Goal: Task Accomplishment & Management: Use online tool/utility

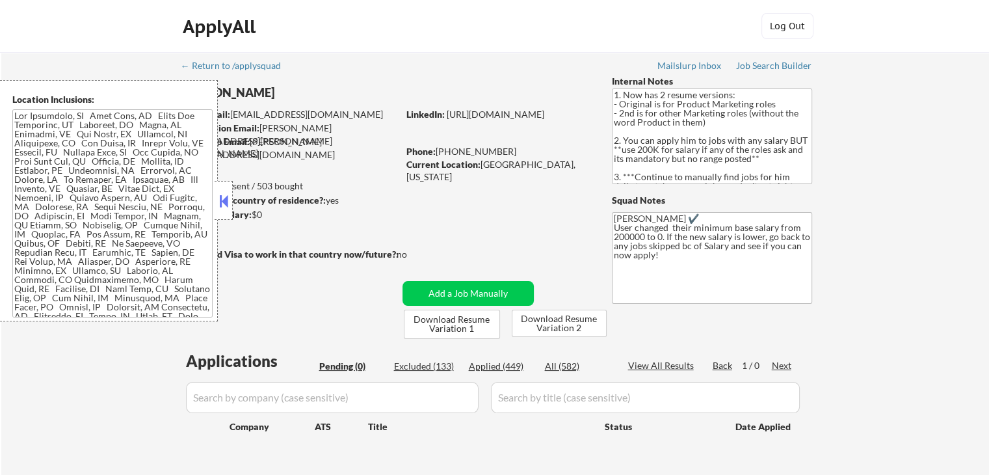
scroll to position [130, 0]
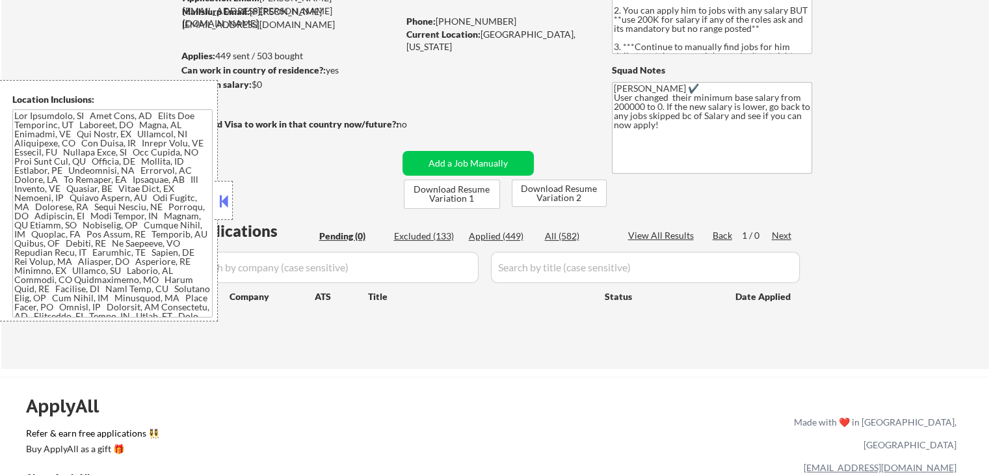
click at [486, 234] on div "Applied (449)" at bounding box center [501, 236] width 65 height 13
select select ""applied""
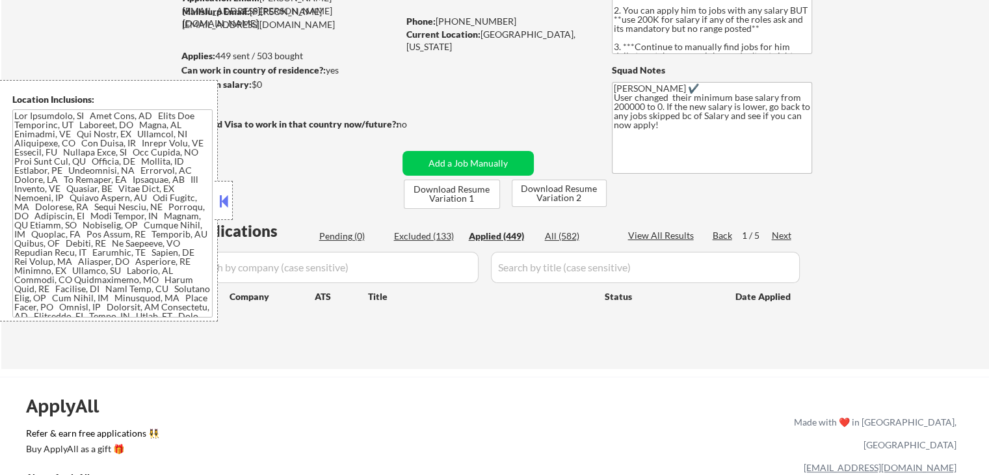
select select ""applied""
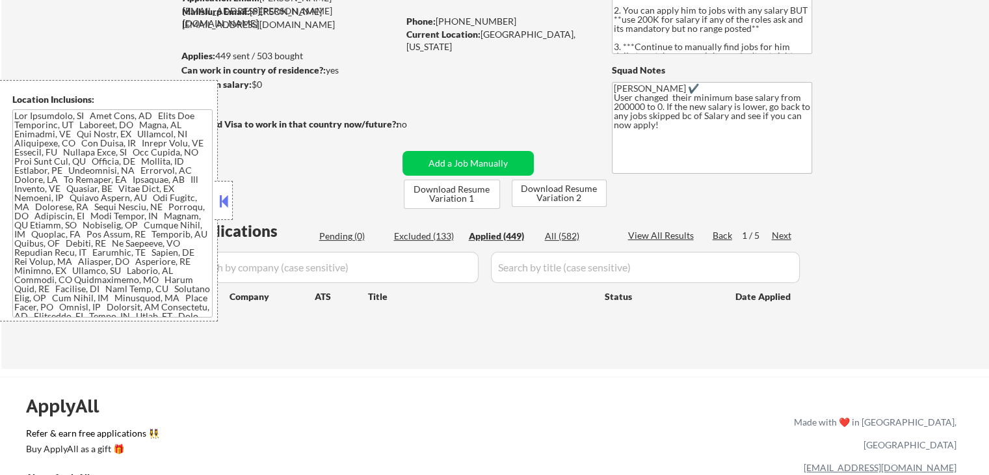
select select ""applied""
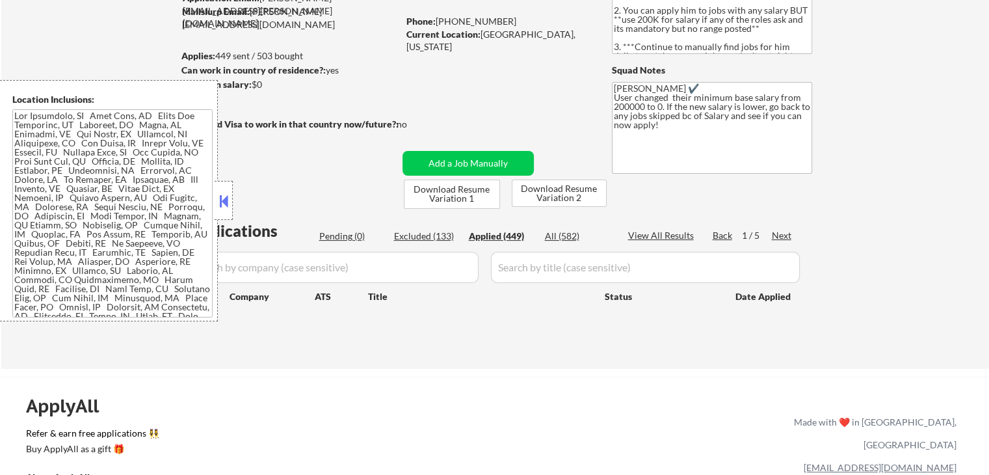
select select ""applied""
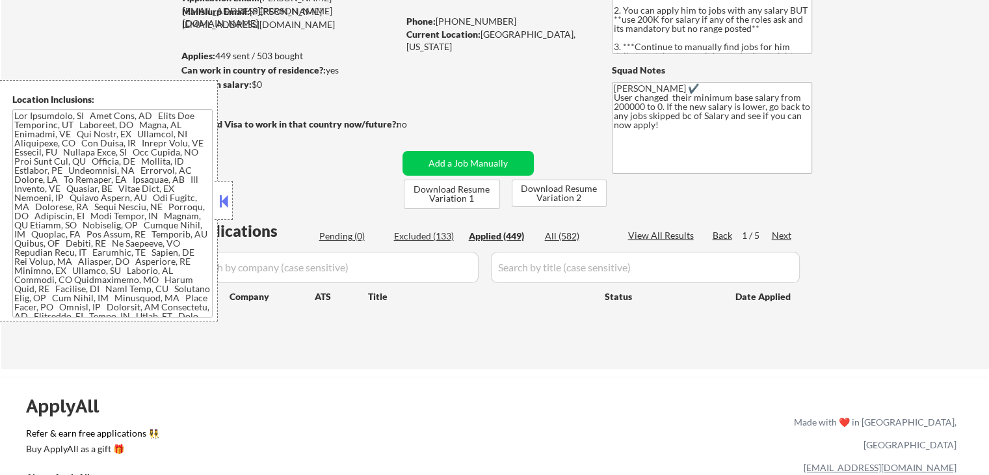
select select ""applied""
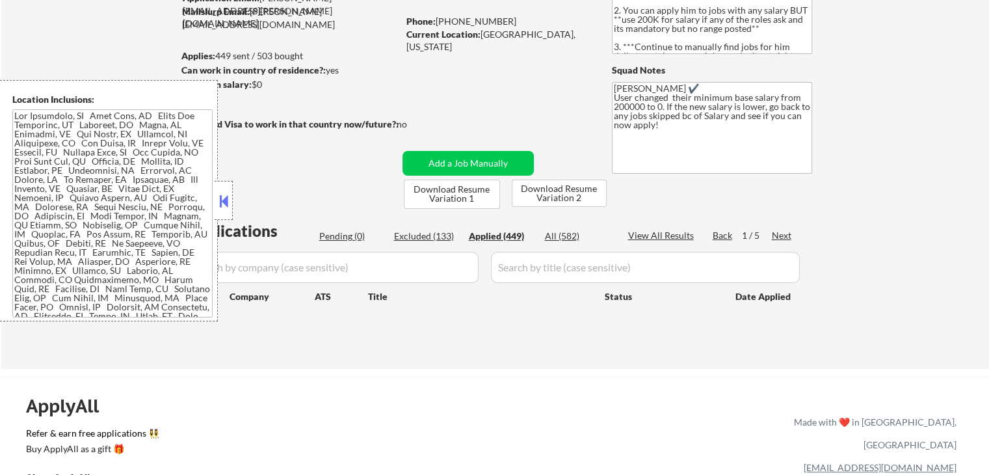
select select ""applied""
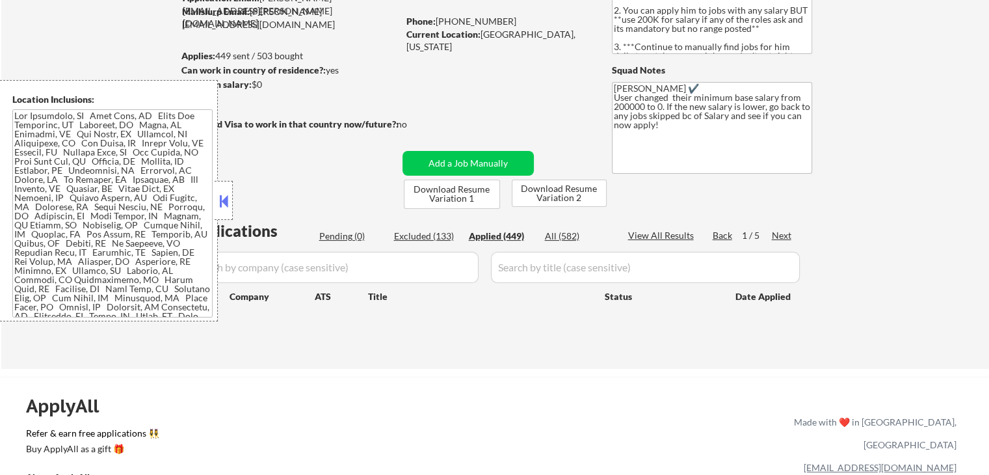
select select ""applied""
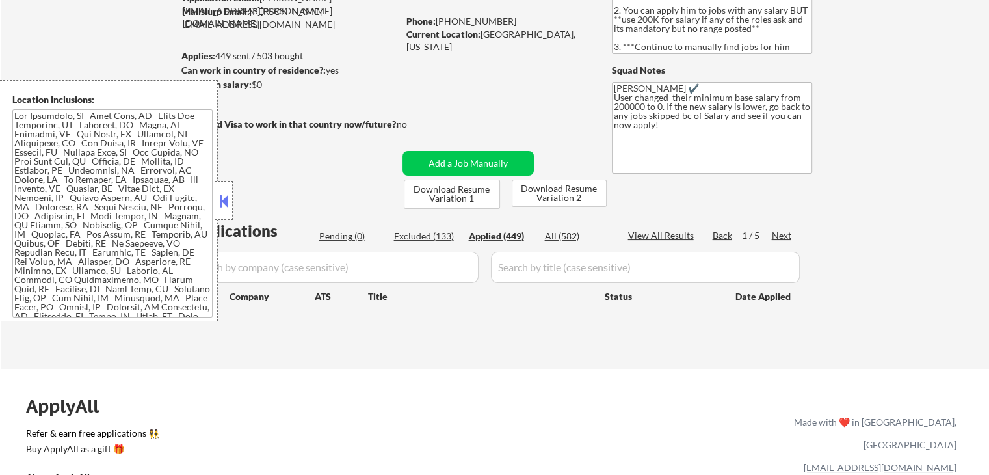
select select ""applied""
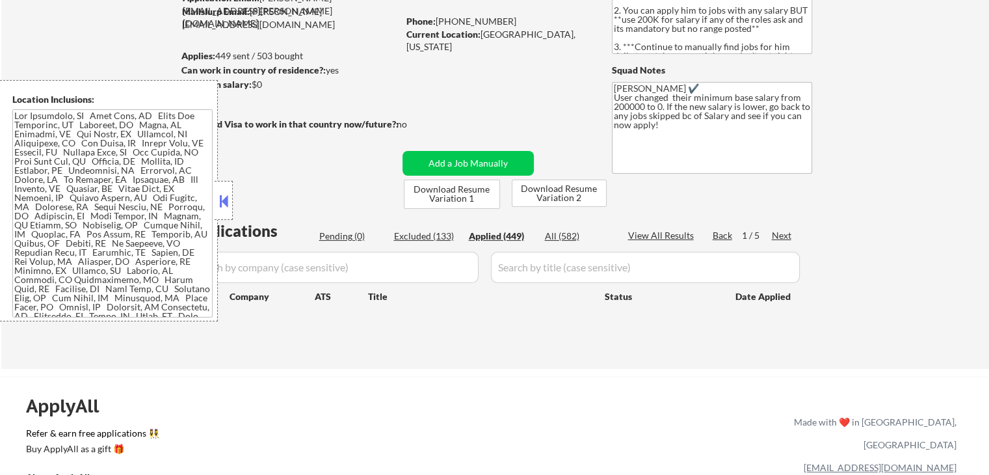
select select ""applied""
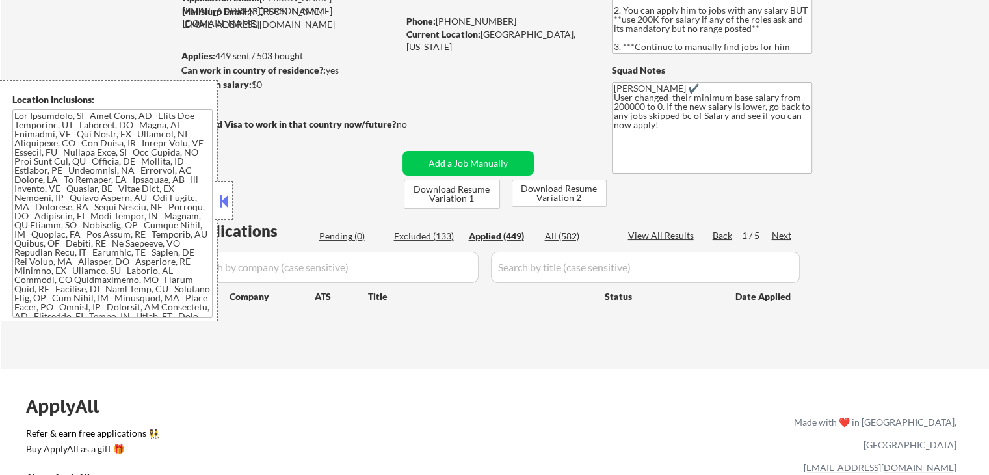
select select ""applied""
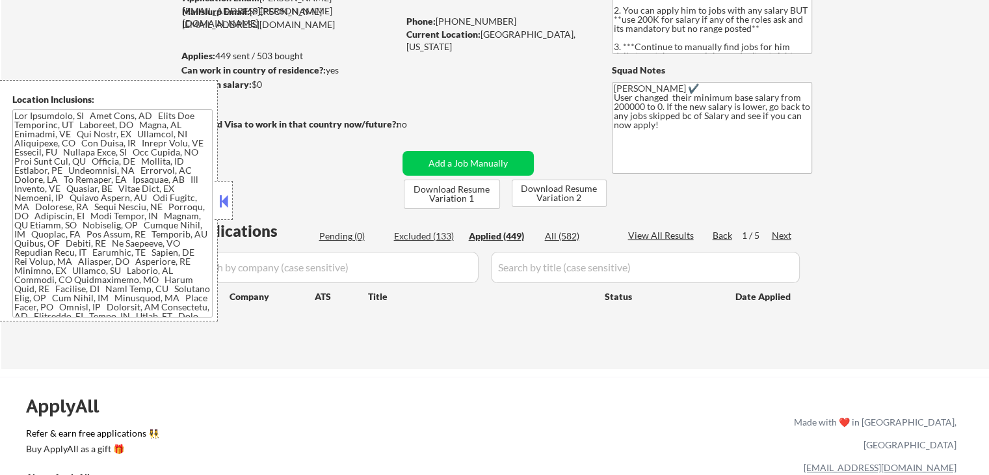
select select ""applied""
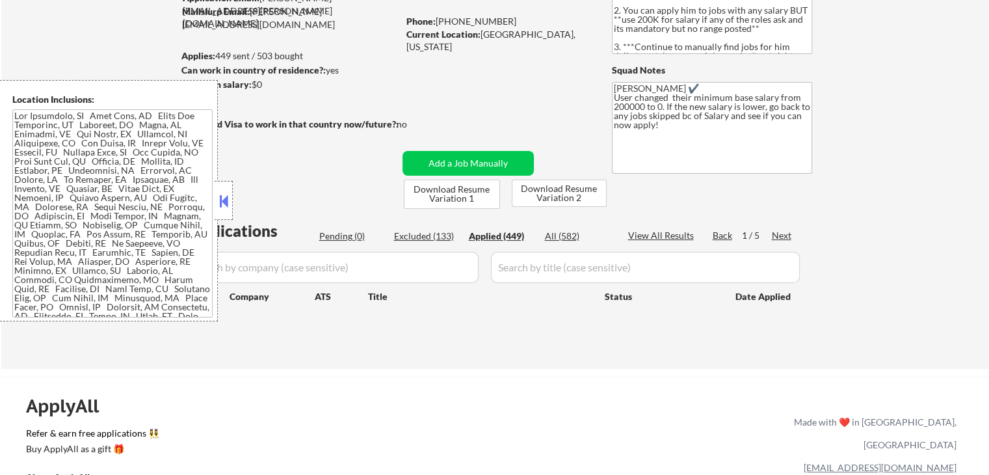
select select ""applied""
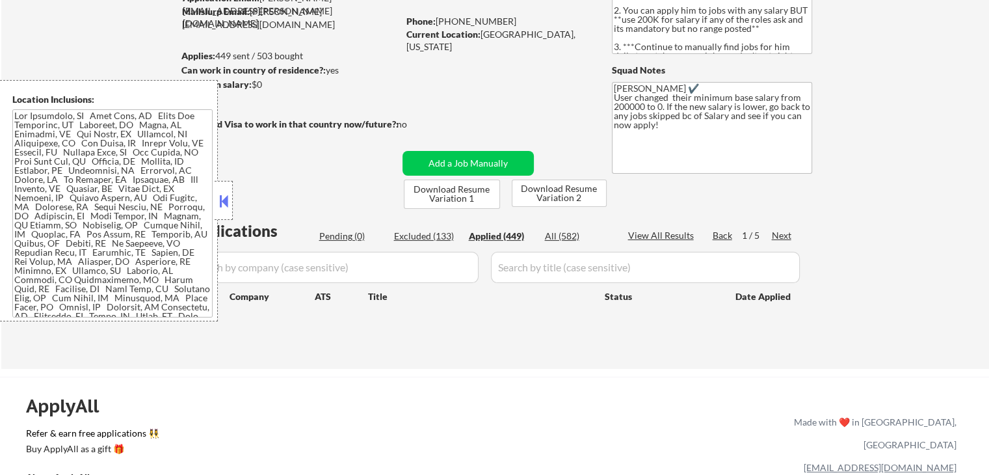
select select ""applied""
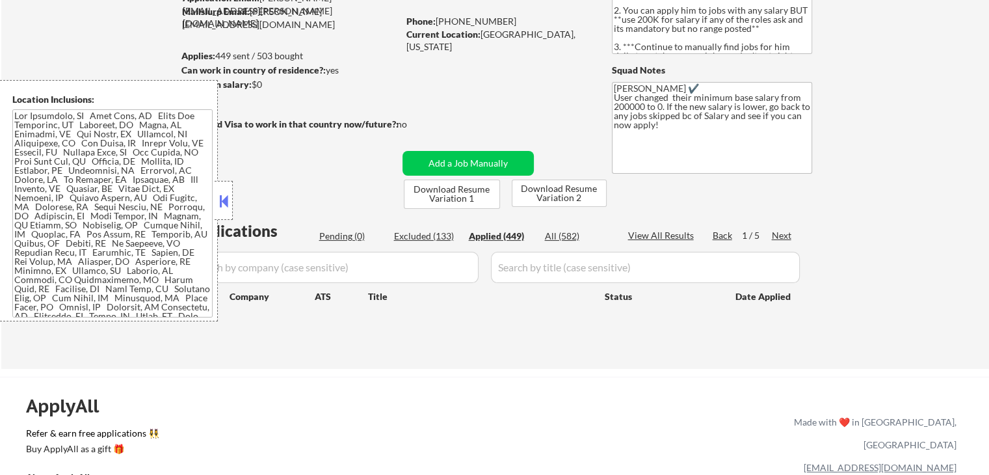
select select ""applied""
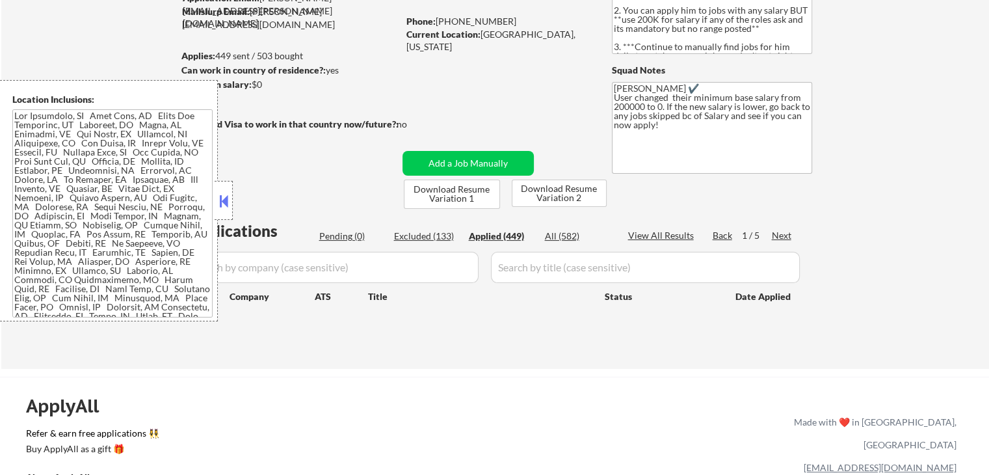
select select ""applied""
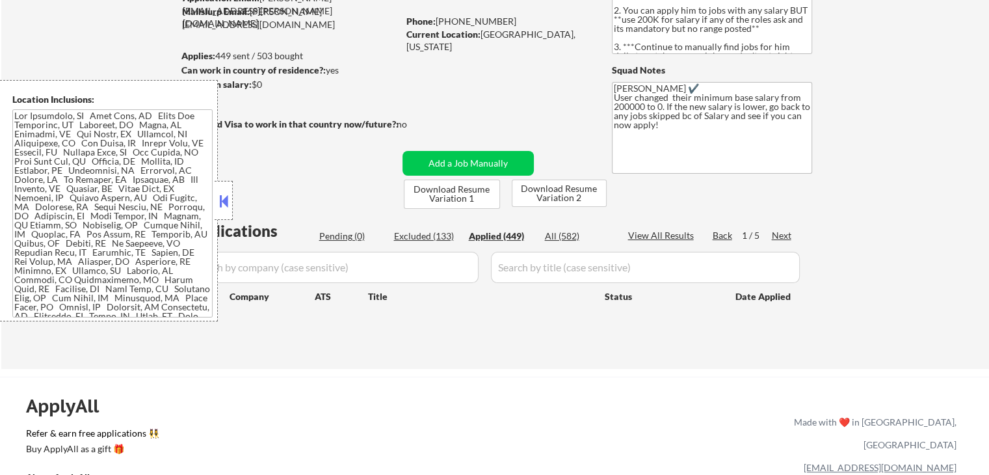
select select ""applied""
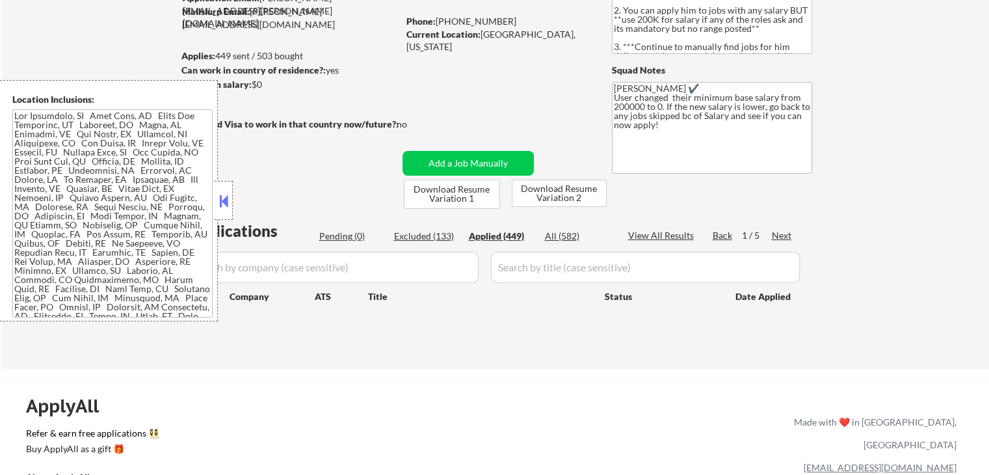
select select ""applied""
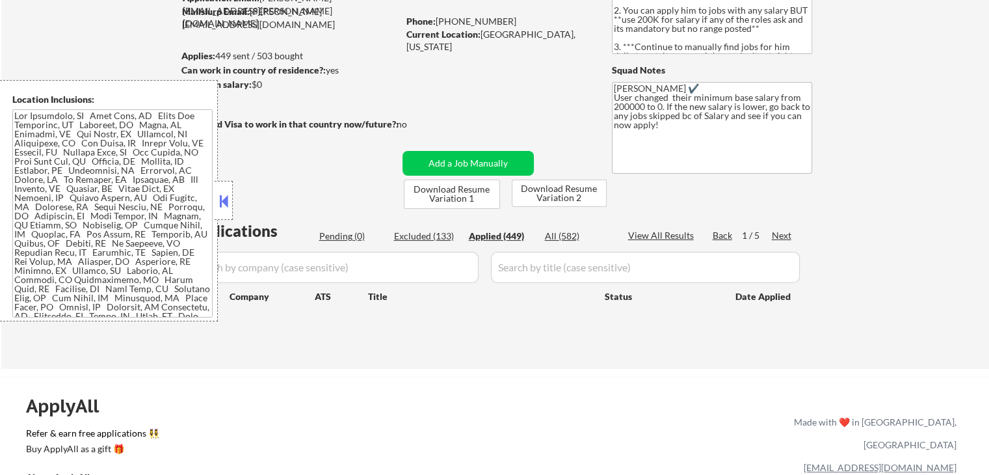
select select ""applied""
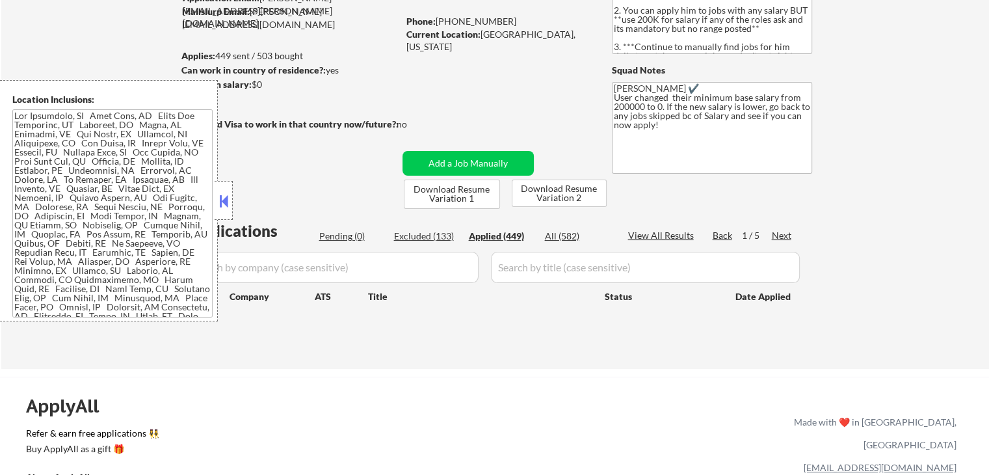
select select ""applied""
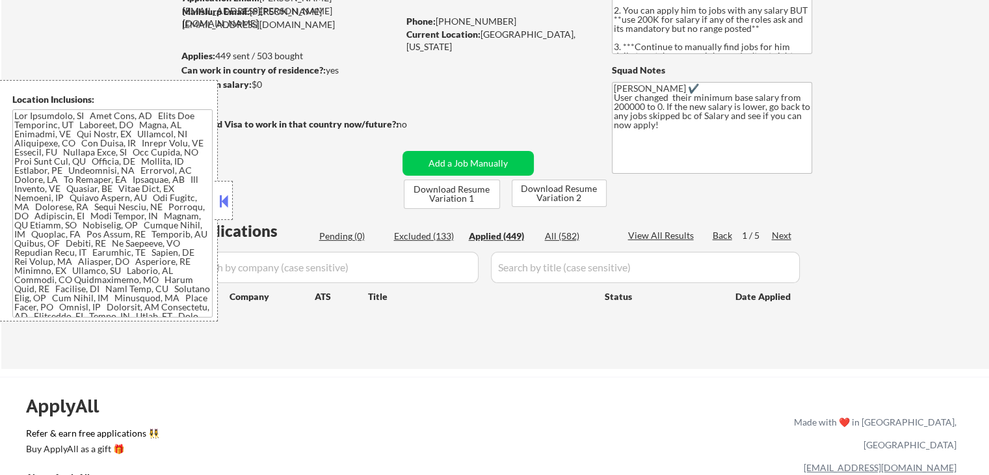
select select ""applied""
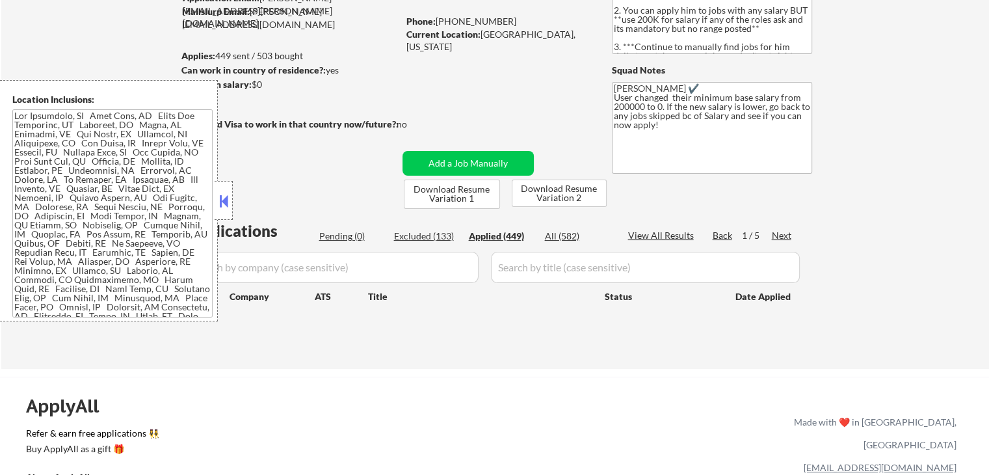
select select ""applied""
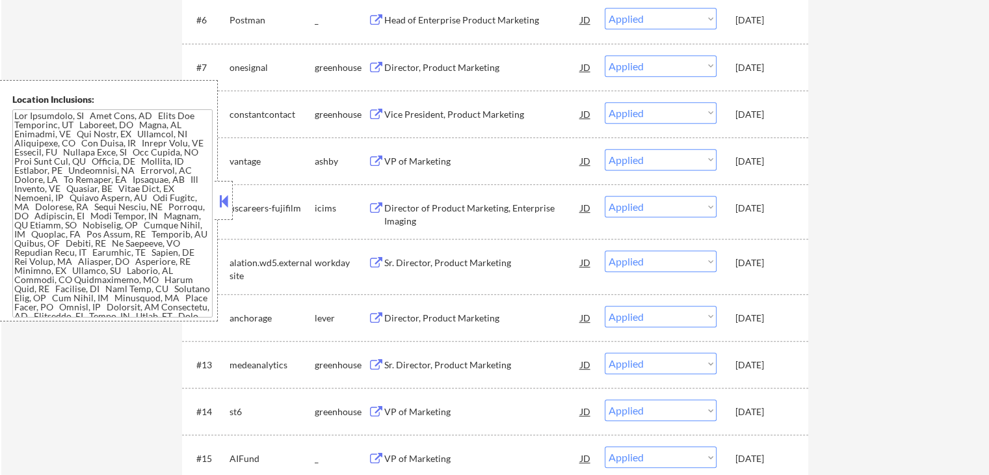
scroll to position [715, 0]
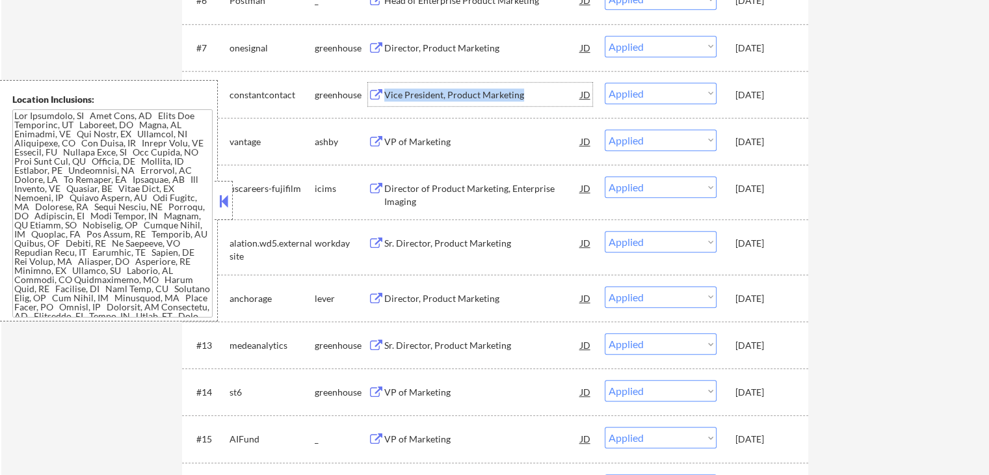
copy div "Vice President, Product Marketing"
drag, startPoint x: 538, startPoint y: 92, endPoint x: 385, endPoint y: 100, distance: 153.7
click at [385, 100] on div "Vice President, Product Marketing" at bounding box center [482, 94] width 196 height 13
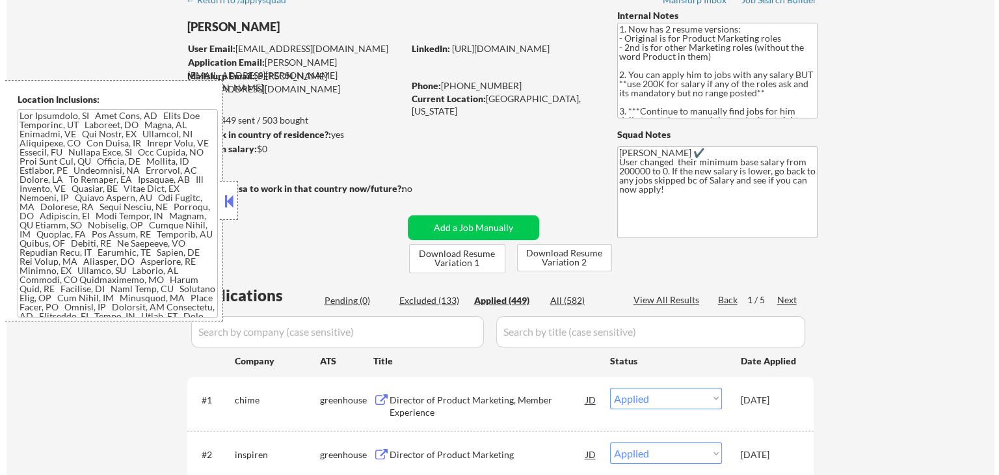
scroll to position [65, 0]
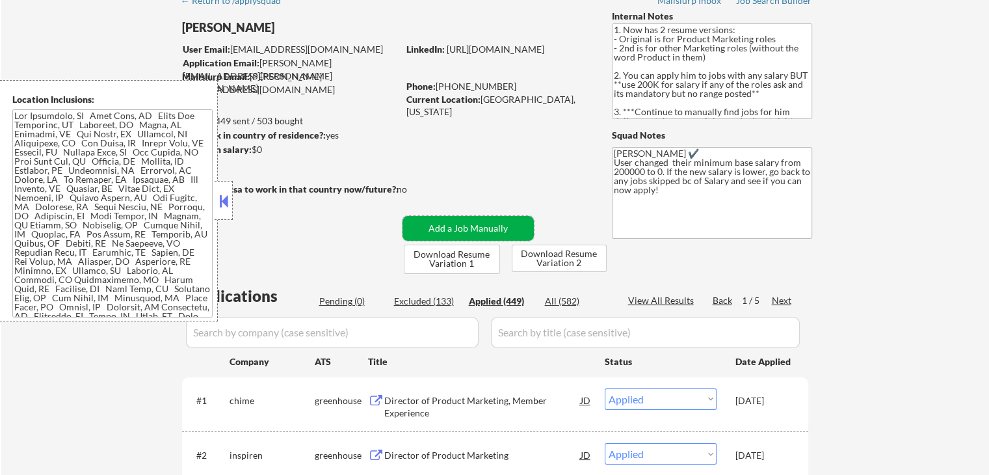
click at [490, 230] on button "Add a Job Manually" at bounding box center [468, 228] width 131 height 25
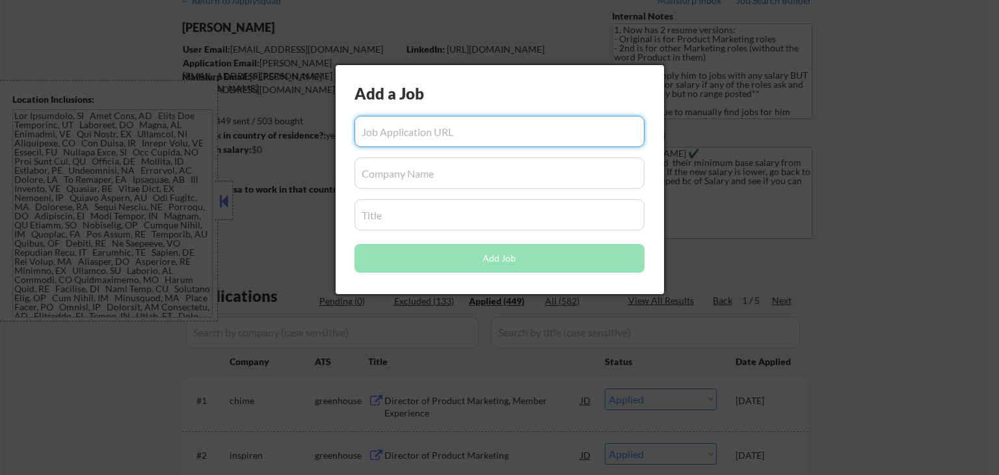
paste input "VP, Product Marketing"
type input "VP, Product Marketing"
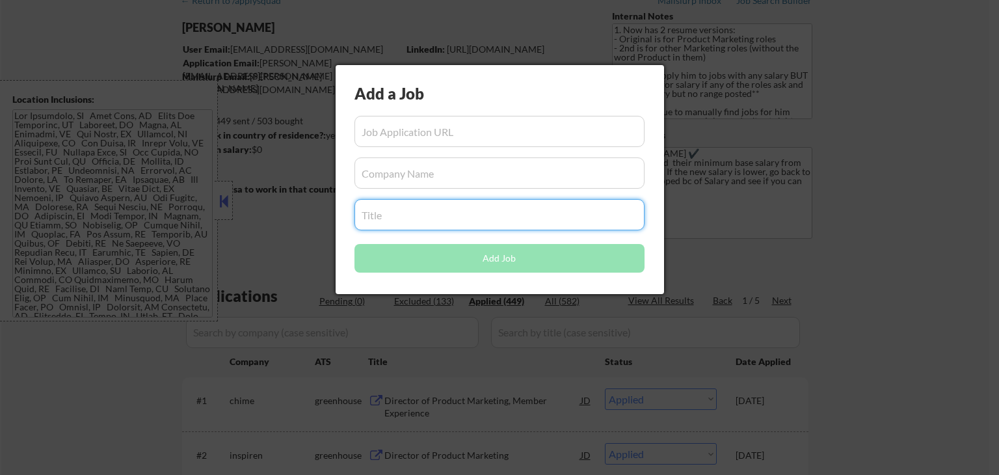
click at [451, 211] on input "input" at bounding box center [499, 214] width 290 height 31
paste input "VP, Product Marketing"
type input "VP, Product Marketing"
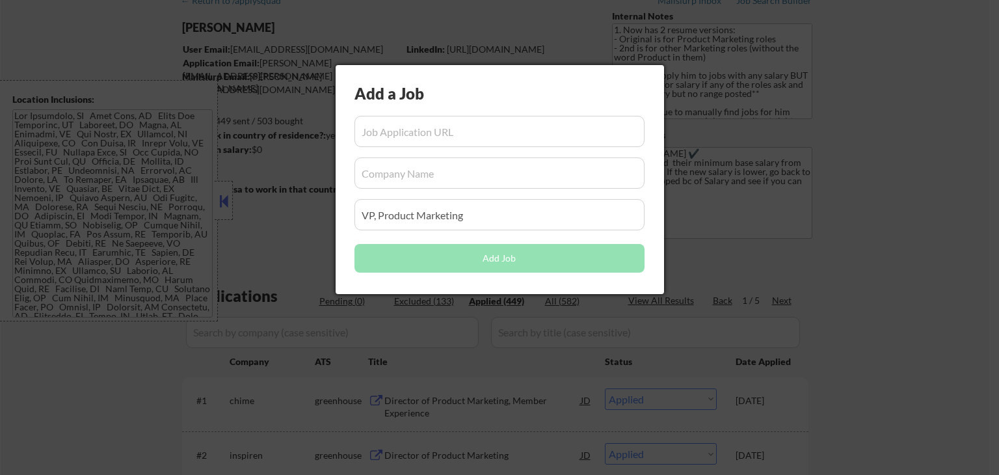
click at [475, 133] on input "input" at bounding box center [499, 131] width 290 height 31
paste input "[URL][DOMAIN_NAME]"
click at [499, 135] on input "input" at bounding box center [499, 131] width 290 height 31
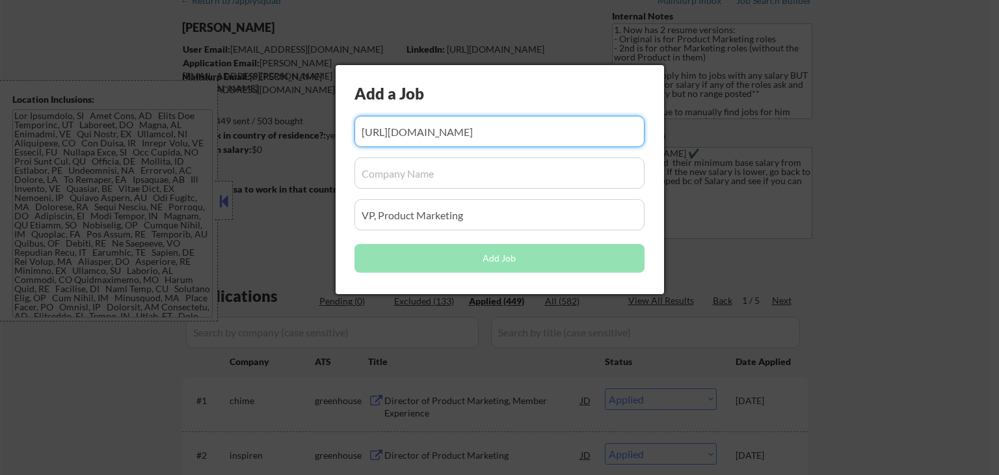
click at [499, 135] on input "input" at bounding box center [499, 131] width 290 height 31
paste input "[URL][DOMAIN_NAME]"
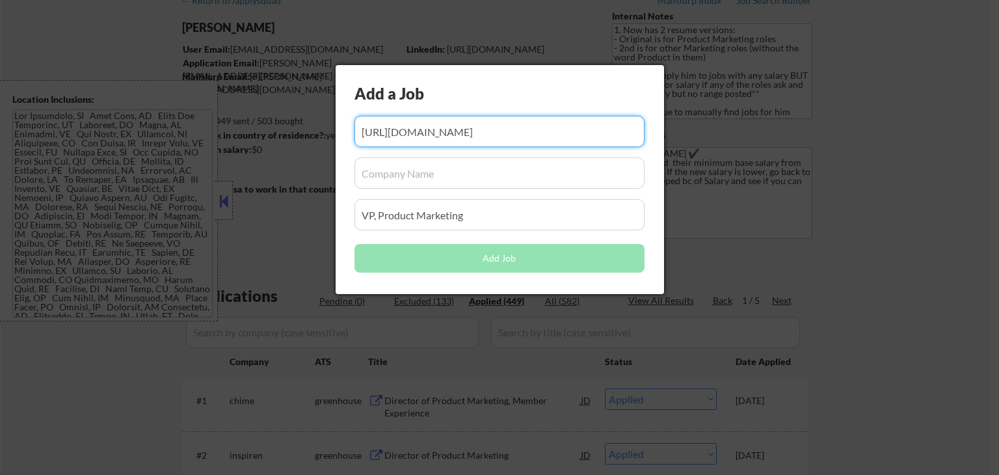
type input "[URL][DOMAIN_NAME]"
click at [464, 178] on input "input" at bounding box center [499, 172] width 290 height 31
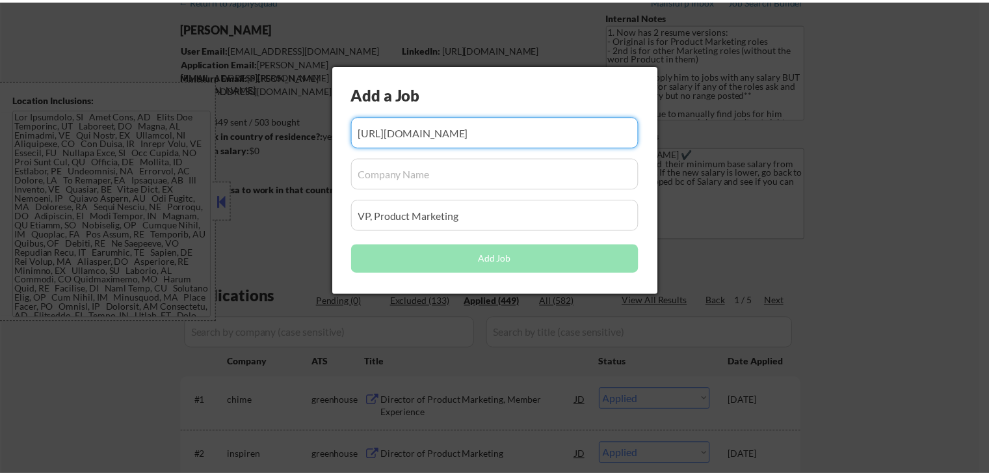
scroll to position [0, 0]
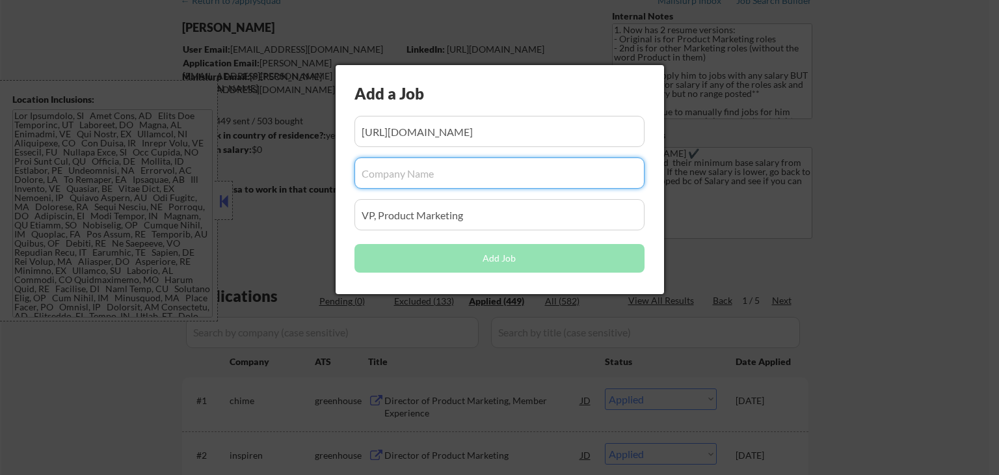
paste input "blackline"
drag, startPoint x: 367, startPoint y: 170, endPoint x: 349, endPoint y: 172, distance: 18.3
click at [349, 172] on div "Add a Job Add Job" at bounding box center [500, 179] width 328 height 229
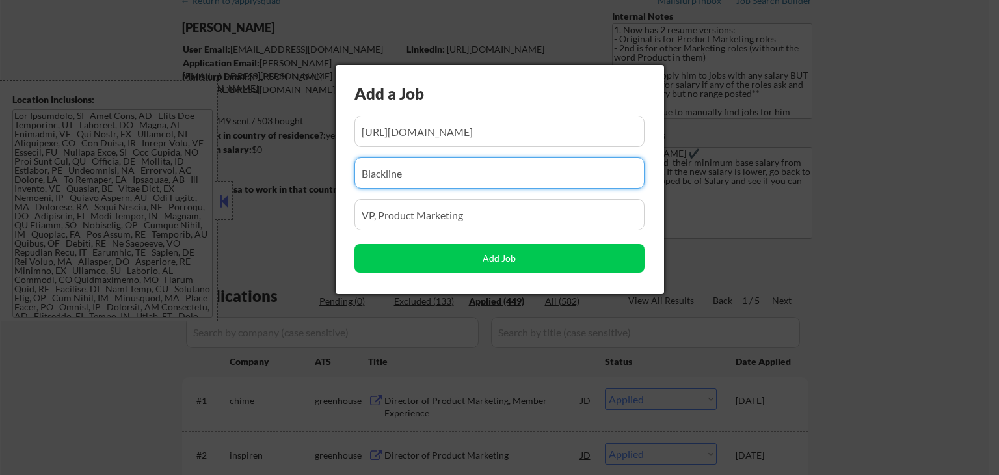
click at [431, 165] on input "input" at bounding box center [499, 172] width 290 height 31
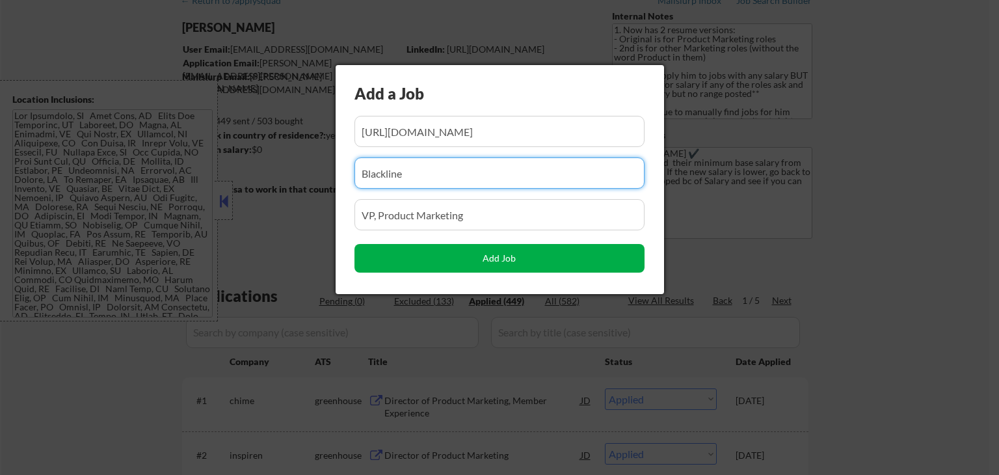
type input "Blackline"
click at [494, 258] on button "Add Job" at bounding box center [499, 258] width 290 height 29
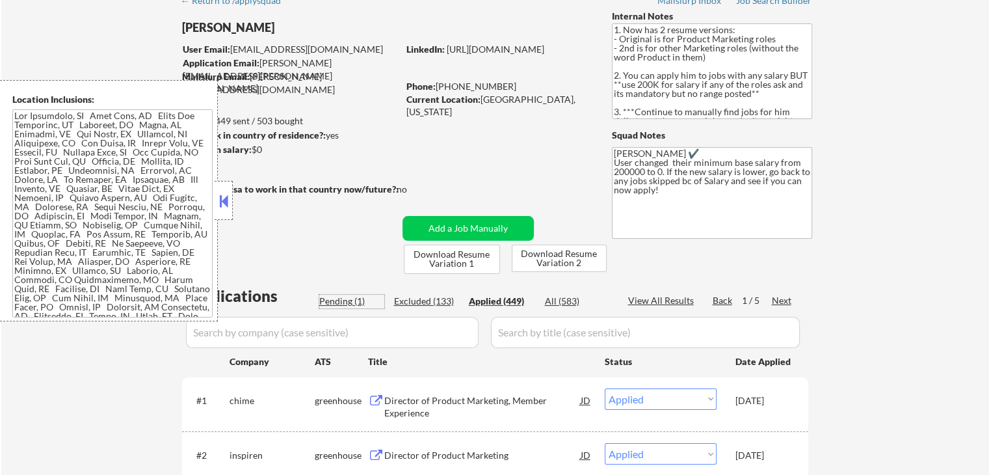
click at [346, 304] on div "Pending (1)" at bounding box center [351, 301] width 65 height 13
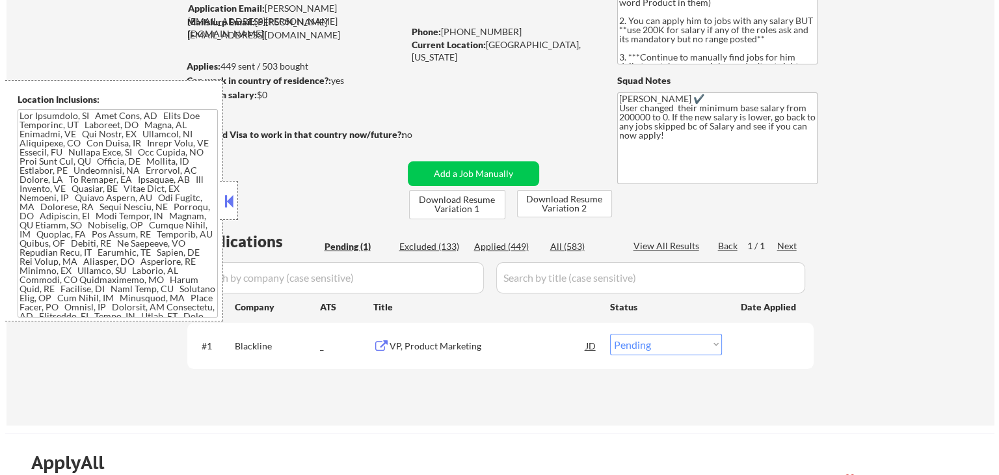
scroll to position [195, 0]
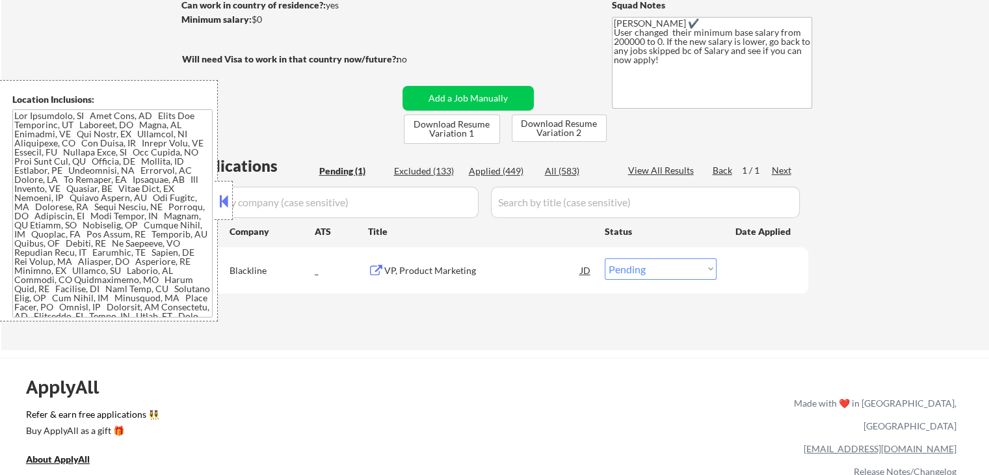
click at [661, 269] on select "Choose an option... Pending Applied Excluded (Questions) Excluded (Expired) Exc…" at bounding box center [661, 268] width 112 height 21
select select ""applied""
click at [605, 258] on select "Choose an option... Pending Applied Excluded (Questions) Excluded (Expired) Exc…" at bounding box center [661, 268] width 112 height 21
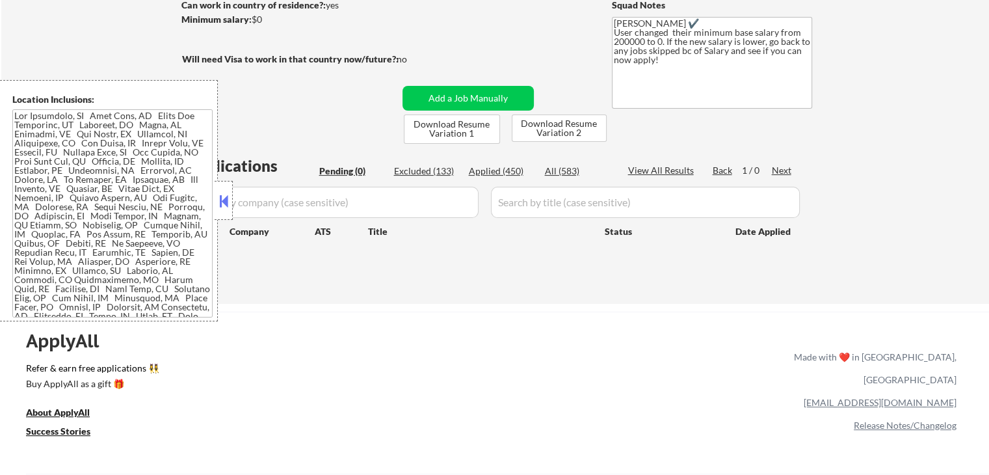
click at [355, 206] on input "input" at bounding box center [332, 202] width 293 height 31
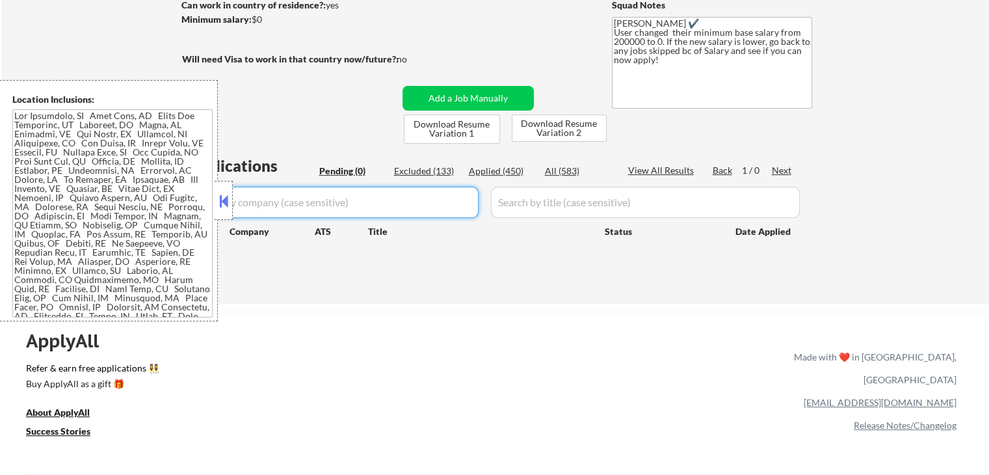
paste input "marvell"
type input "marvell"
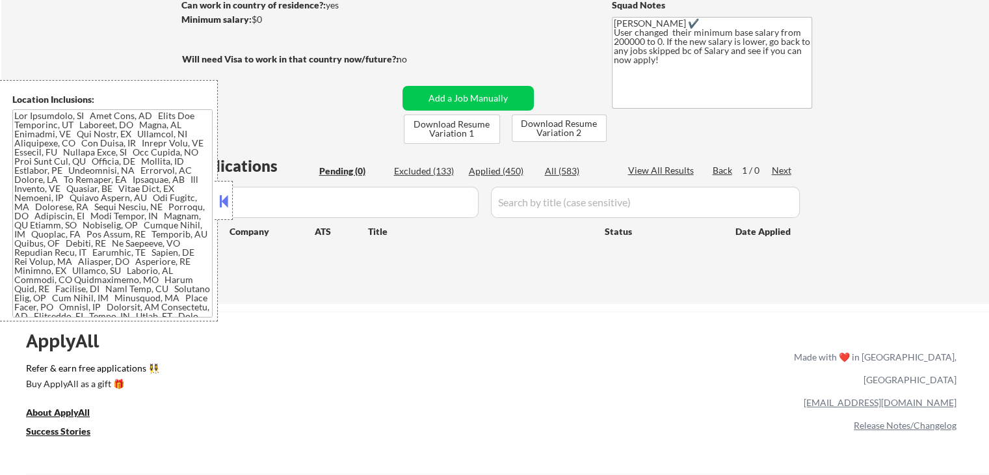
click at [225, 204] on button at bounding box center [224, 201] width 14 height 20
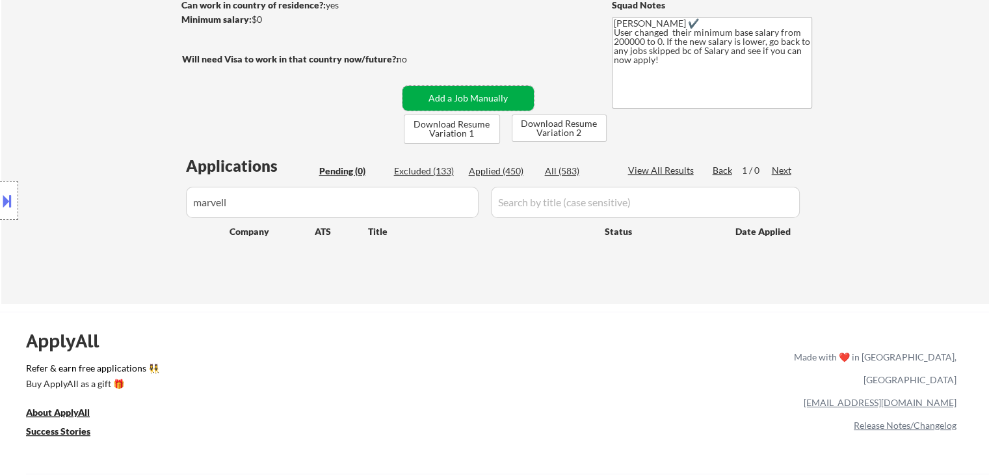
click at [489, 100] on button "Add a Job Manually" at bounding box center [468, 98] width 131 height 25
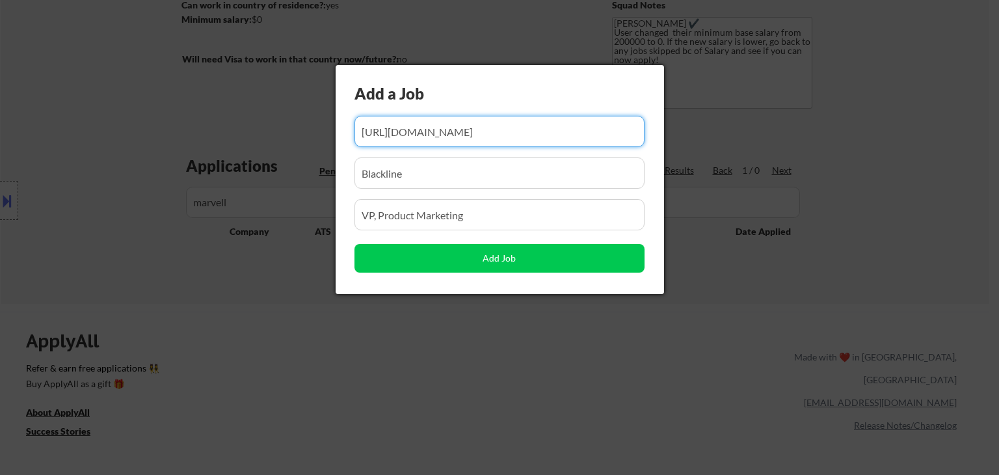
scroll to position [0, 252]
click at [528, 135] on input "input" at bounding box center [499, 131] width 290 height 31
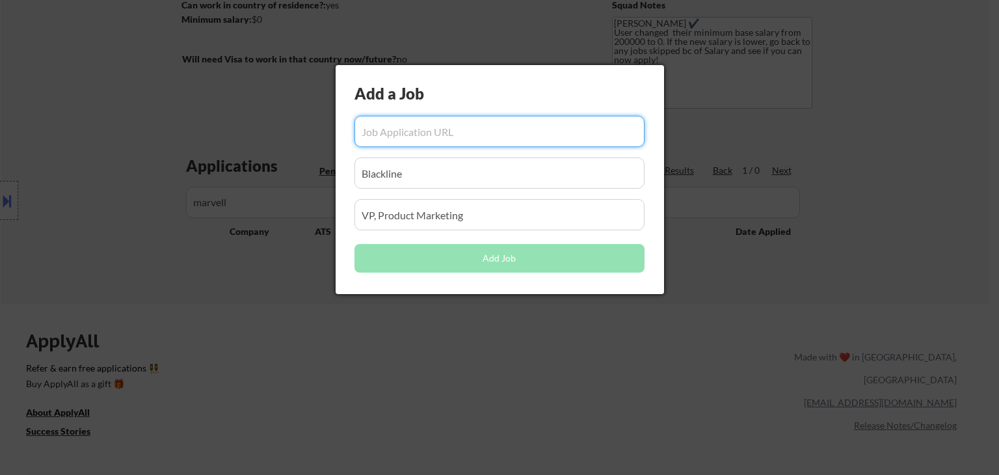
paste input "[URL][DOMAIN_NAME][PERSON_NAME]"
type input "[URL][DOMAIN_NAME][PERSON_NAME]"
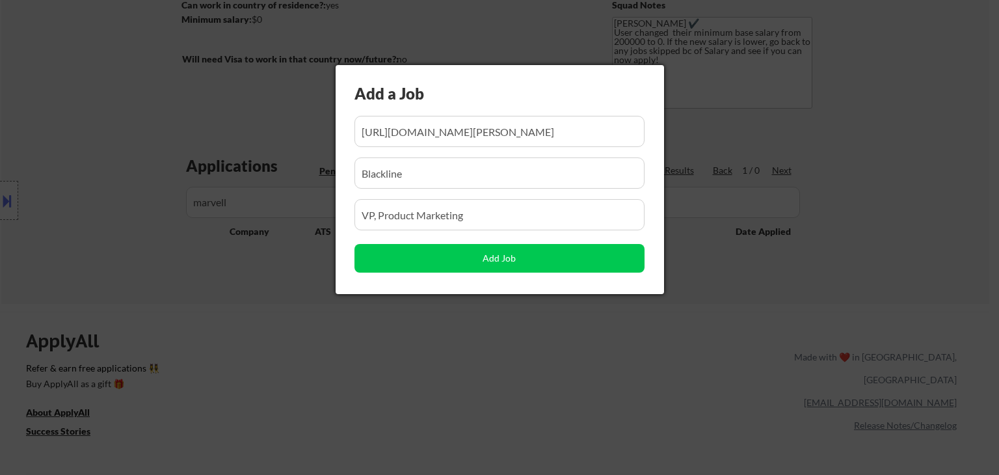
scroll to position [0, 0]
drag, startPoint x: 496, startPoint y: 215, endPoint x: 252, endPoint y: 213, distance: 243.9
click at [252, 213] on body "← Return to /applysquad Mailslurp Inbox Job Search Builder [PERSON_NAME] User E…" at bounding box center [499, 42] width 999 height 475
paste input "Associate Vice President Product Marketing, Custom Compute & Storage"
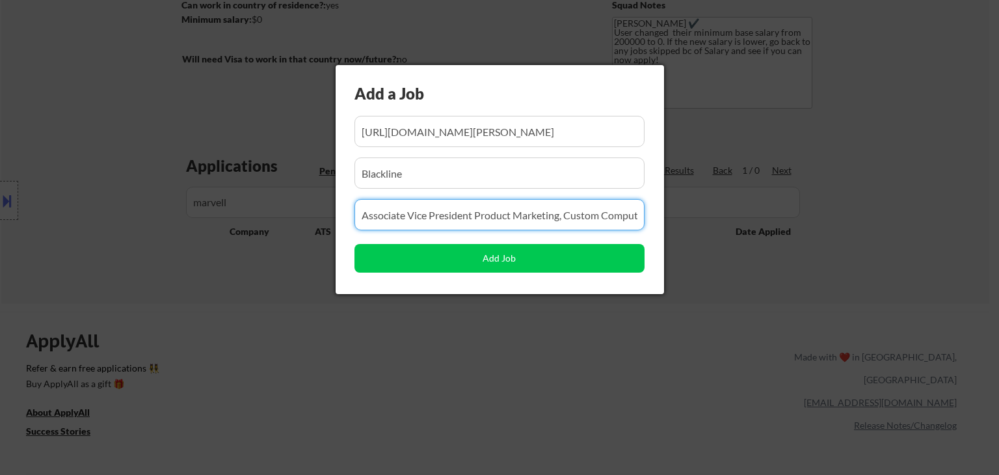
scroll to position [0, 55]
type input "Associate Vice President Product Marketing, Custom Compute & Storage"
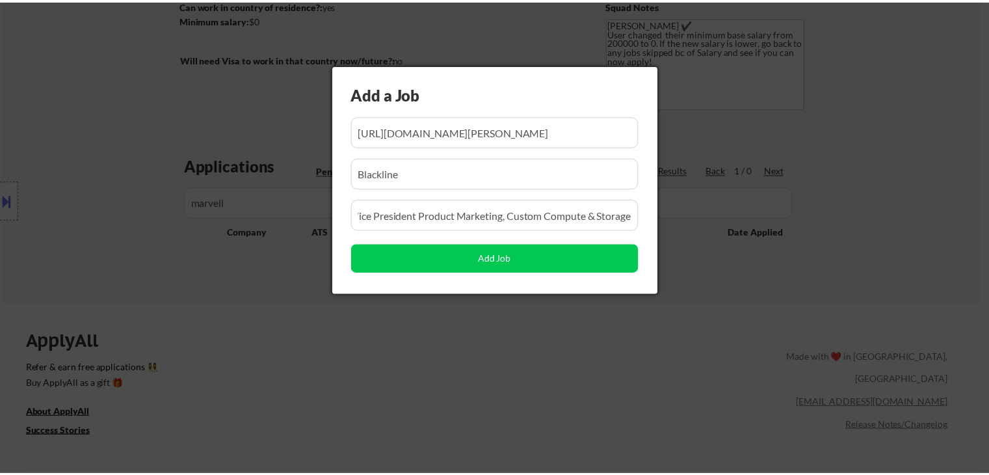
scroll to position [0, 0]
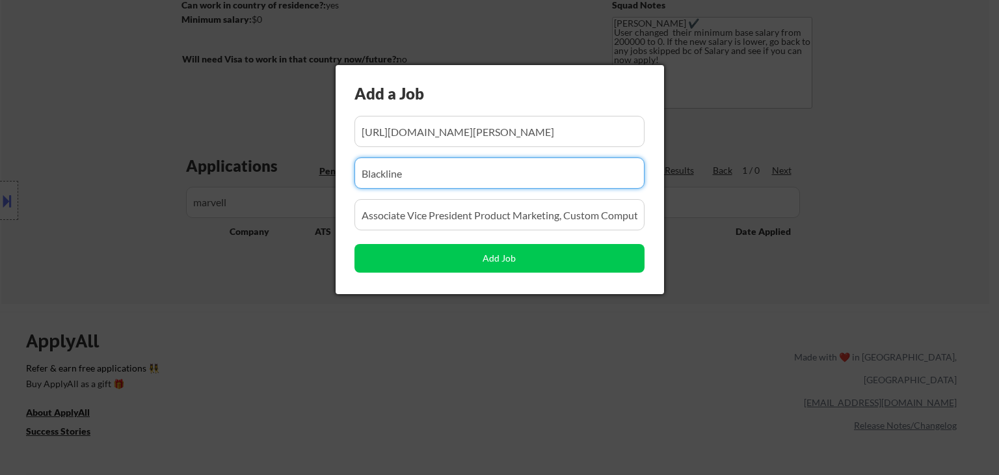
drag, startPoint x: 445, startPoint y: 168, endPoint x: 282, endPoint y: 166, distance: 163.2
click at [282, 166] on body "← Return to /applysquad Mailslurp Inbox Job Search Builder [PERSON_NAME] User E…" at bounding box center [499, 42] width 999 height 475
paste input "marvell"
drag, startPoint x: 372, startPoint y: 176, endPoint x: 354, endPoint y: 174, distance: 18.3
click at [354, 174] on input "input" at bounding box center [499, 172] width 290 height 31
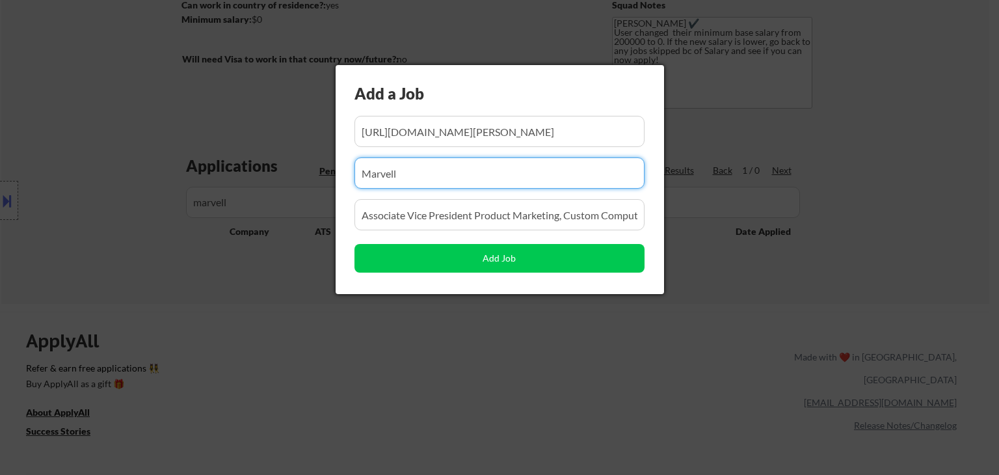
click at [427, 172] on input "input" at bounding box center [499, 172] width 290 height 31
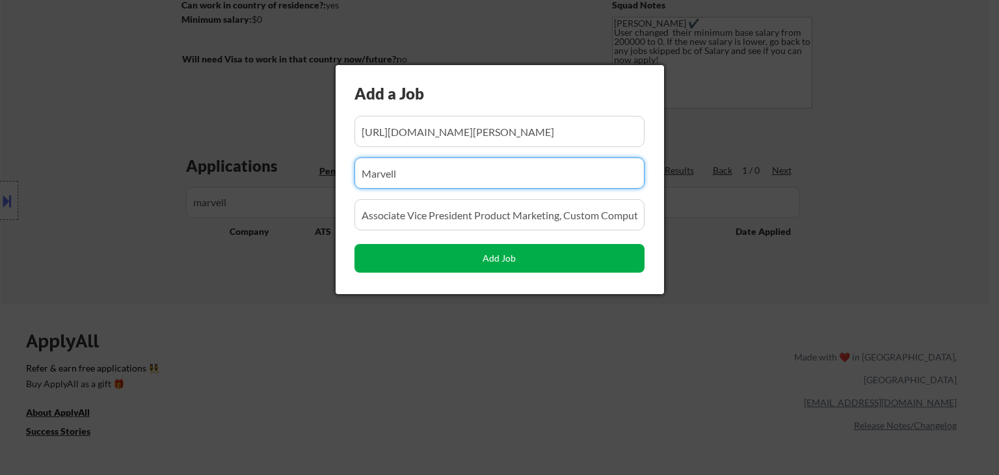
type input "Marvell"
click at [504, 257] on button "Add Job" at bounding box center [499, 258] width 290 height 29
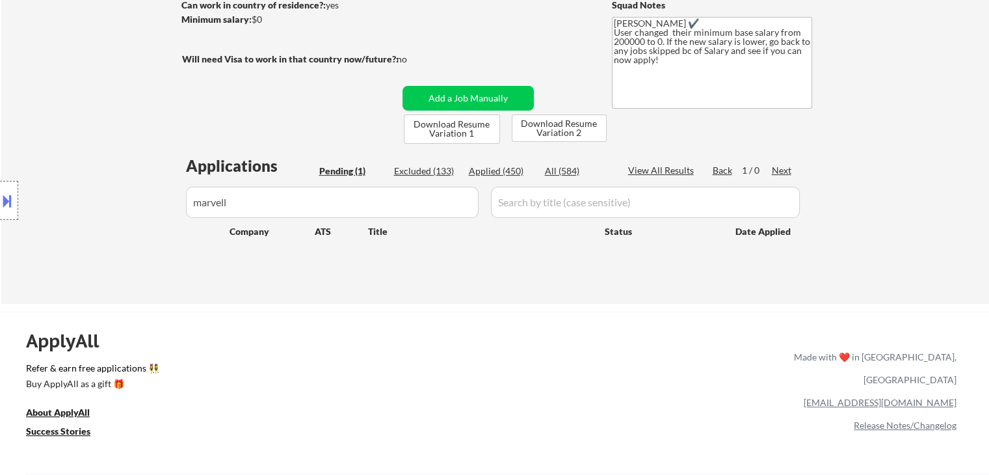
click at [343, 167] on div "Pending (1)" at bounding box center [351, 171] width 65 height 13
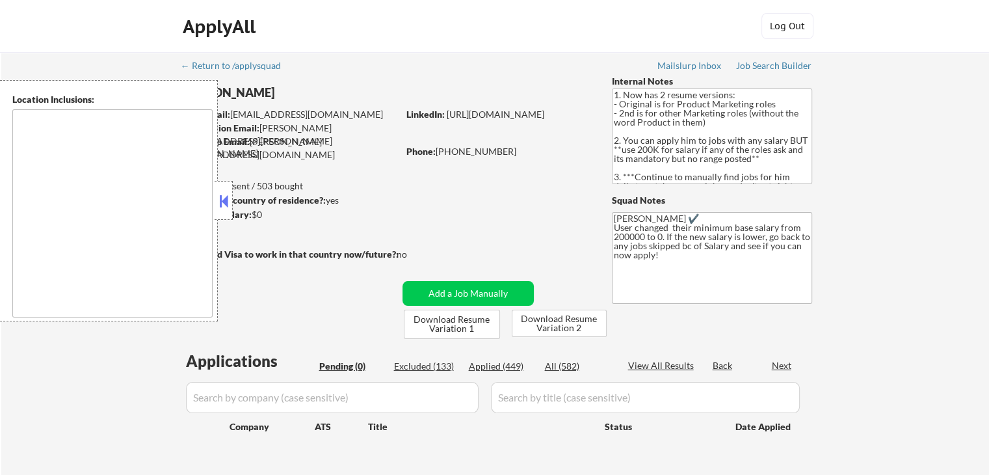
type textarea "[GEOGRAPHIC_DATA], [GEOGRAPHIC_DATA] [GEOGRAPHIC_DATA], [GEOGRAPHIC_DATA] [GEOG…"
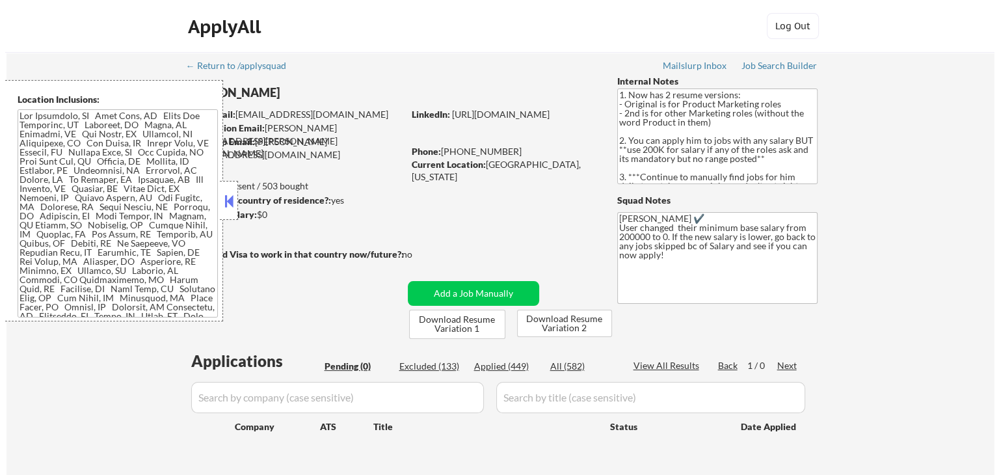
scroll to position [195, 0]
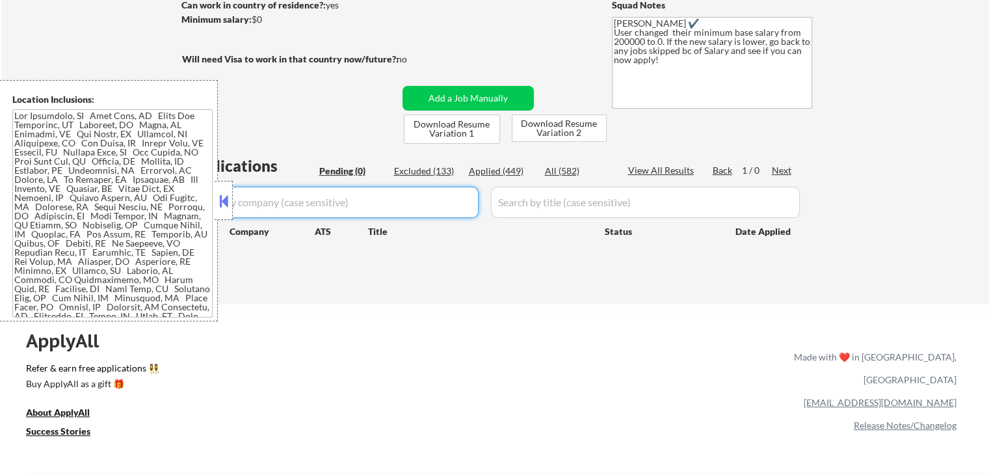
click at [390, 202] on input "input" at bounding box center [332, 202] width 293 height 31
click at [513, 172] on div "Applied (449)" at bounding box center [501, 171] width 65 height 13
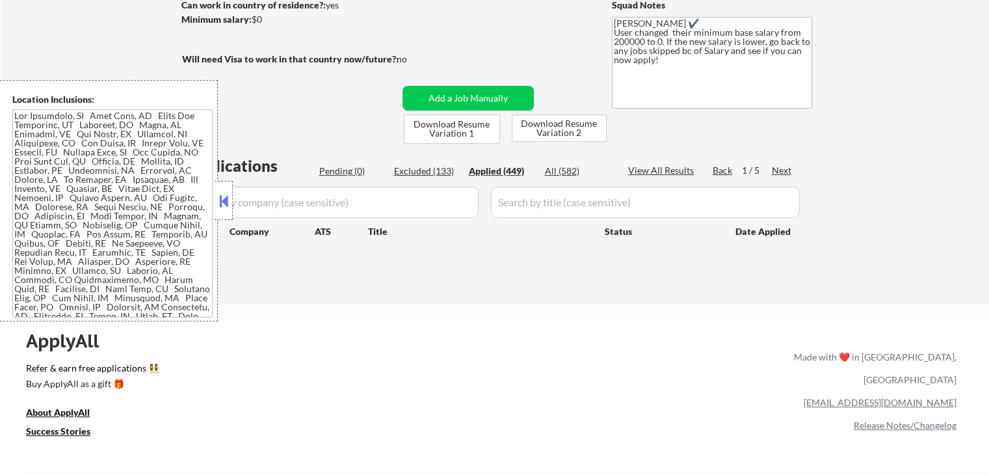
click at [225, 193] on button at bounding box center [224, 201] width 14 height 20
select select ""applied""
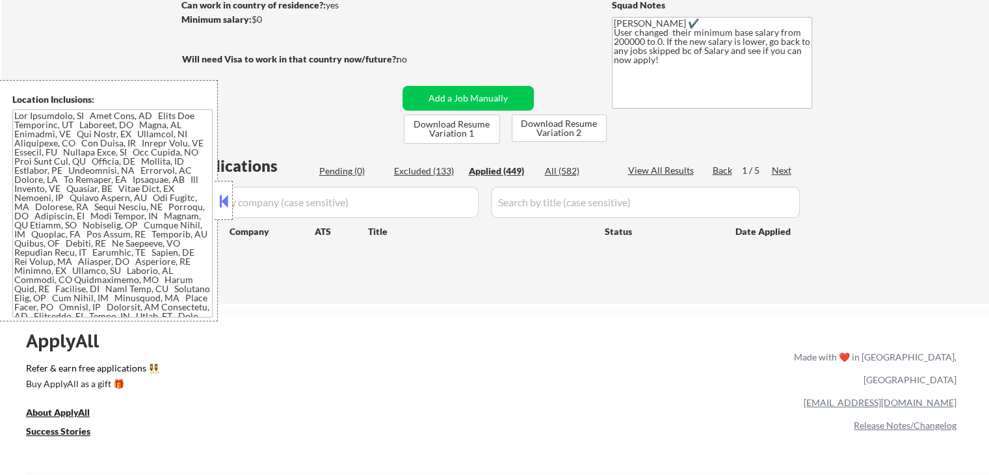
select select ""applied""
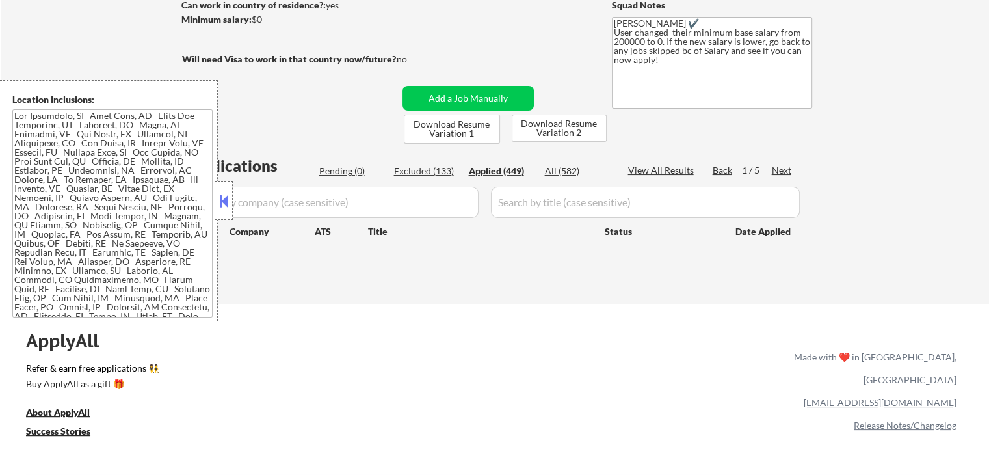
select select ""applied""
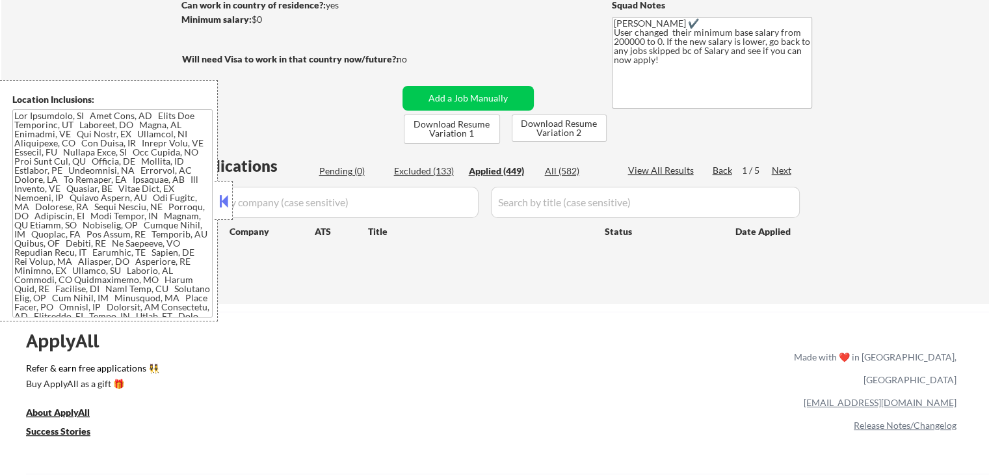
select select ""applied""
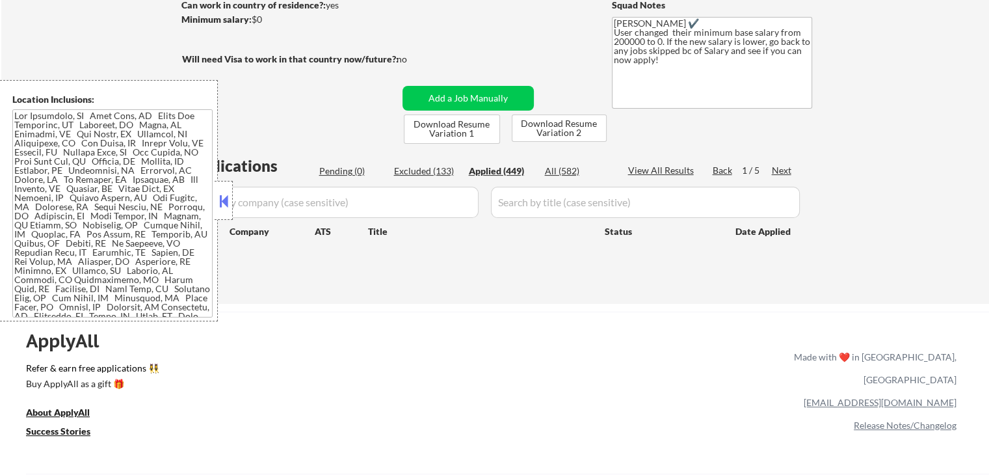
select select ""applied""
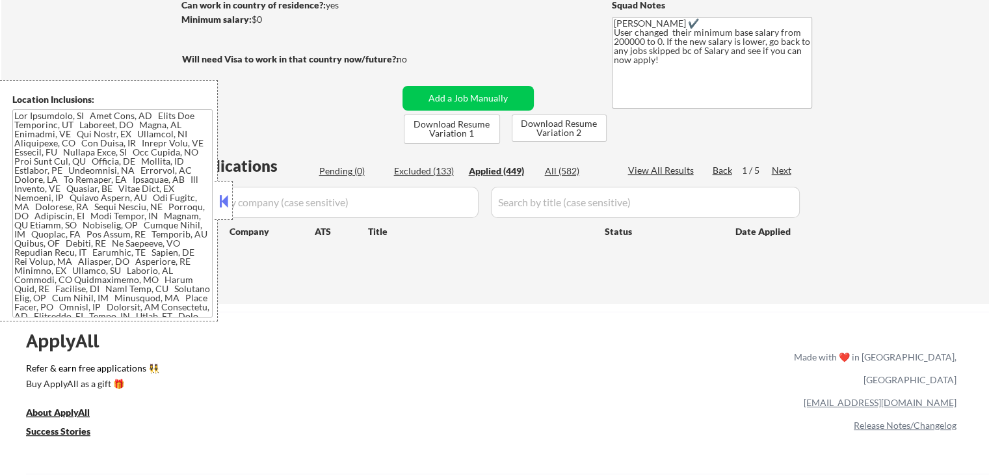
select select ""applied""
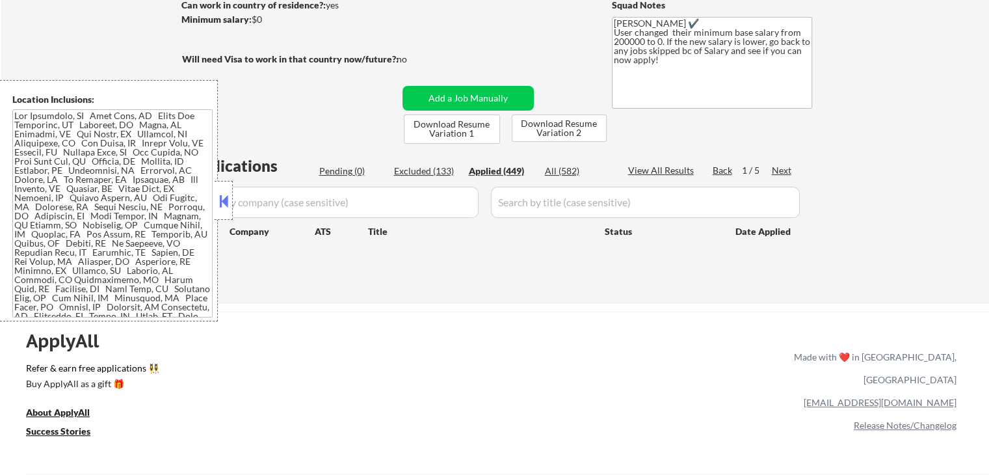
select select ""applied""
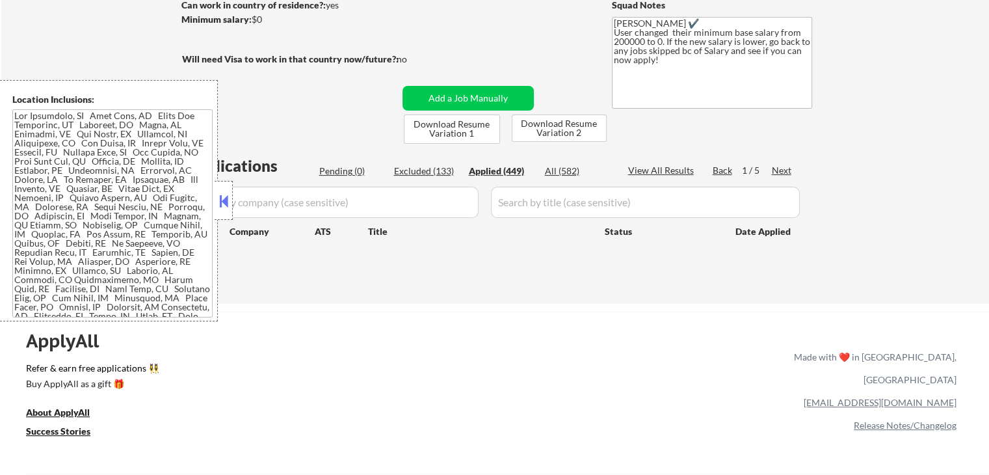
select select ""applied""
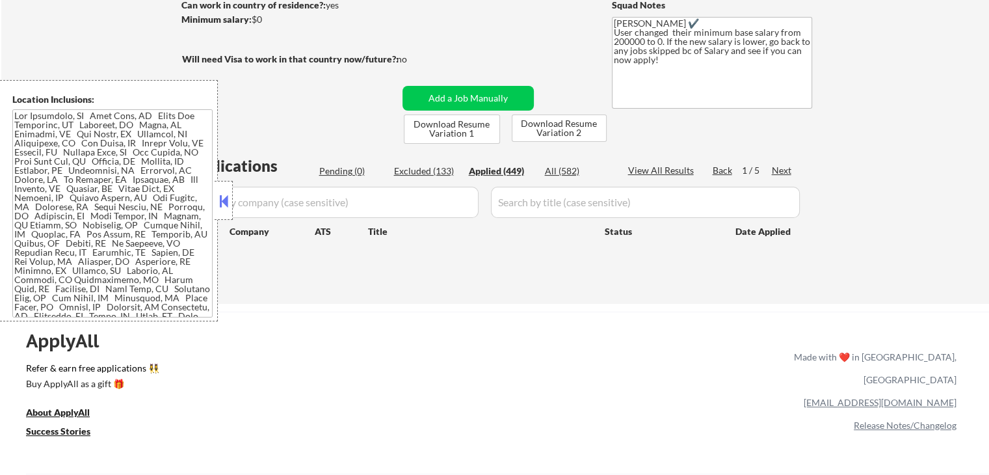
select select ""applied""
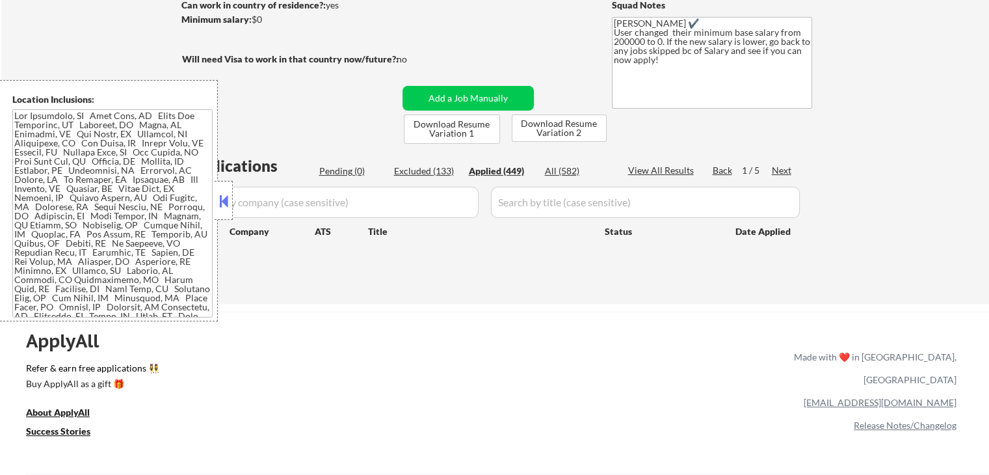
select select ""applied""
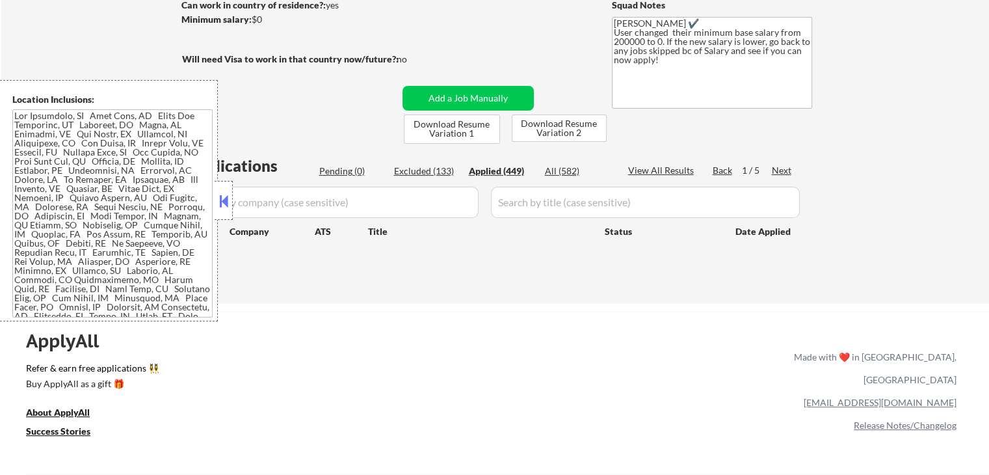
select select ""applied""
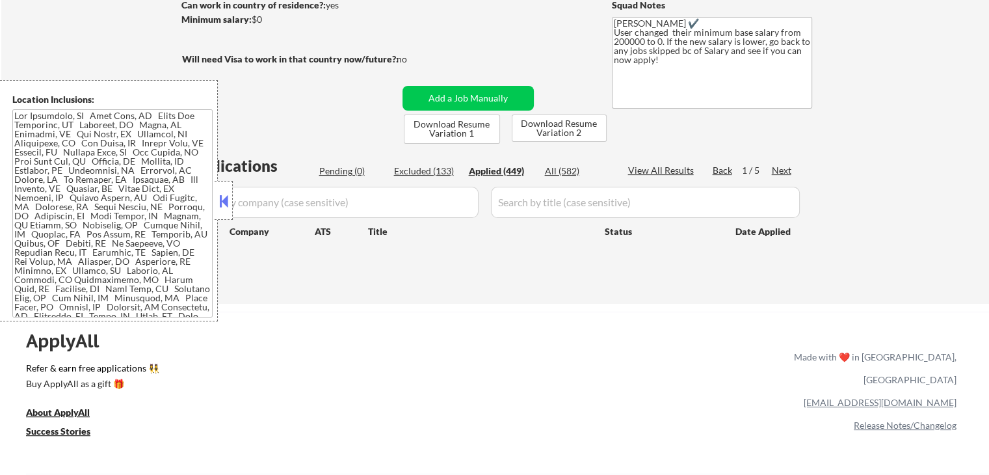
select select ""applied""
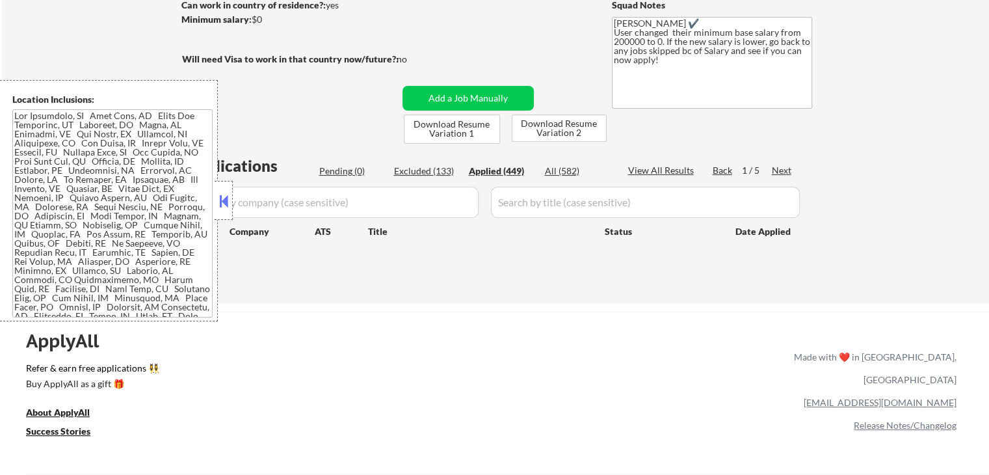
select select ""applied""
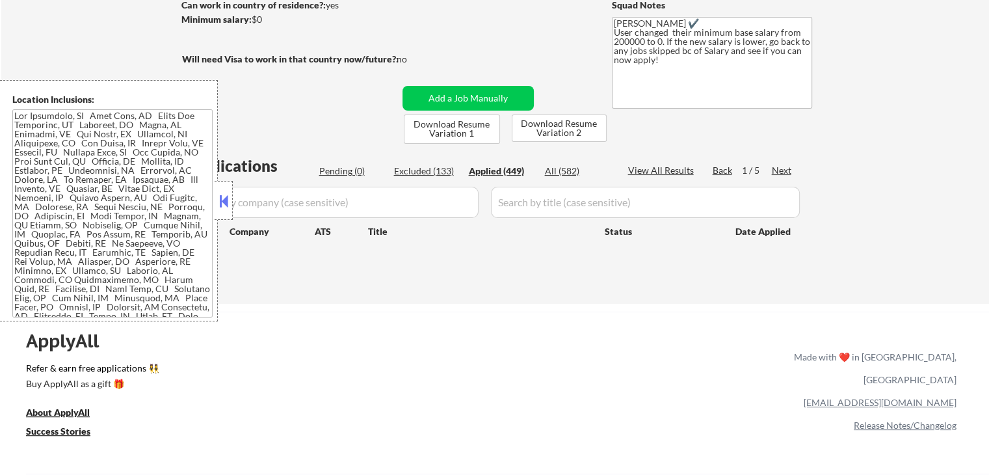
select select ""applied""
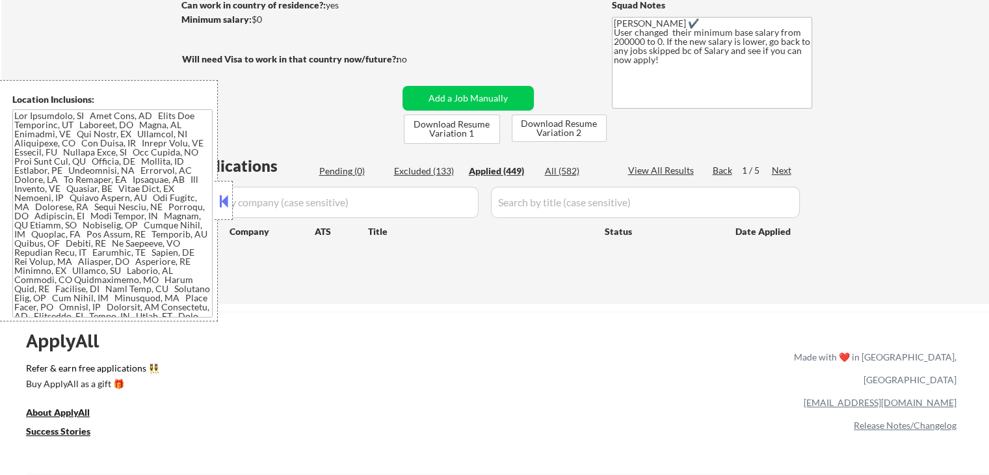
select select ""applied""
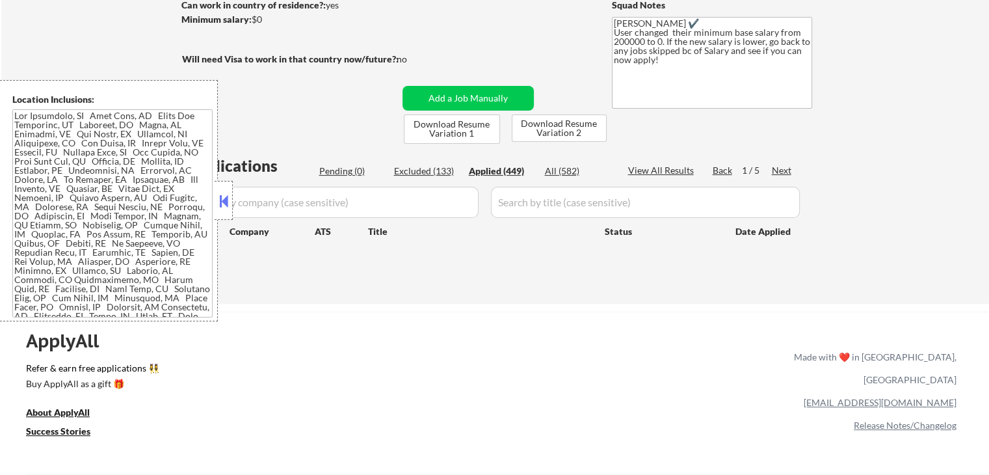
select select ""applied""
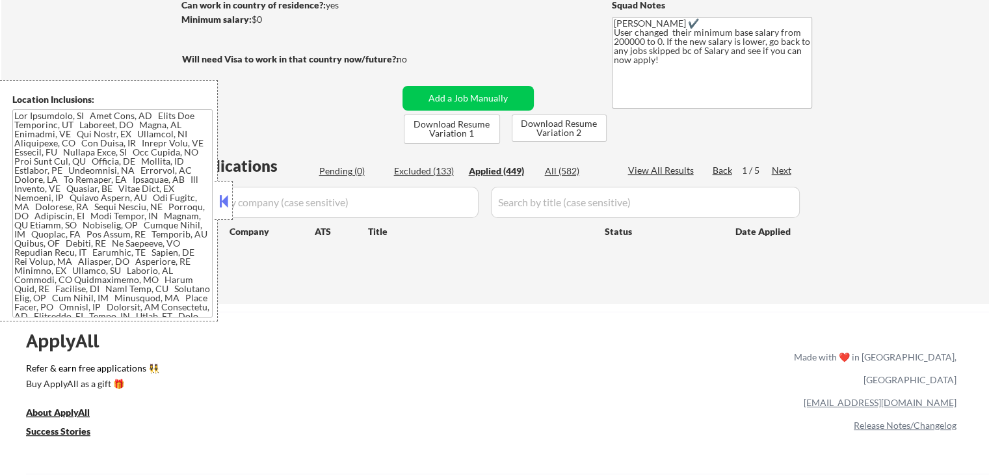
select select ""applied""
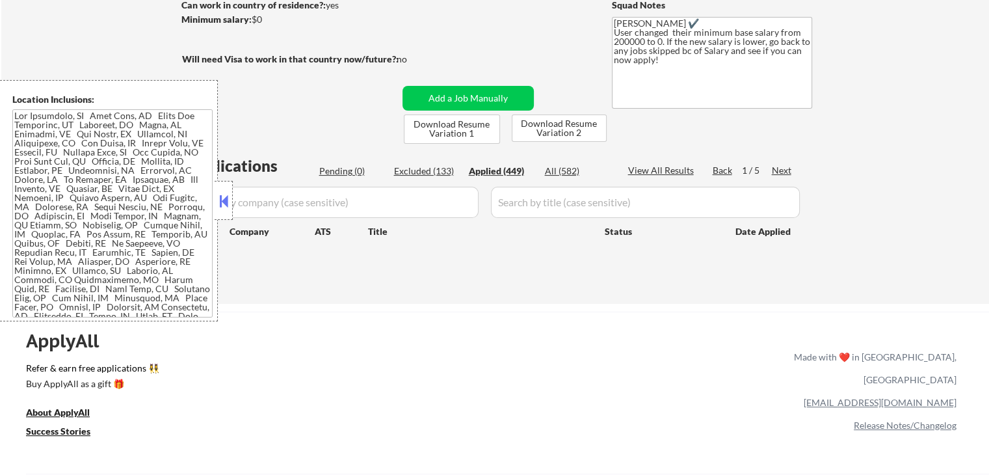
select select ""applied""
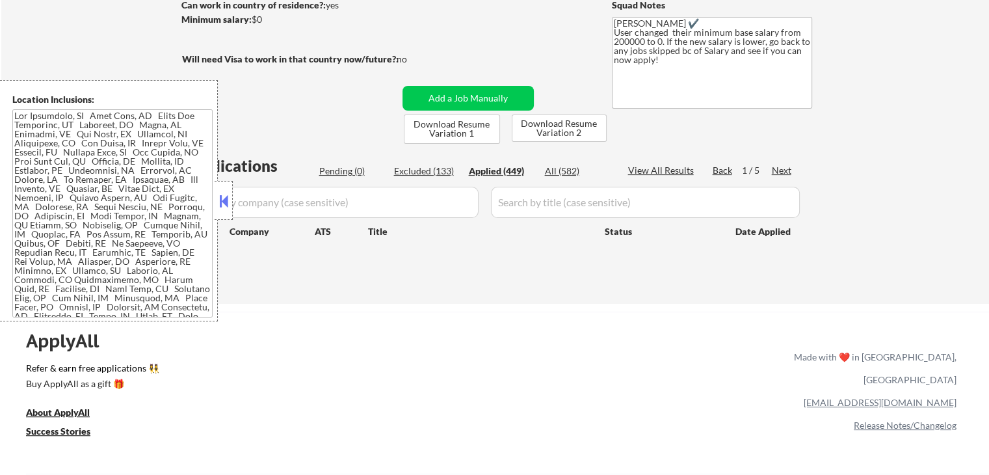
select select ""applied""
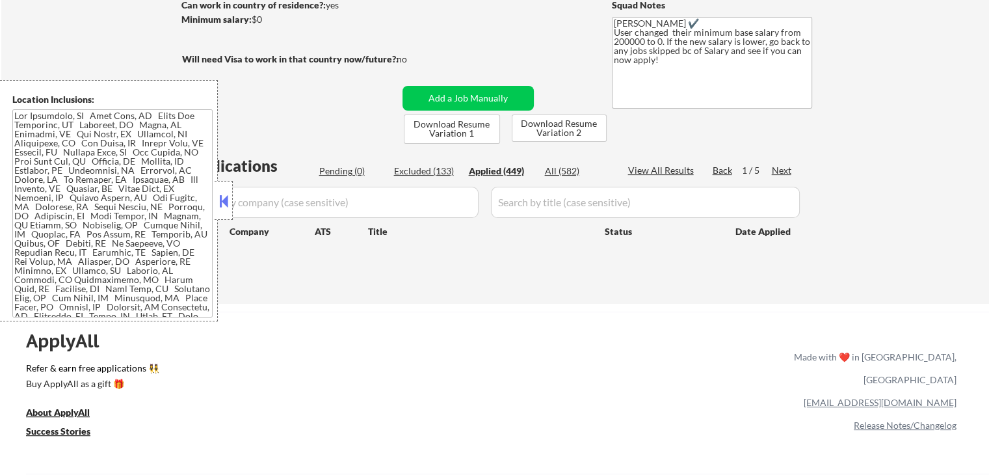
select select ""applied""
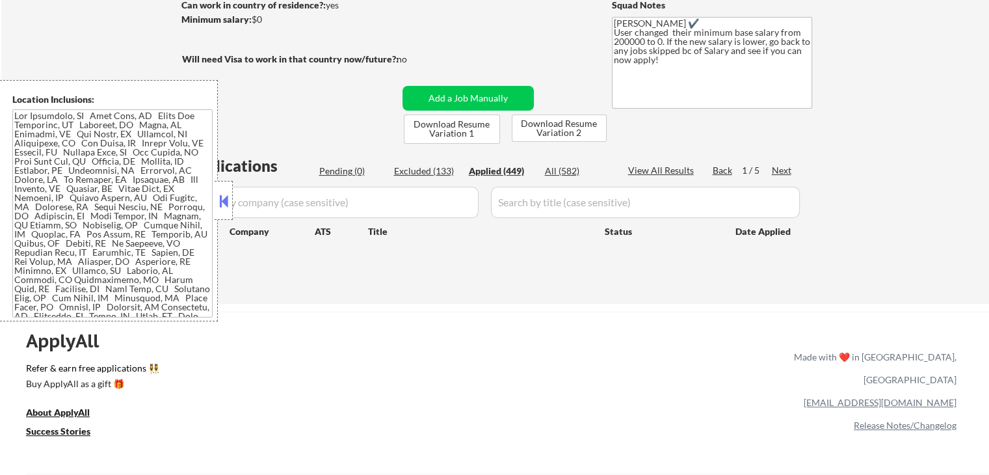
select select ""applied""
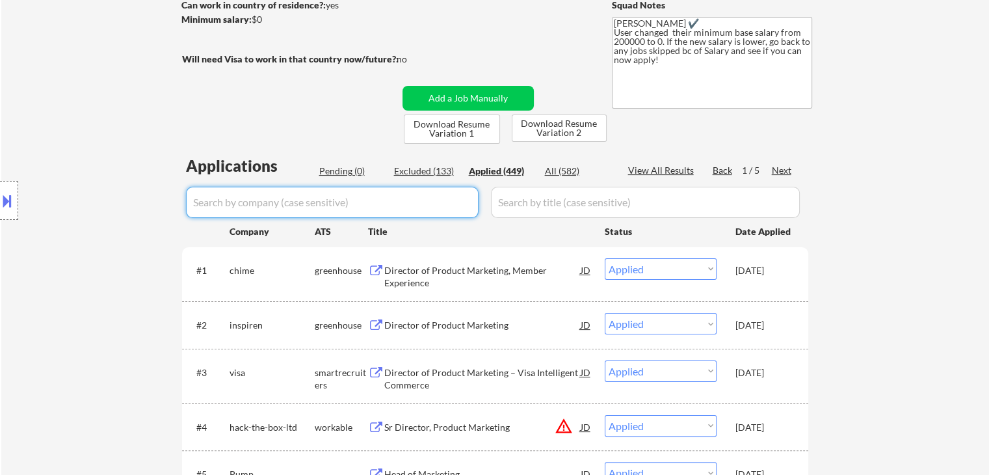
click at [244, 198] on input "input" at bounding box center [332, 202] width 293 height 31
paste input "leandata"
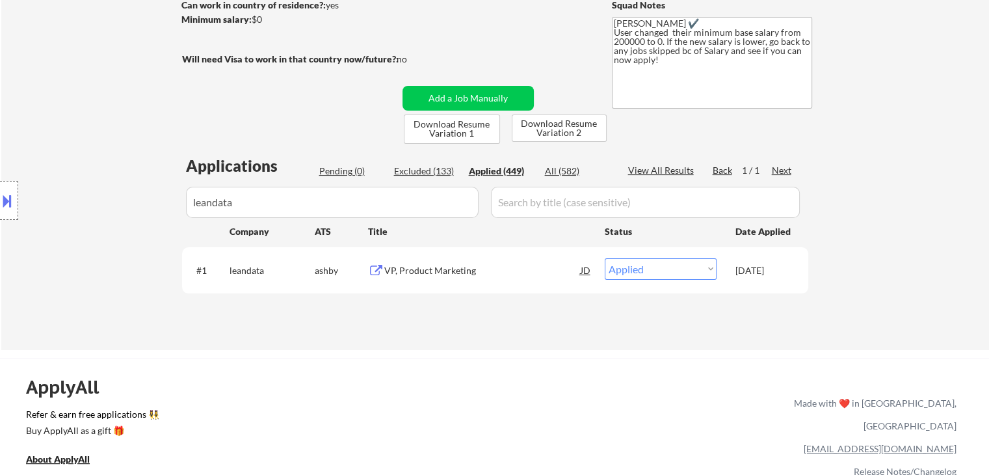
drag, startPoint x: 362, startPoint y: 206, endPoint x: 0, endPoint y: 206, distance: 361.6
click at [0, 206] on body "← Return to /applysquad Mailslurp Inbox Job Search Builder Andrew Hawthorn User…" at bounding box center [494, 42] width 989 height 475
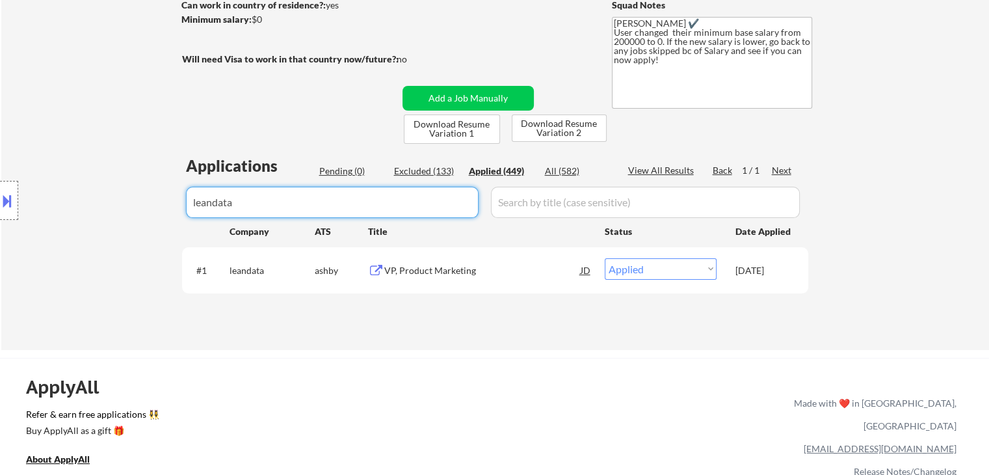
paste input "fastly"
drag, startPoint x: 82, startPoint y: 204, endPoint x: 48, endPoint y: 208, distance: 34.1
click at [49, 208] on body "← Return to /applysquad Mailslurp Inbox Job Search Builder Andrew Hawthorn User…" at bounding box center [494, 42] width 989 height 475
paste input "blackline"
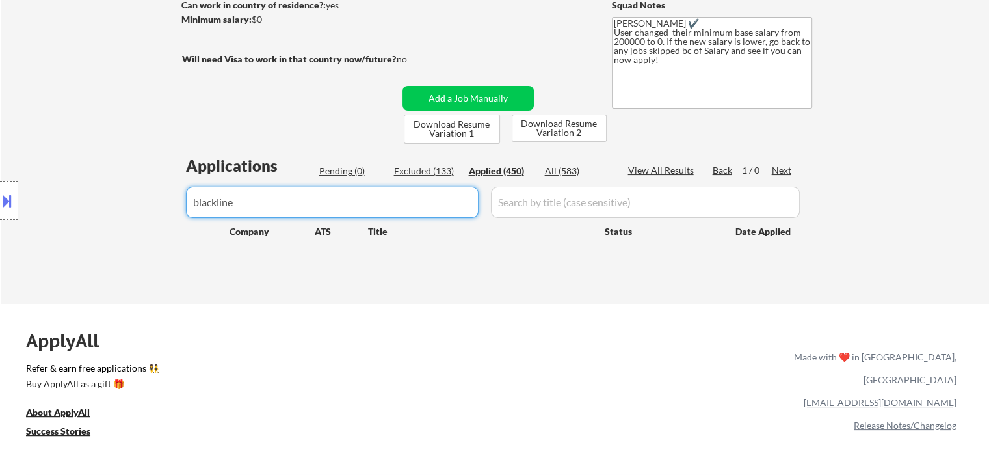
drag, startPoint x: 384, startPoint y: 204, endPoint x: 0, endPoint y: 208, distance: 383.7
click at [0, 208] on body "← Return to /applysquad Mailslurp Inbox Job Search Builder Andrew Hawthorn User…" at bounding box center [494, 42] width 989 height 475
paste input "constant"
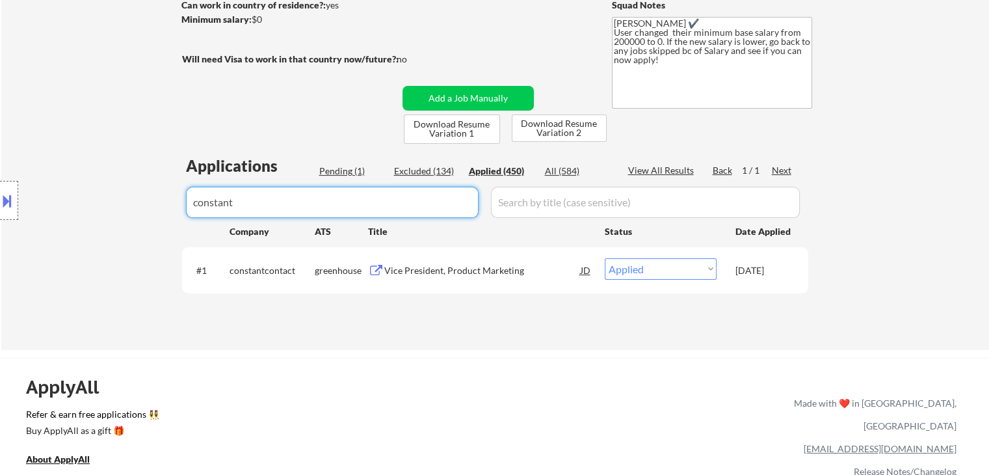
drag, startPoint x: 107, startPoint y: 196, endPoint x: 83, endPoint y: 196, distance: 23.4
click at [86, 196] on body "← Return to /applysquad Mailslurp Inbox Job Search Builder Andrew Hawthorn User…" at bounding box center [494, 42] width 989 height 475
paste input "intapp"
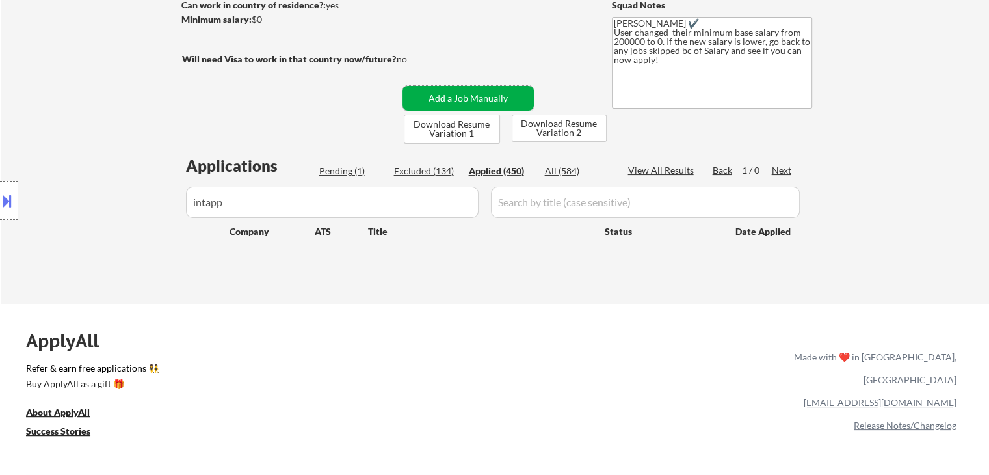
click at [499, 86] on button "Add a Job Manually" at bounding box center [468, 98] width 131 height 25
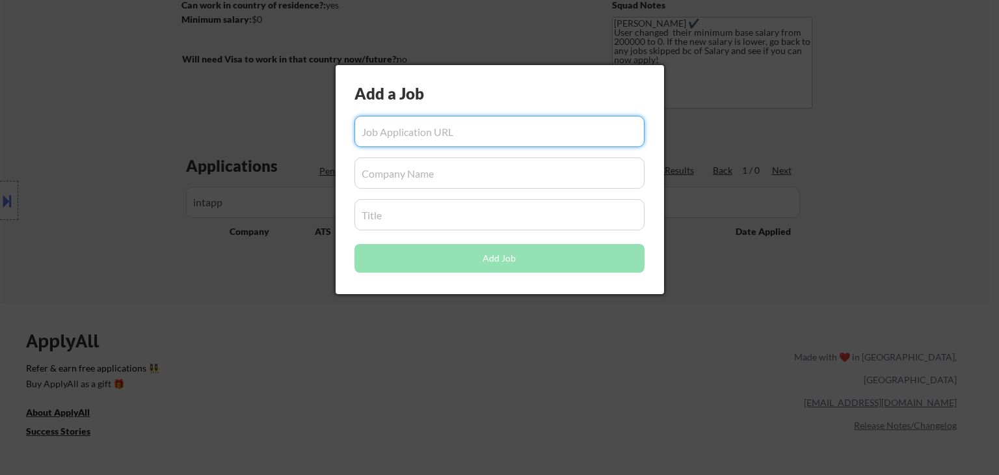
click at [413, 179] on input "input" at bounding box center [499, 172] width 290 height 31
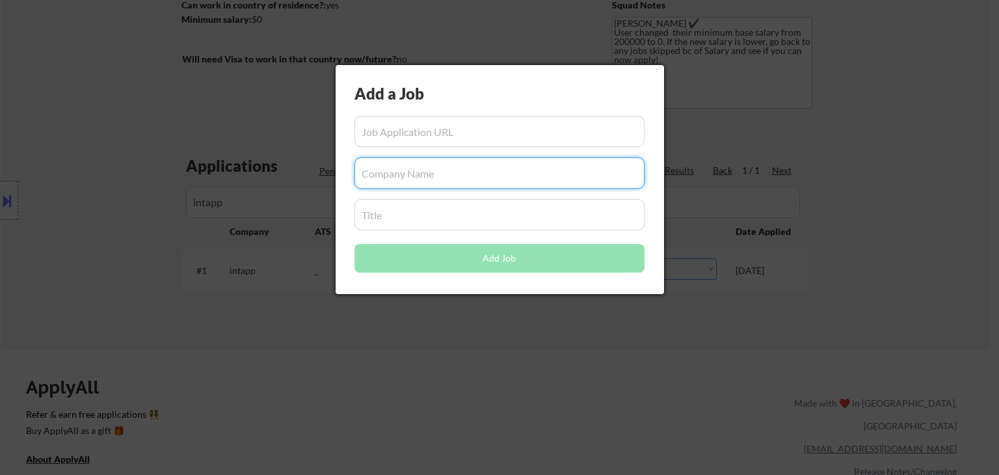
click at [868, 174] on div at bounding box center [499, 237] width 999 height 475
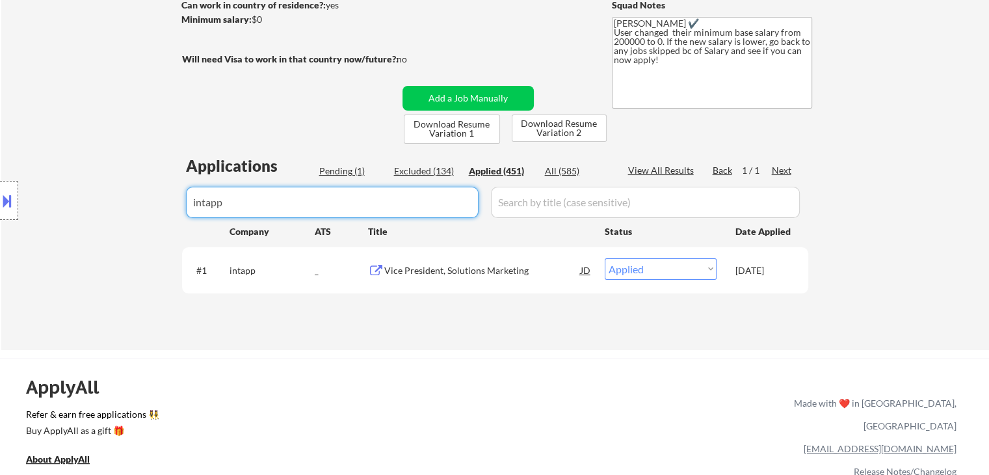
drag, startPoint x: 311, startPoint y: 203, endPoint x: 40, endPoint y: 197, distance: 270.6
click at [35, 200] on body "← Return to /applysquad Mailslurp Inbox Job Search Builder Andrew Hawthorn User…" at bounding box center [494, 42] width 989 height 475
paste input "nextrollinc"
drag, startPoint x: 284, startPoint y: 203, endPoint x: 0, endPoint y: 201, distance: 283.6
click at [0, 200] on body "← Return to /applysquad Mailslurp Inbox Job Search Builder Andrew Hawthorn User…" at bounding box center [494, 42] width 989 height 475
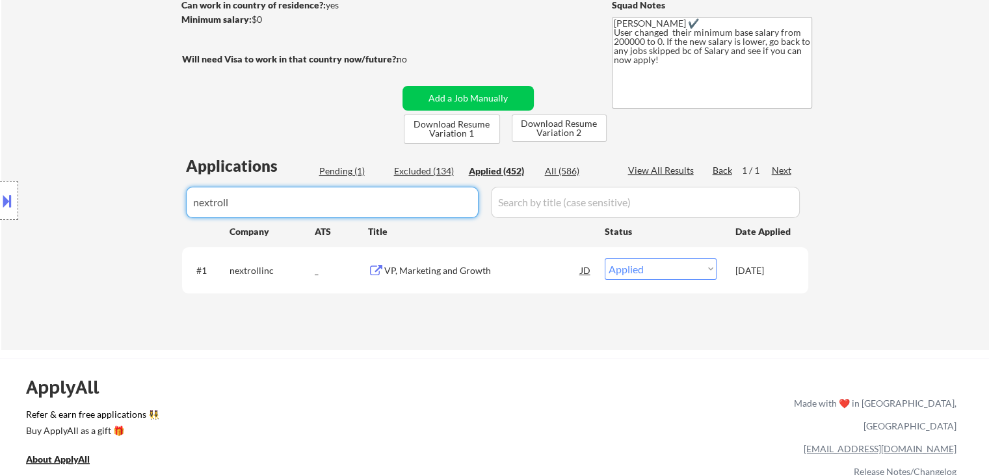
paste input "mastercard"
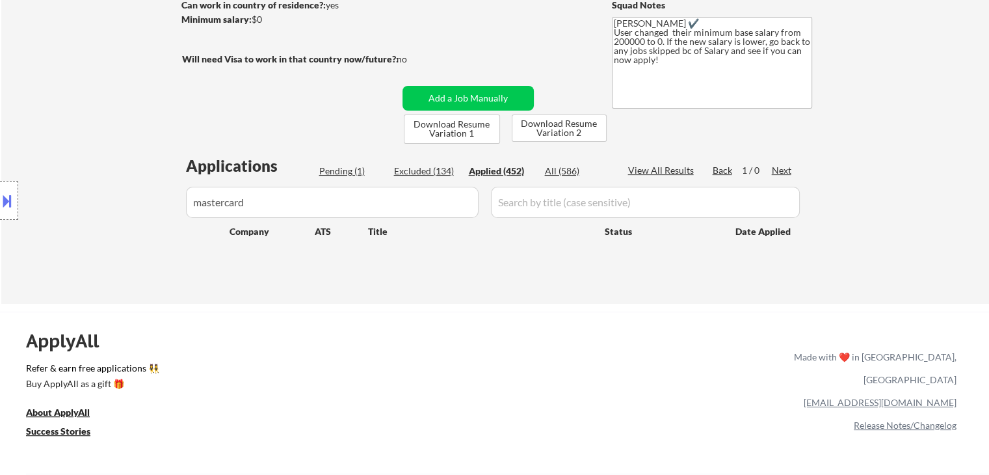
click at [224, 202] on div "Location Inclusions:" at bounding box center [116, 200] width 233 height 241
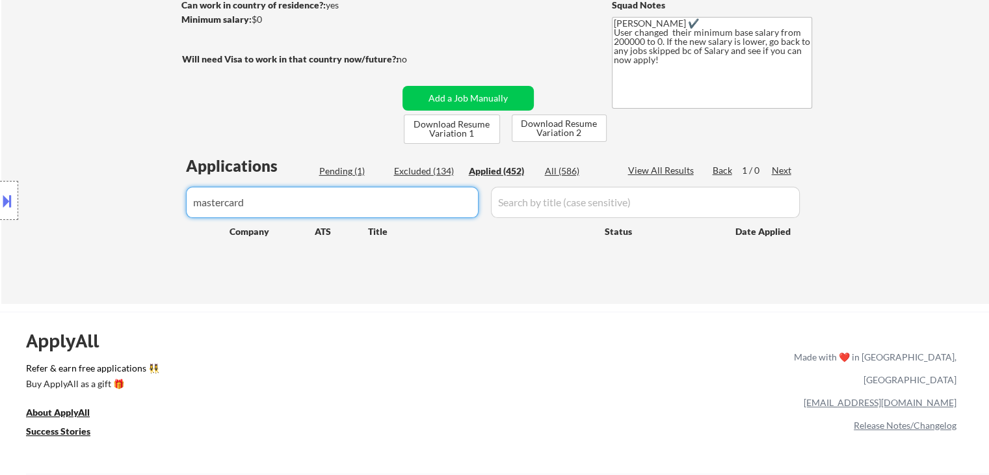
drag, startPoint x: 255, startPoint y: 202, endPoint x: 225, endPoint y: 208, distance: 30.5
click at [225, 208] on body "← Return to /applysquad Mailslurp Inbox Job Search Builder Andrew Hawthorn User…" at bounding box center [494, 42] width 989 height 475
drag, startPoint x: 289, startPoint y: 198, endPoint x: 146, endPoint y: 194, distance: 143.8
click at [140, 196] on body "← Return to /applysquad Mailslurp Inbox Job Search Builder Andrew Hawthorn User…" at bounding box center [494, 42] width 989 height 475
paste input "card"
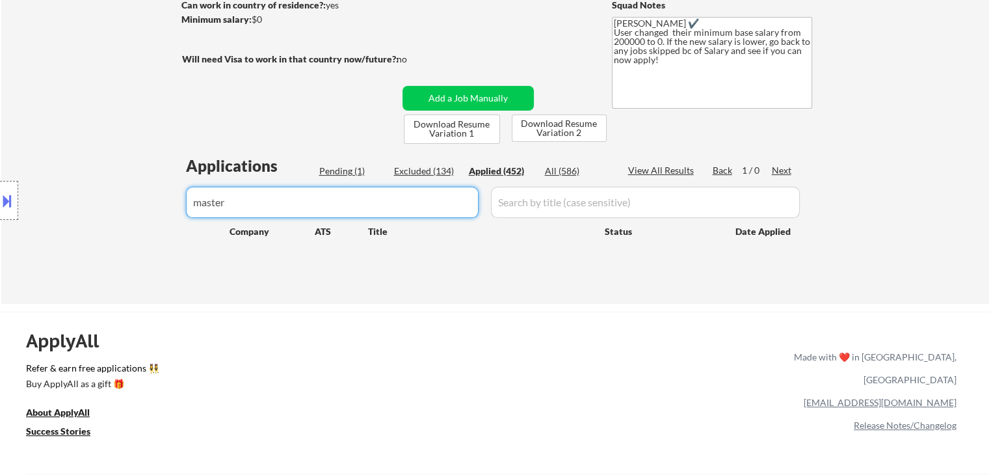
type input "mastercard"
drag, startPoint x: 269, startPoint y: 204, endPoint x: 0, endPoint y: 209, distance: 268.6
click at [0, 209] on body "← Return to /applysquad Mailslurp Inbox Job Search Builder Andrew Hawthorn User…" at bounding box center [494, 42] width 989 height 475
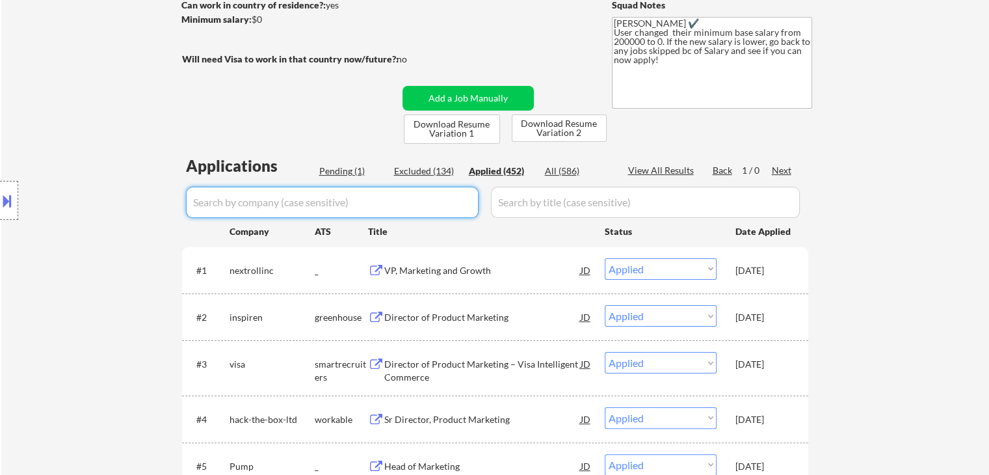
click at [199, 196] on div "Location Inclusions:" at bounding box center [116, 200] width 233 height 241
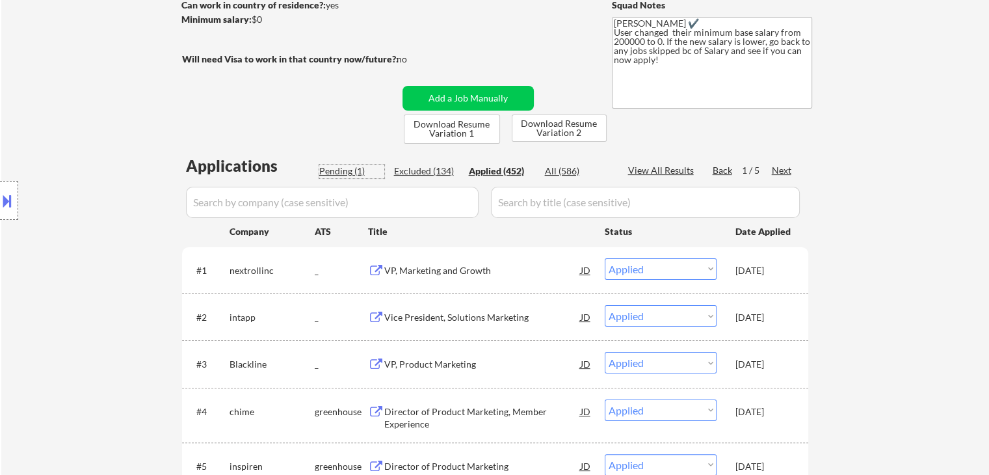
click at [349, 172] on div "Pending (1)" at bounding box center [351, 171] width 65 height 13
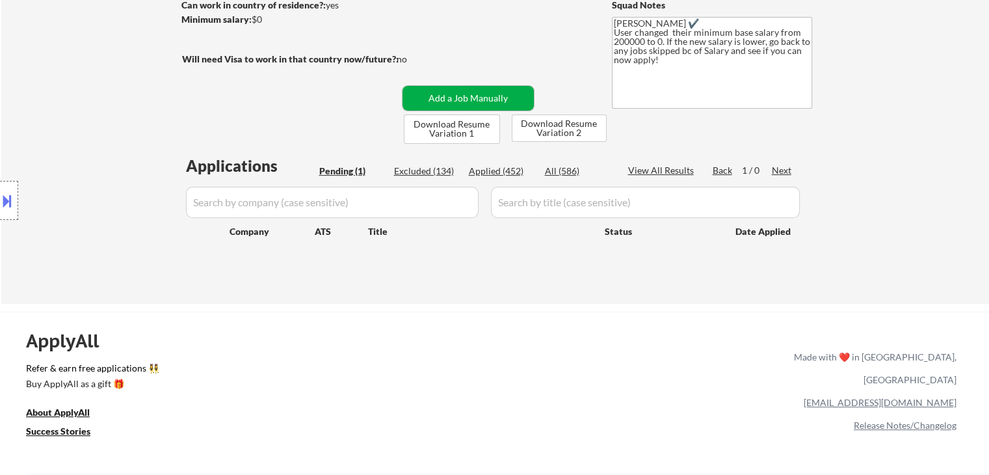
click at [479, 94] on button "Add a Job Manually" at bounding box center [468, 98] width 131 height 25
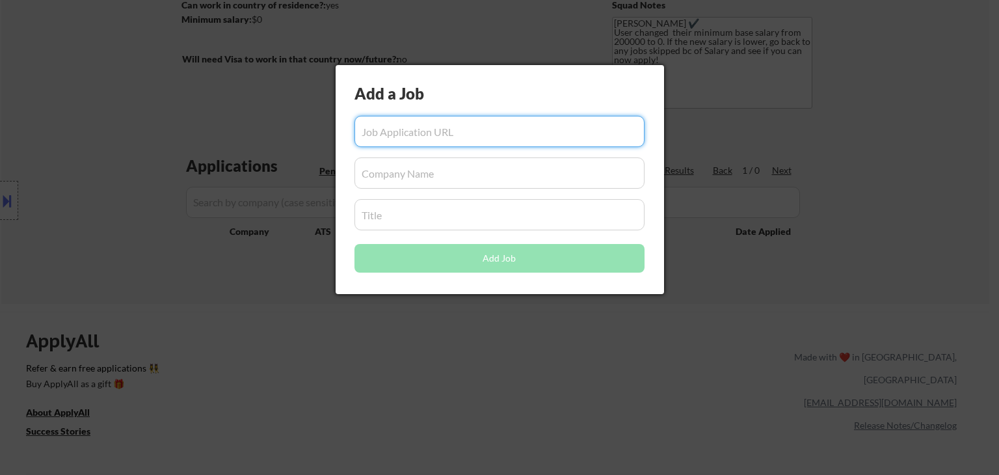
paste input "https://mastercard.wd1.myworkdayjobs.com/corporatecareers/job/New-York-City-New…"
type input "https://mastercard.wd1.myworkdayjobs.com/corporatecareers/job/New-York-City-New…"
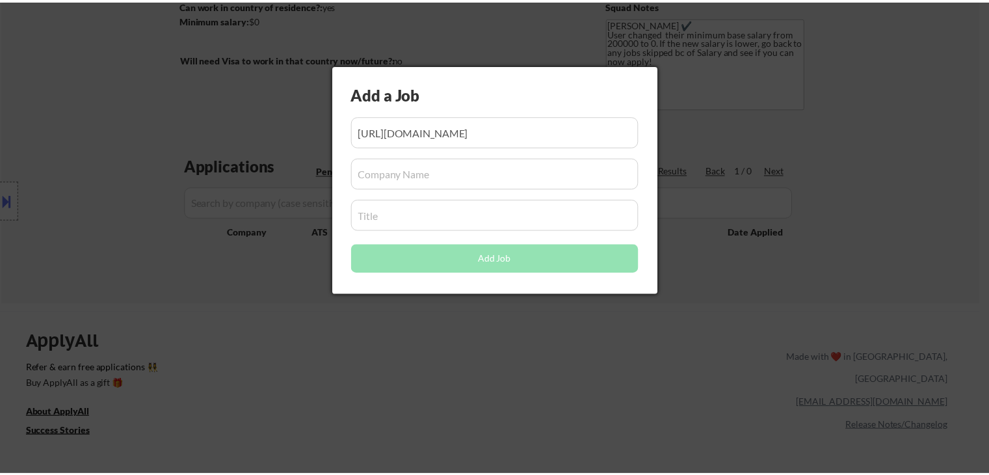
scroll to position [0, 0]
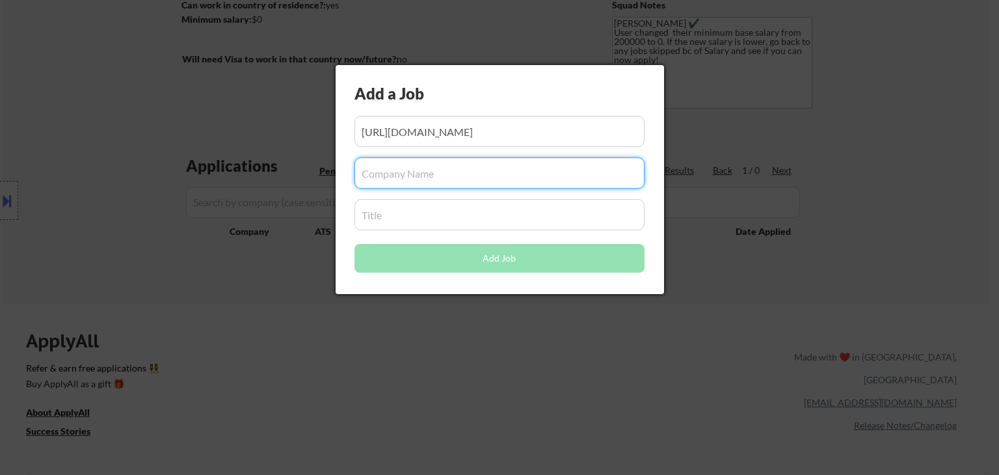
click at [472, 166] on input "input" at bounding box center [499, 172] width 290 height 31
paste input "mastercard"
type input "mastercard"
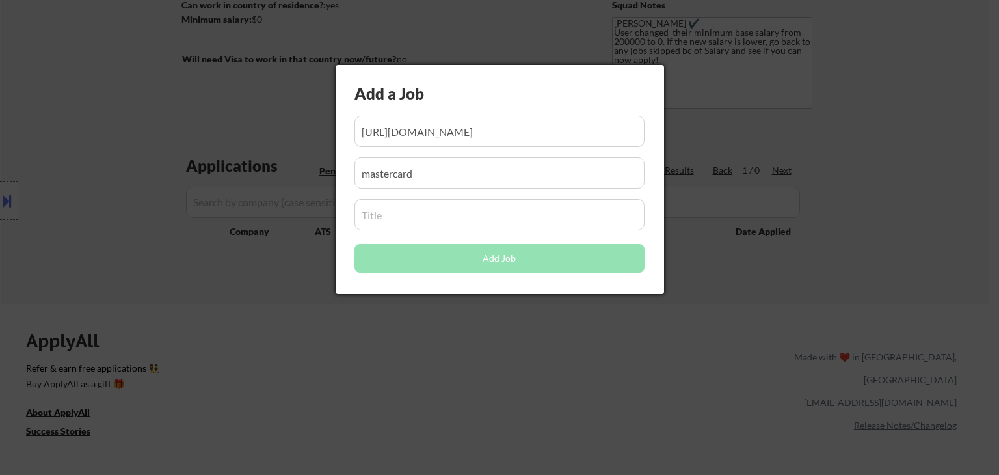
click at [607, 337] on div at bounding box center [499, 237] width 999 height 475
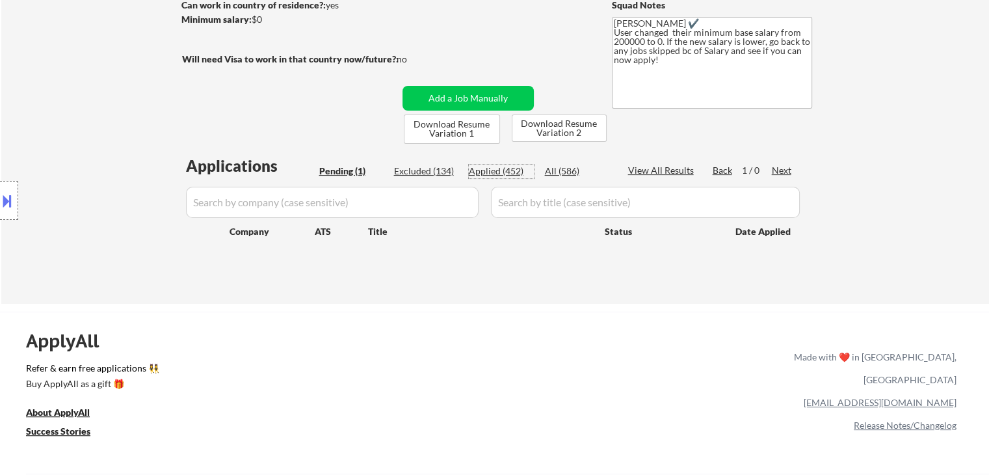
click at [486, 172] on div "Applied (452)" at bounding box center [501, 171] width 65 height 13
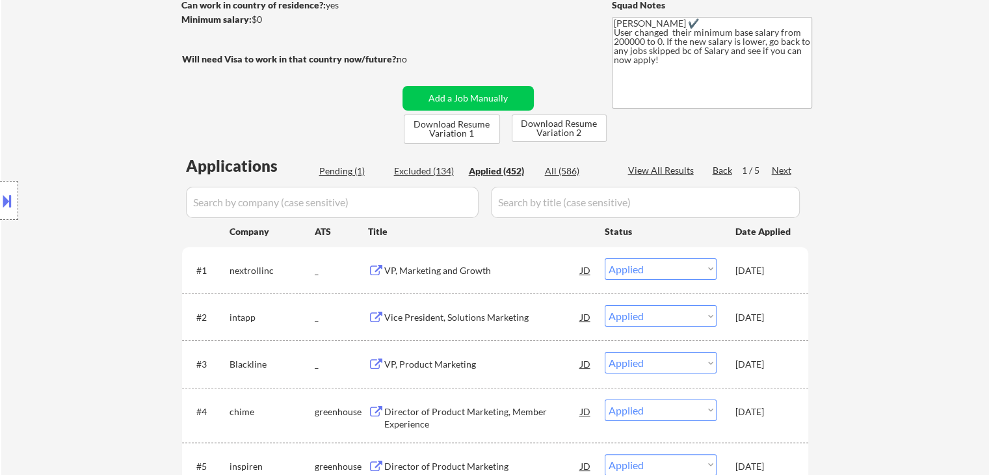
click at [362, 209] on input "input" at bounding box center [332, 202] width 293 height 31
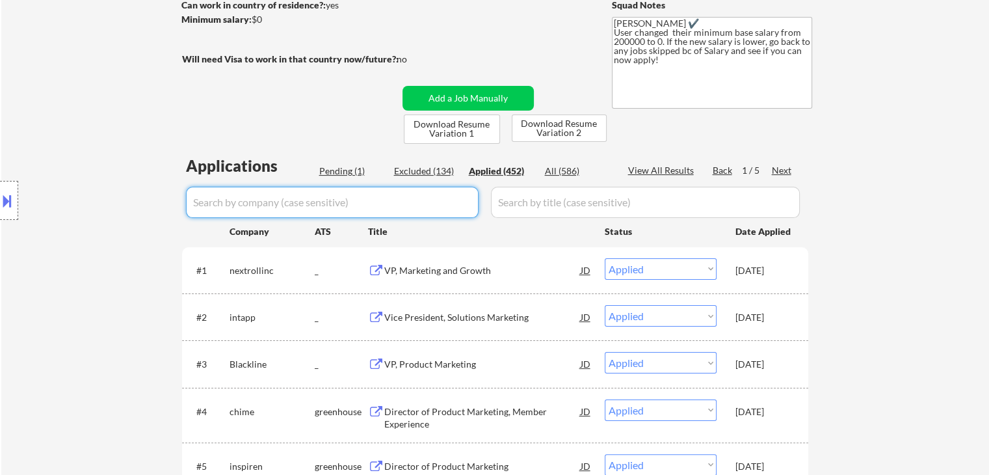
paste input "productboard"
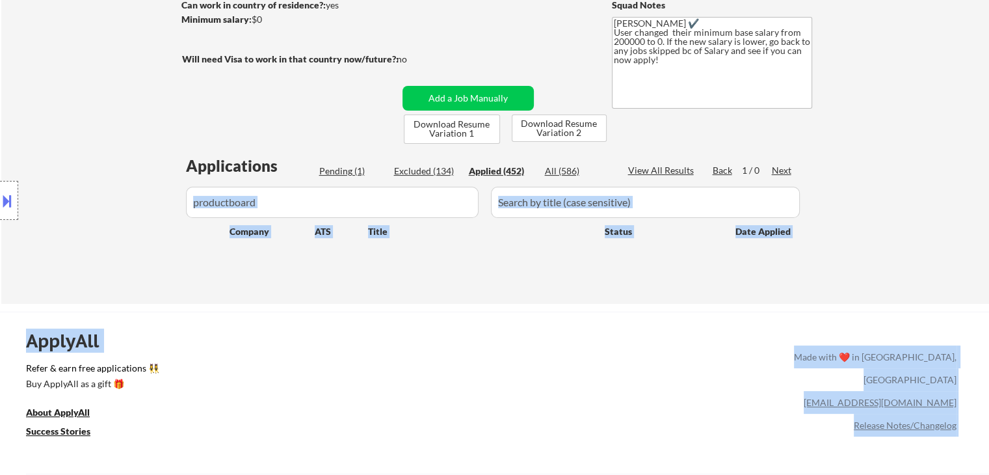
drag, startPoint x: 229, startPoint y: 202, endPoint x: 283, endPoint y: 199, distance: 54.0
click at [283, 199] on body "← Return to /applysquad Mailslurp Inbox Job Search Builder Andrew Hawthorn User…" at bounding box center [494, 42] width 989 height 475
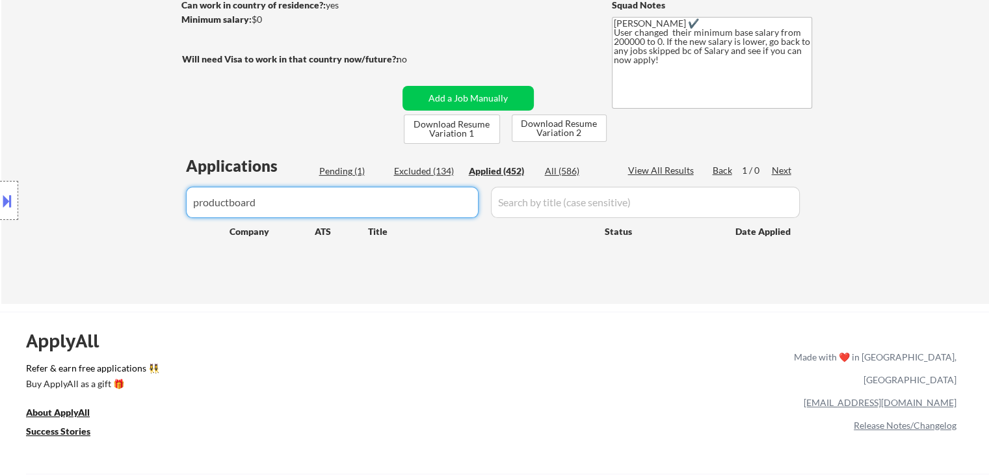
click at [273, 202] on input "input" at bounding box center [332, 202] width 293 height 31
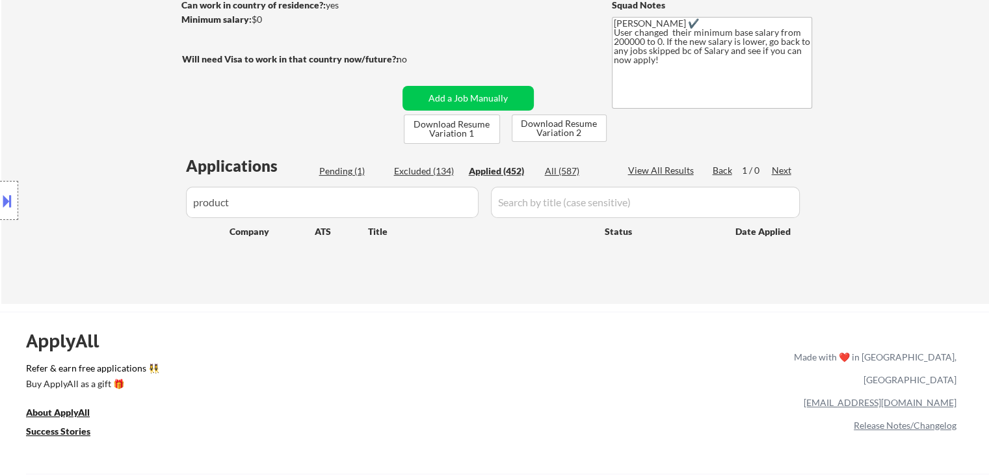
click at [505, 173] on div "Applied (452)" at bounding box center [501, 171] width 65 height 13
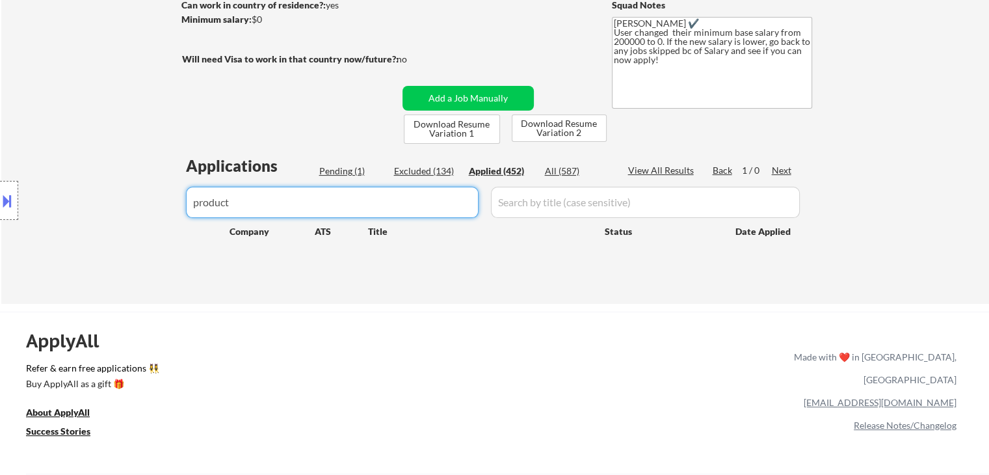
drag, startPoint x: 284, startPoint y: 204, endPoint x: 0, endPoint y: 198, distance: 283.6
click at [0, 198] on body "← Return to /applysquad Mailslurp Inbox Job Search Builder Andrew Hawthorn User…" at bounding box center [494, 42] width 989 height 475
paste input "productboard"
type input "product"
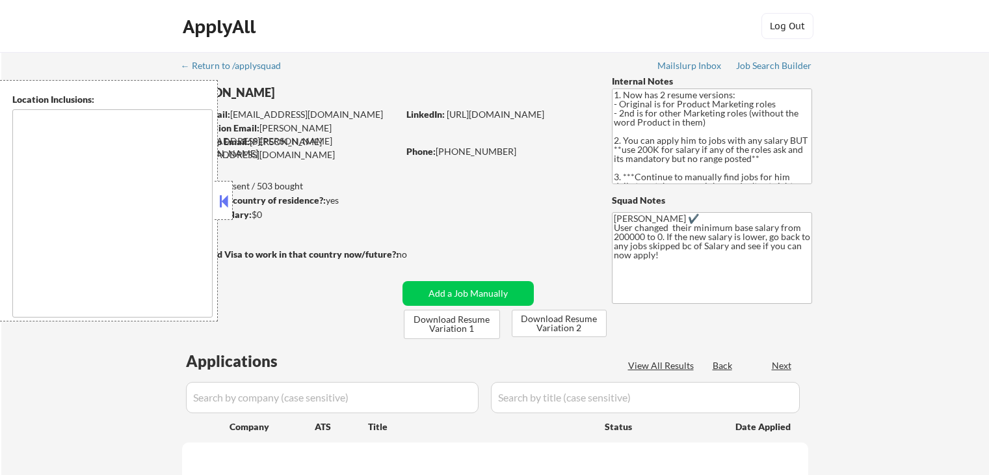
type textarea "[GEOGRAPHIC_DATA], [GEOGRAPHIC_DATA] [GEOGRAPHIC_DATA], [GEOGRAPHIC_DATA] [GEOG…"
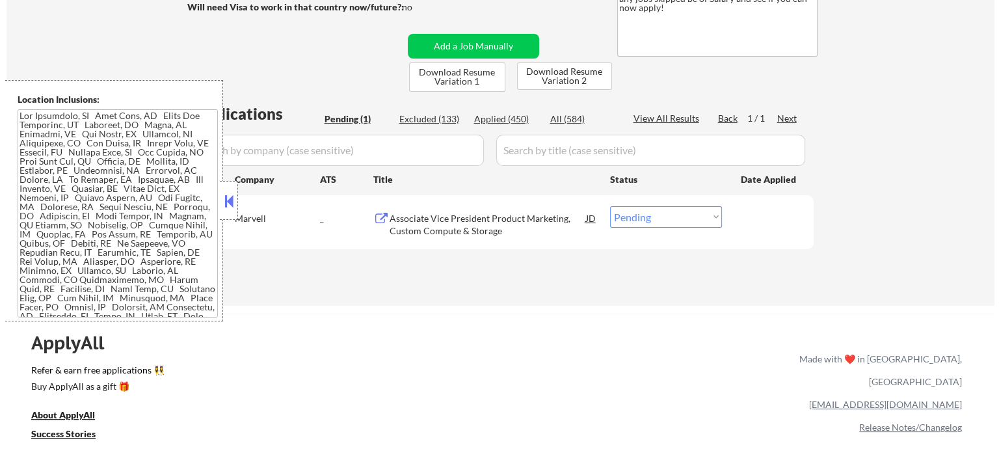
scroll to position [195, 0]
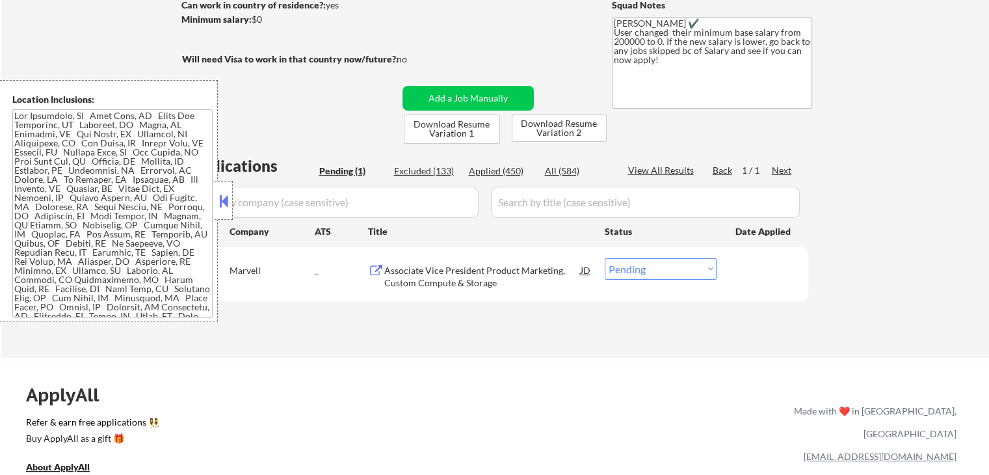
click at [656, 220] on div "Status" at bounding box center [661, 230] width 112 height 23
click at [669, 263] on select "Choose an option... Pending Applied Excluded (Questions) Excluded (Expired) Exc…" at bounding box center [661, 268] width 112 height 21
select select ""excluded__blocklist_""
click at [605, 258] on select "Choose an option... Pending Applied Excluded (Questions) Excluded (Expired) Exc…" at bounding box center [661, 268] width 112 height 21
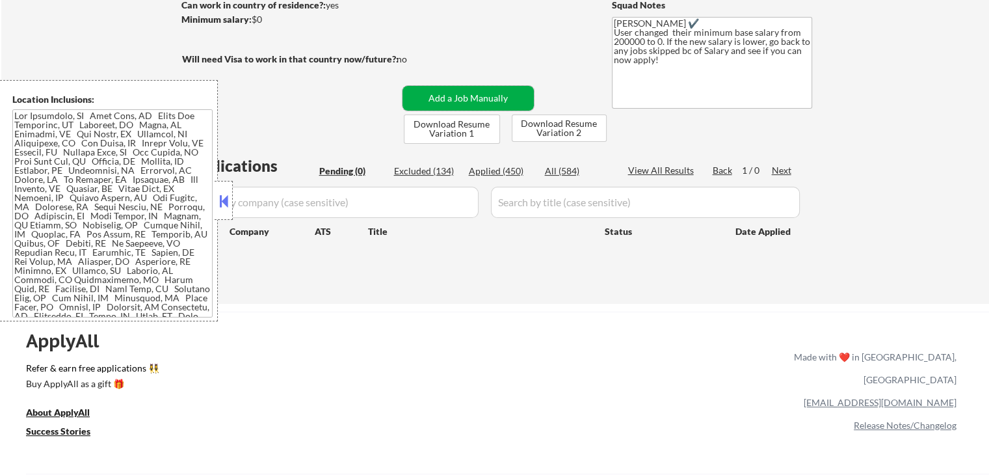
click at [506, 101] on button "Add a Job Manually" at bounding box center [468, 98] width 131 height 25
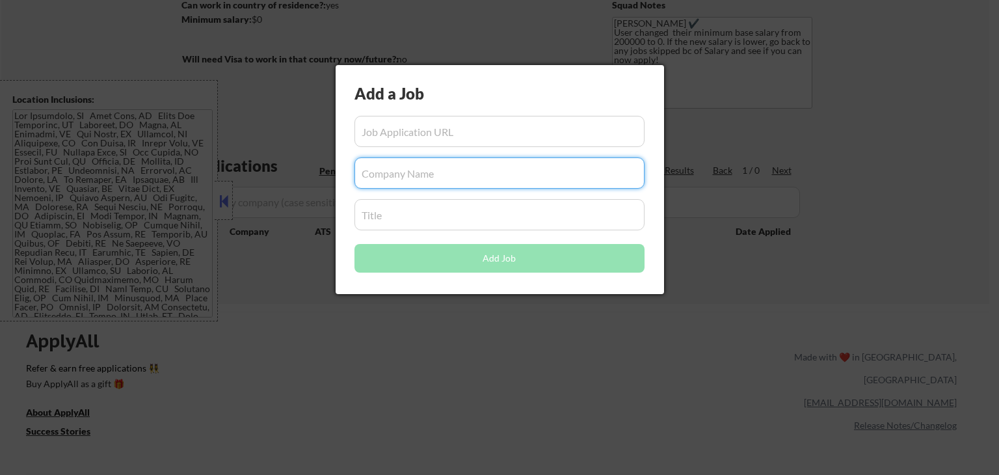
click at [462, 168] on input "input" at bounding box center [499, 172] width 290 height 31
paste input "intapp"
click at [361, 172] on input "input" at bounding box center [499, 172] width 290 height 31
type input "intapp"
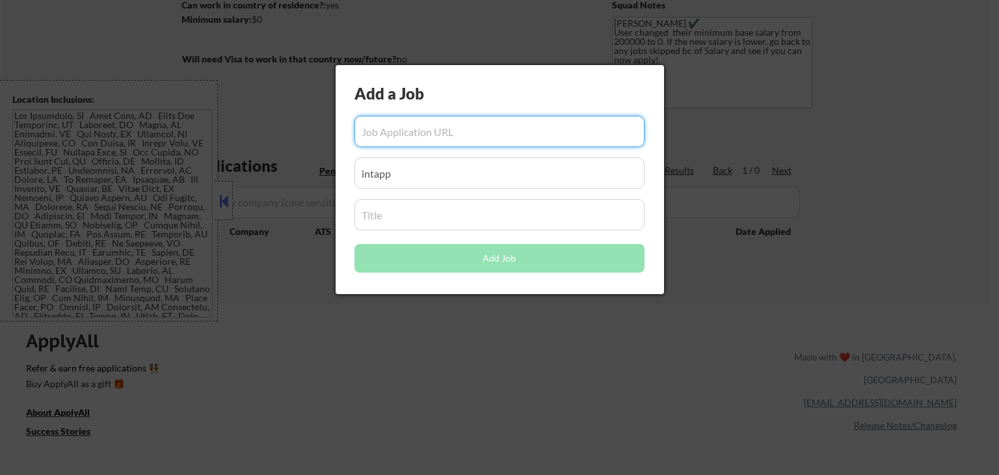
click at [400, 131] on input "input" at bounding box center [499, 131] width 290 height 31
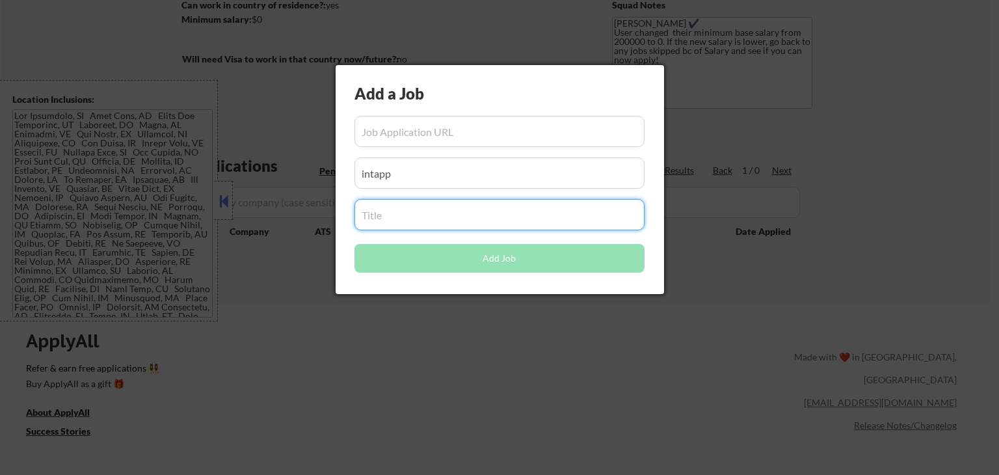
click at [425, 216] on input "input" at bounding box center [499, 214] width 290 height 31
paste input "Vice President, Solutions Marketing"
type input "Vice President, Solutions Marketing"
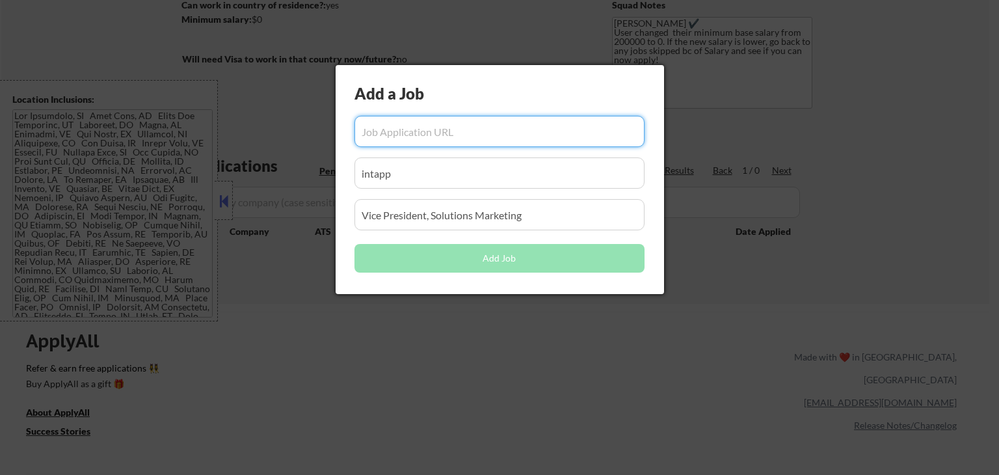
click at [457, 138] on input "input" at bounding box center [499, 131] width 290 height 31
paste input "https://intapp.wd1.myworkdayjobs.com/intapp/job/Palo-Alto-CA/Vice-President--So…"
type input "https://intapp.wd1.myworkdayjobs.com/intapp/job/Palo-Alto-CA/Vice-President--So…"
click at [515, 260] on button "Add Job" at bounding box center [499, 258] width 290 height 29
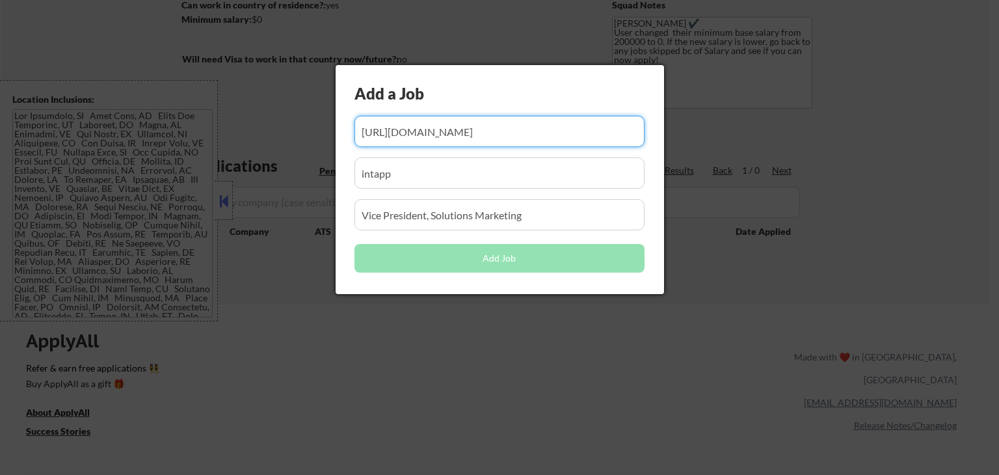
scroll to position [0, 0]
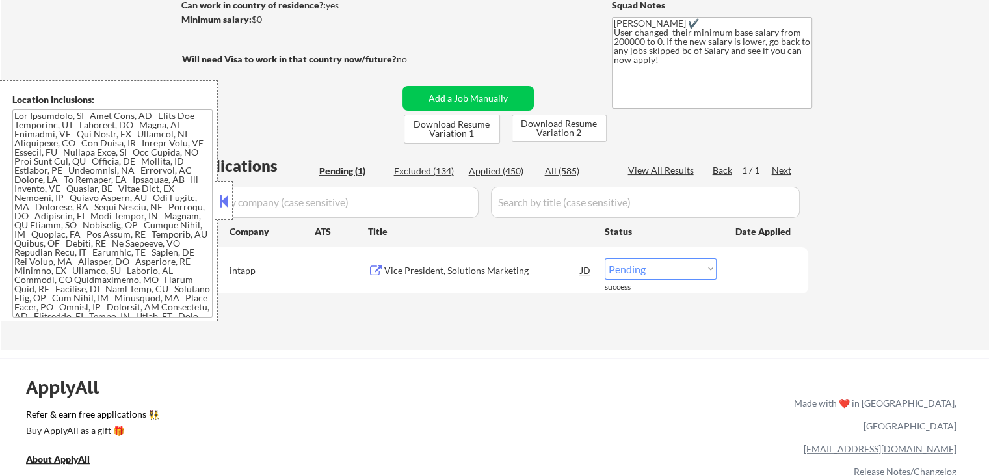
click at [659, 268] on select "Choose an option... Pending Applied Excluded (Questions) Excluded (Expired) Exc…" at bounding box center [661, 268] width 112 height 21
select select ""applied""
click at [605, 258] on select "Choose an option... Pending Applied Excluded (Questions) Excluded (Expired) Exc…" at bounding box center [661, 268] width 112 height 21
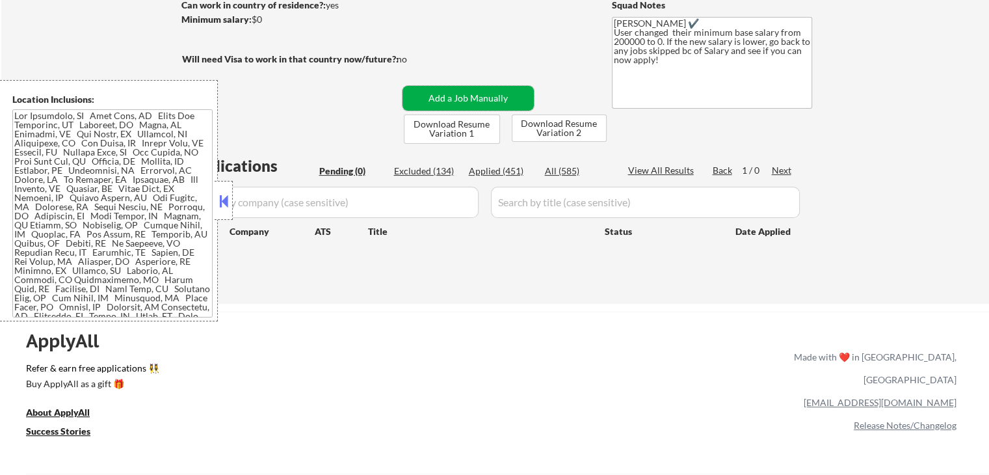
click at [502, 101] on button "Add a Job Manually" at bounding box center [468, 98] width 131 height 25
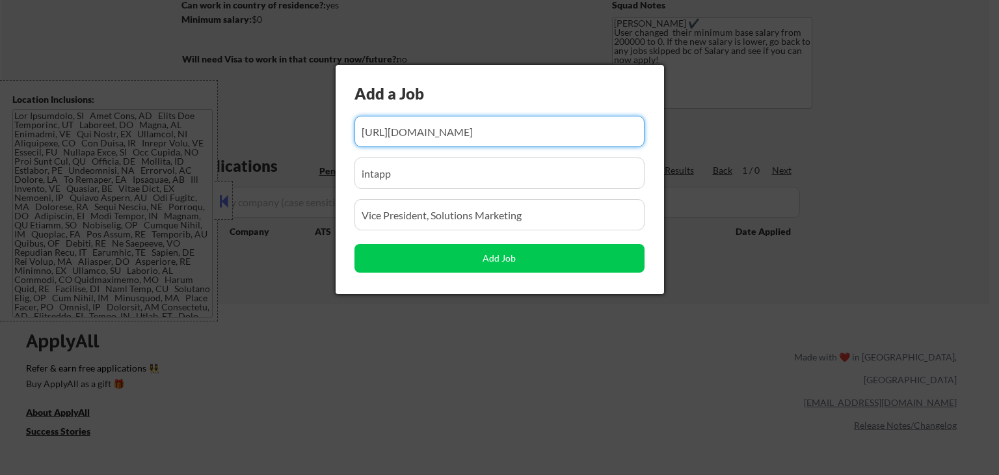
scroll to position [0, 254]
click at [494, 134] on input "input" at bounding box center [499, 131] width 290 height 31
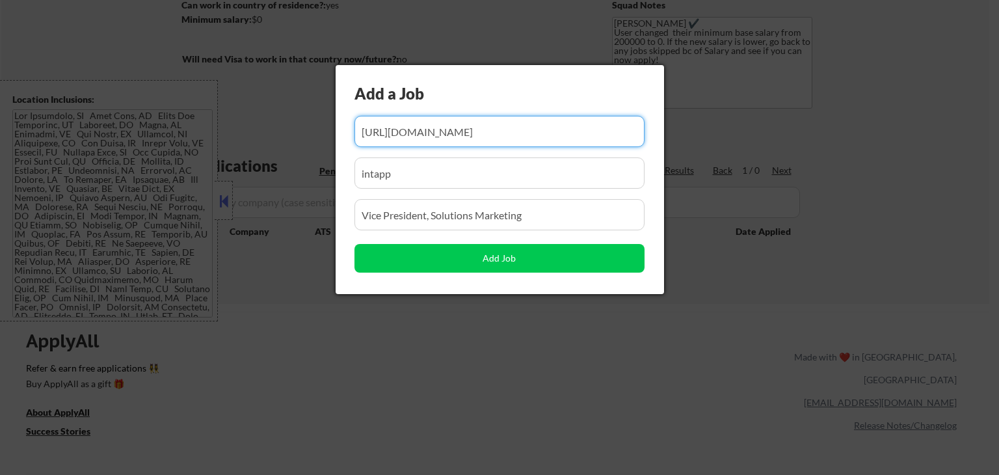
paste input "https://job-boards.greenhouse.io/nextrollinc/jobs/8104680002?utm_source=Simplif…"
type input "https://job-boards.greenhouse.io/nextrollinc/jobs/8104680002?utm_source=Simplif…"
drag, startPoint x: 432, startPoint y: 171, endPoint x: 325, endPoint y: 172, distance: 108.0
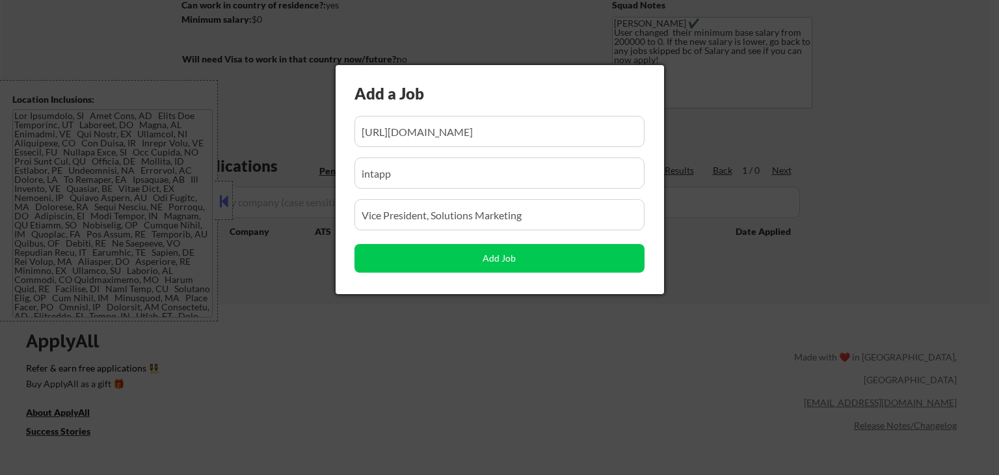
click at [325, 172] on body "← Return to /applysquad Mailslurp Inbox Job Search Builder Andrew Hawthorn User…" at bounding box center [499, 42] width 999 height 475
paste input "nextrollinc"
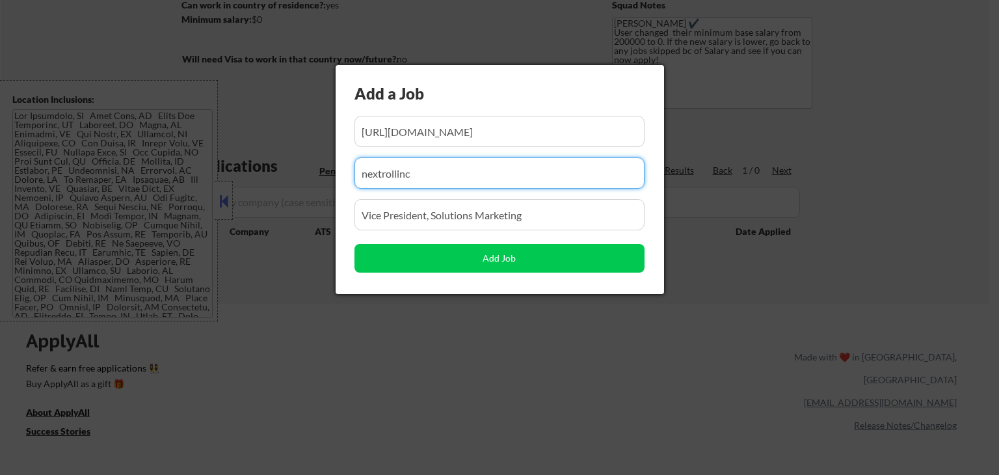
type input "nextrollinc"
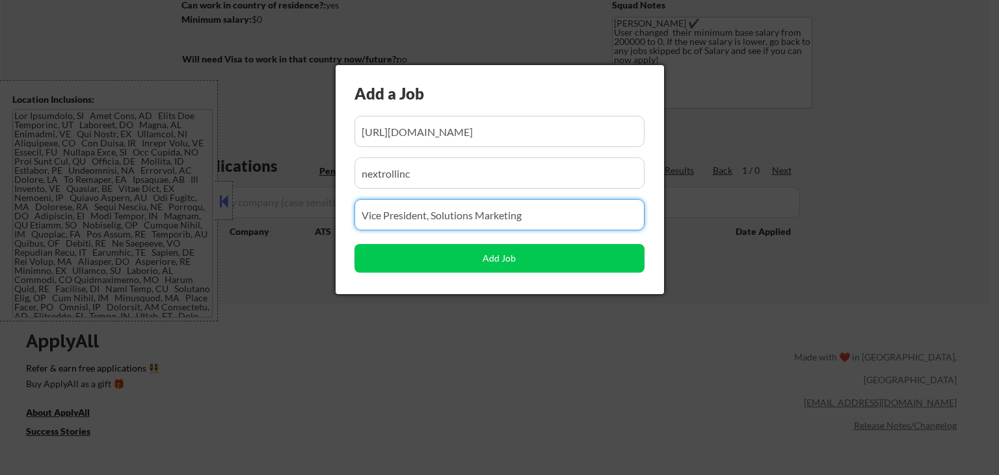
drag, startPoint x: 561, startPoint y: 208, endPoint x: 131, endPoint y: 266, distance: 433.1
click at [131, 266] on body "← Return to /applysquad Mailslurp Inbox Job Search Builder Andrew Hawthorn User…" at bounding box center [499, 42] width 999 height 475
paste input "VP, Marketing and Growth"
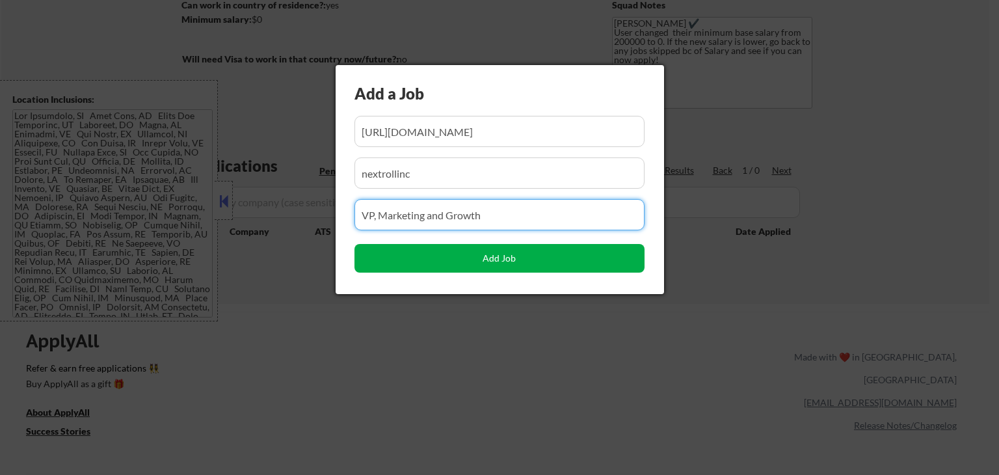
type input "VP, Marketing and Growth"
click at [496, 261] on button "Add Job" at bounding box center [499, 258] width 290 height 29
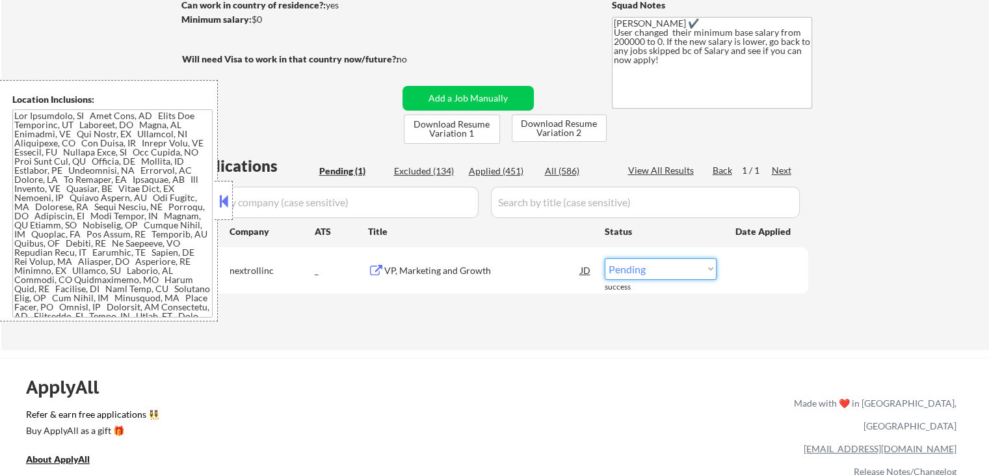
drag, startPoint x: 669, startPoint y: 269, endPoint x: 669, endPoint y: 278, distance: 9.8
click at [669, 269] on select "Choose an option... Pending Applied Excluded (Questions) Excluded (Expired) Exc…" at bounding box center [661, 268] width 112 height 21
select select ""applied""
click at [605, 258] on select "Choose an option... Pending Applied Excluded (Questions) Excluded (Expired) Exc…" at bounding box center [661, 268] width 112 height 21
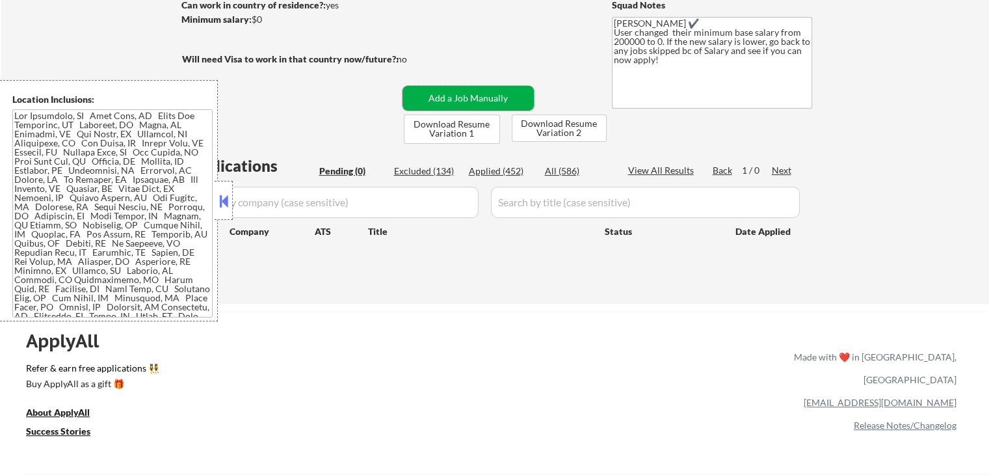
click at [492, 97] on button "Add a Job Manually" at bounding box center [468, 98] width 131 height 25
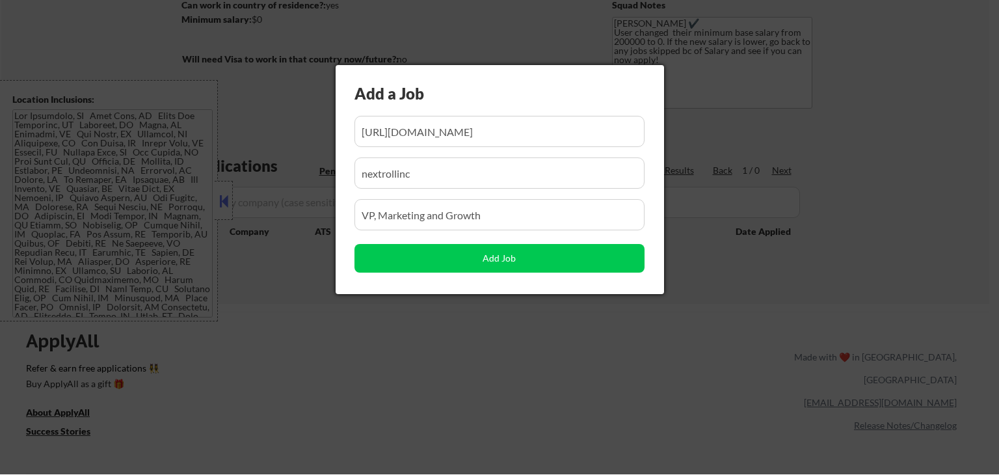
scroll to position [0, 190]
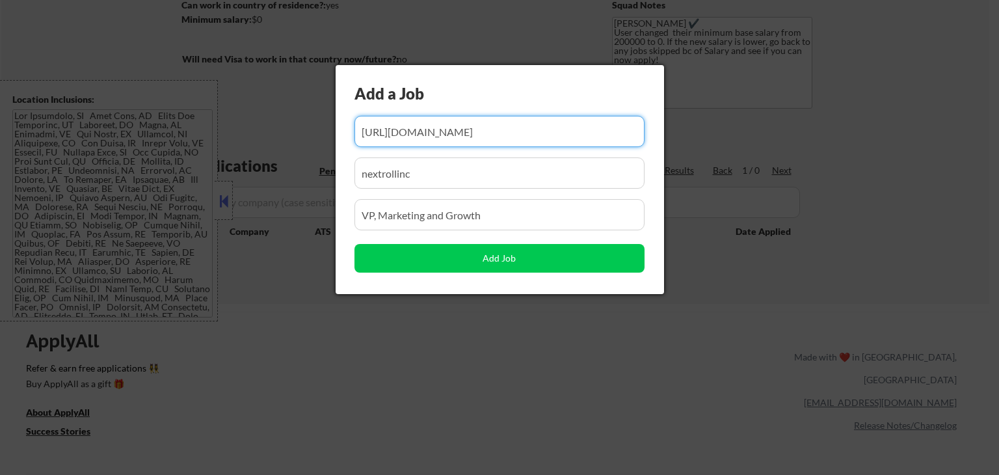
click at [552, 136] on input "input" at bounding box center [499, 131] width 290 height 31
paste input "https://job-boards.greenhouse.io/productboard/jobs/8085811002"
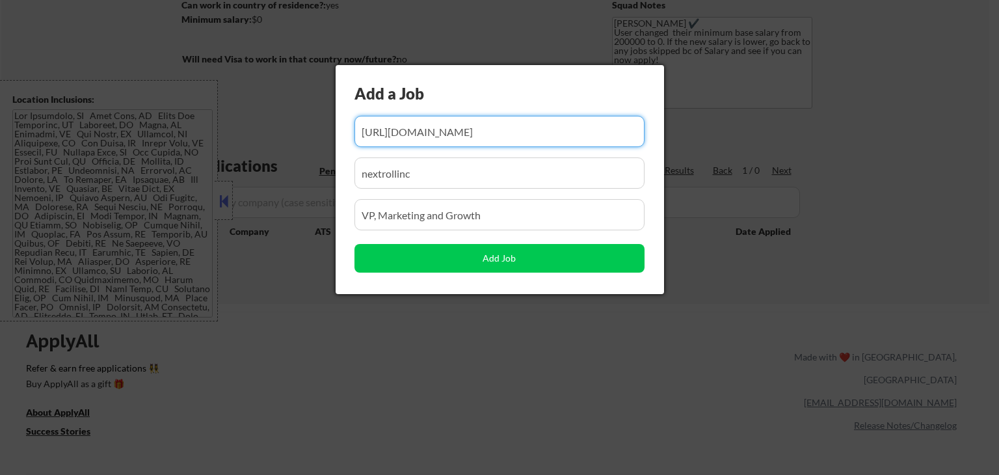
type input "https://job-boards.greenhouse.io/productboard/jobs/8085811002"
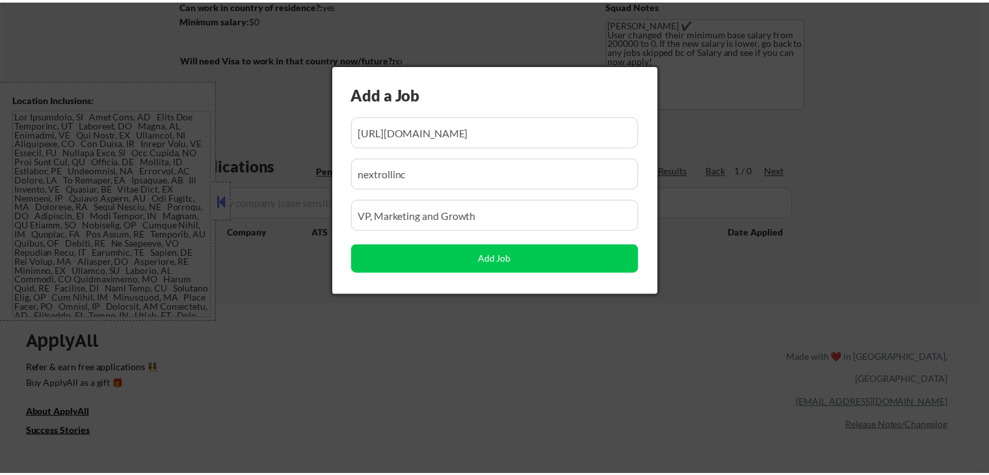
scroll to position [0, 0]
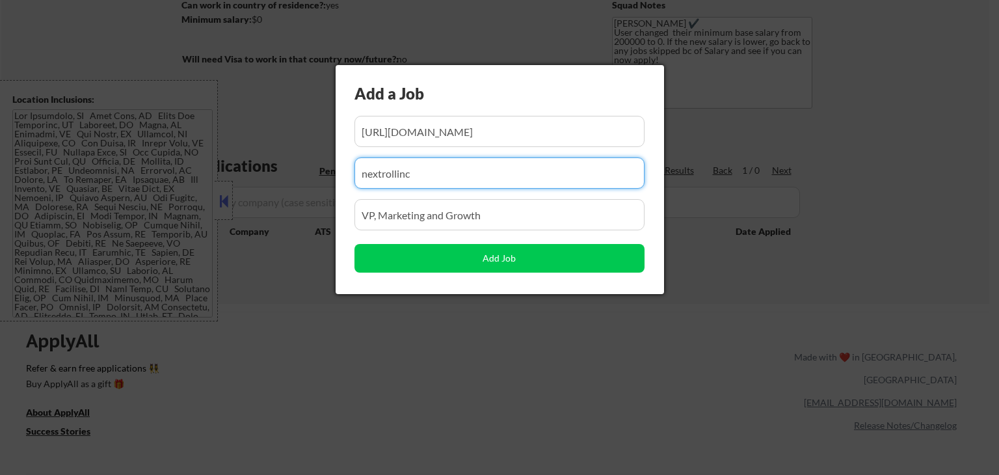
drag, startPoint x: 341, startPoint y: 173, endPoint x: 231, endPoint y: 176, distance: 110.6
click at [168, 185] on body "← Return to /applysquad Mailslurp Inbox Job Search Builder Andrew Hawthorn User…" at bounding box center [499, 42] width 999 height 475
paste input "productboard"
type input "productboard"
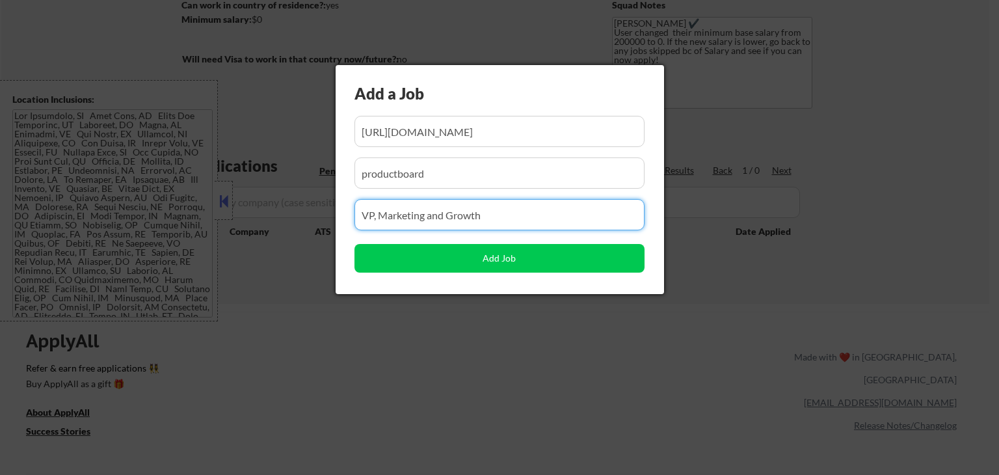
drag, startPoint x: 503, startPoint y: 209, endPoint x: 135, endPoint y: 225, distance: 368.4
click at [137, 225] on body "← Return to /applysquad Mailslurp Inbox Job Search Builder Andrew Hawthorn User…" at bounding box center [499, 42] width 999 height 475
paste input "Director, Head of Product Marketing"
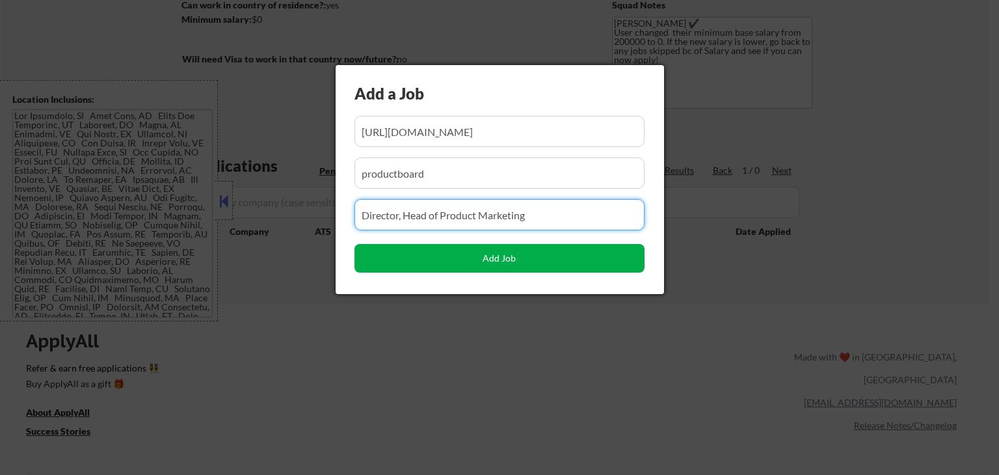
type input "Director, Head of Product Marketing"
click at [486, 258] on button "Add Job" at bounding box center [499, 258] width 290 height 29
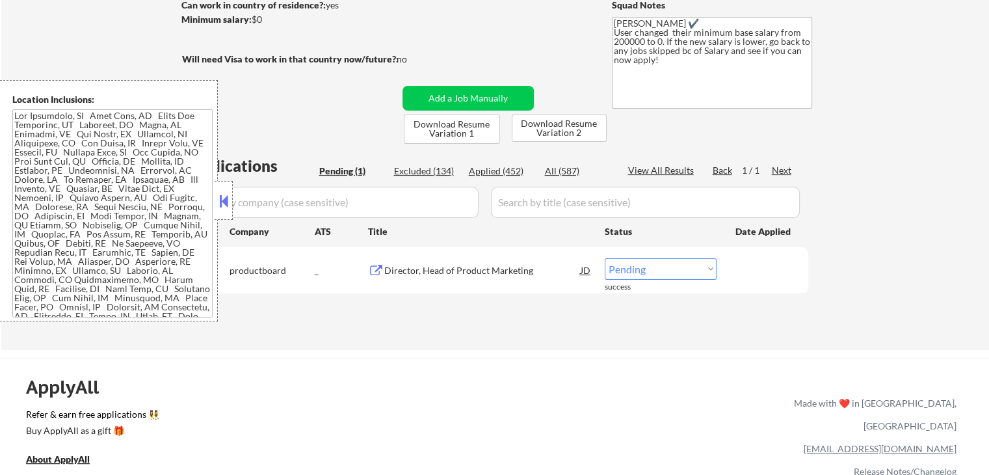
click at [225, 203] on button at bounding box center [224, 201] width 14 height 20
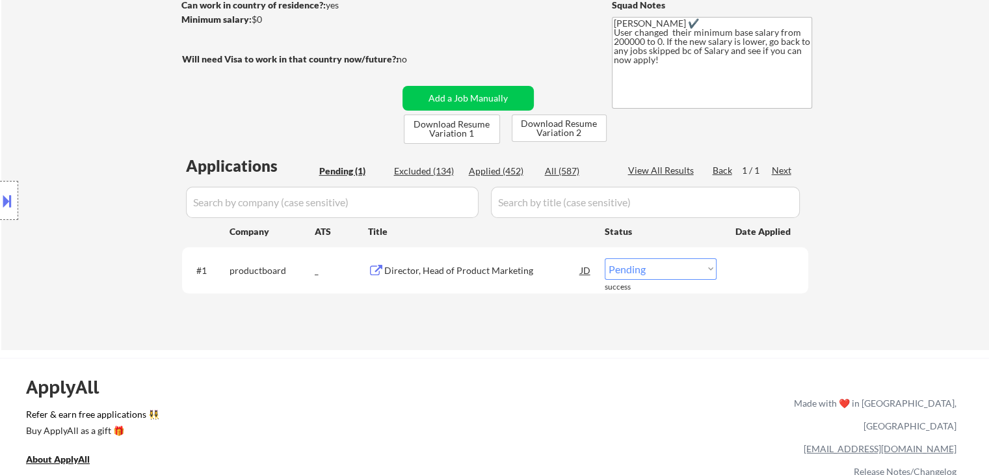
click at [256, 262] on div "productboard" at bounding box center [272, 269] width 85 height 23
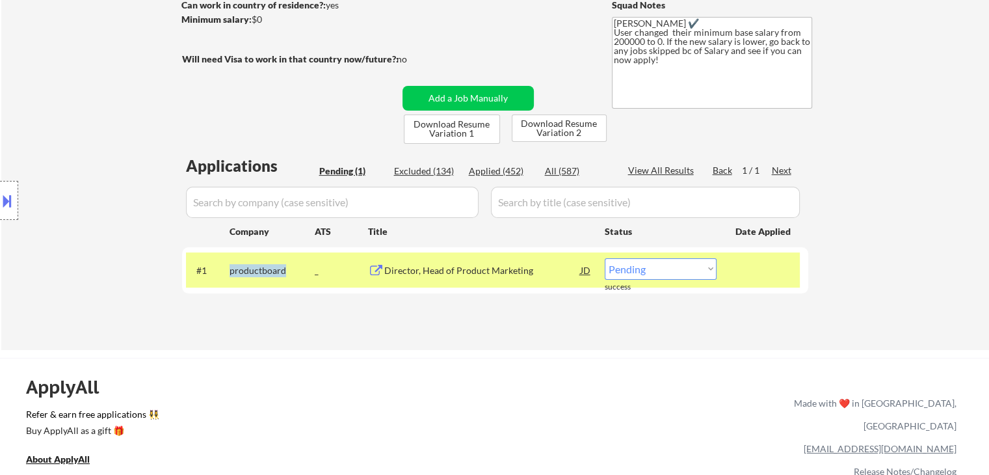
click at [256, 262] on div "productboard" at bounding box center [272, 269] width 85 height 23
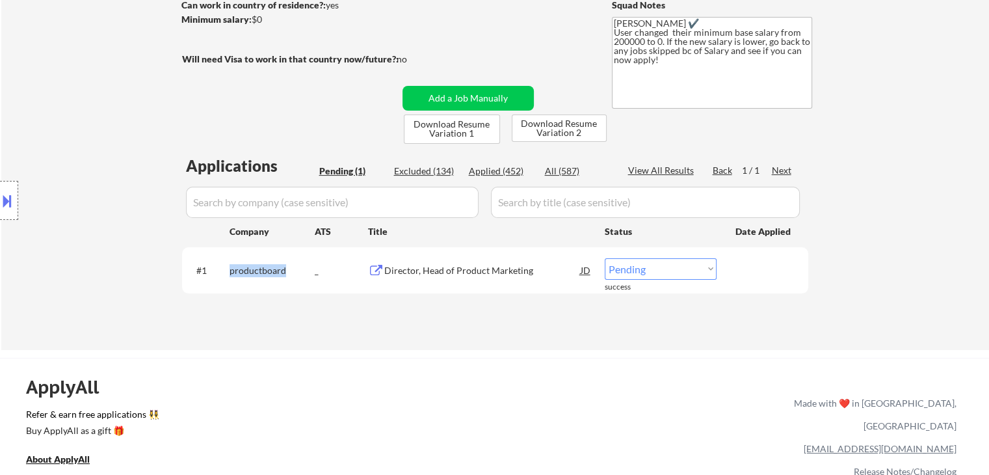
copy div "productboard"
click at [350, 173] on div "Pending (1)" at bounding box center [351, 171] width 65 height 13
click at [587, 269] on div "JD" at bounding box center [585, 269] width 13 height 23
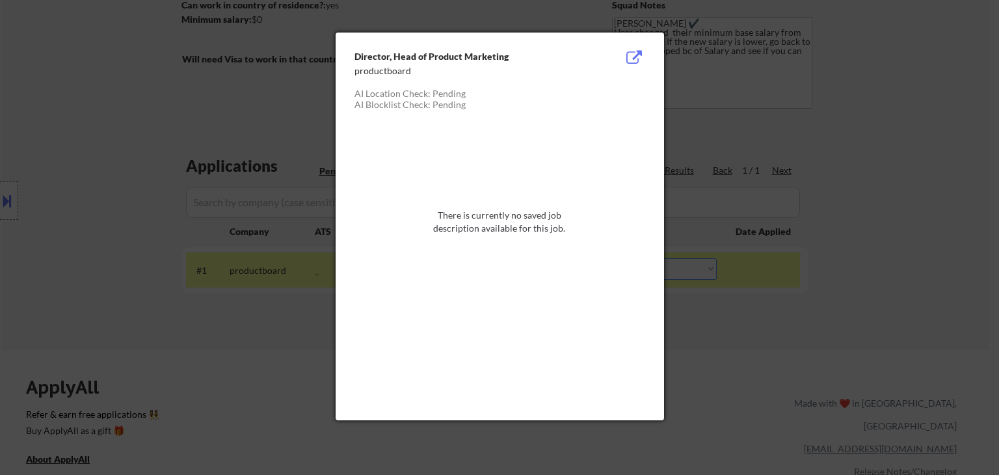
click at [907, 149] on div at bounding box center [499, 237] width 999 height 475
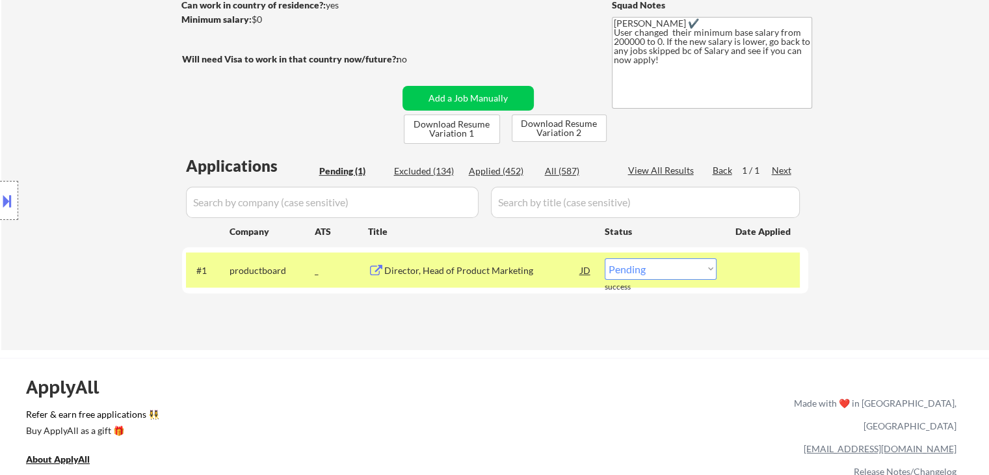
click at [672, 276] on select "Choose an option... Pending Applied Excluded (Questions) Excluded (Expired) Exc…" at bounding box center [661, 268] width 112 height 21
select select ""applied""
click at [605, 258] on select "Choose an option... Pending Applied Excluded (Questions) Excluded (Expired) Exc…" at bounding box center [661, 268] width 112 height 21
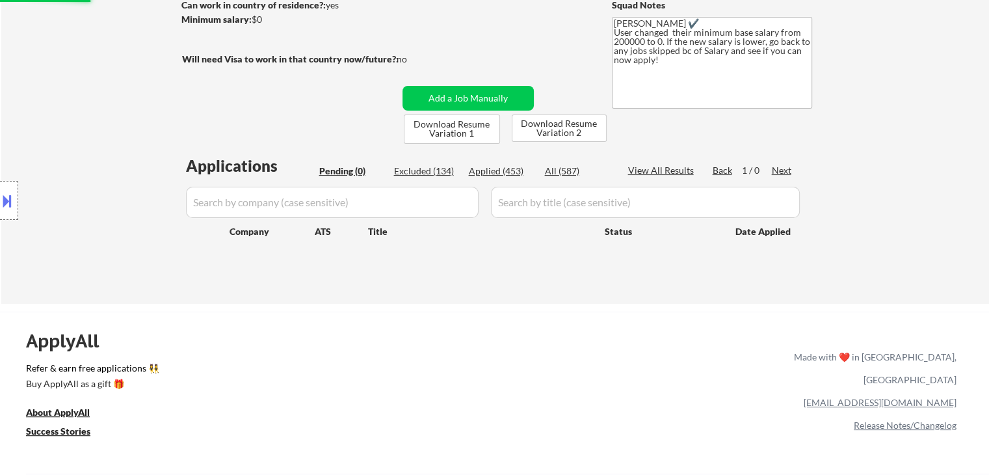
click at [501, 170] on div "Applied (453)" at bounding box center [501, 171] width 65 height 13
select select ""applied""
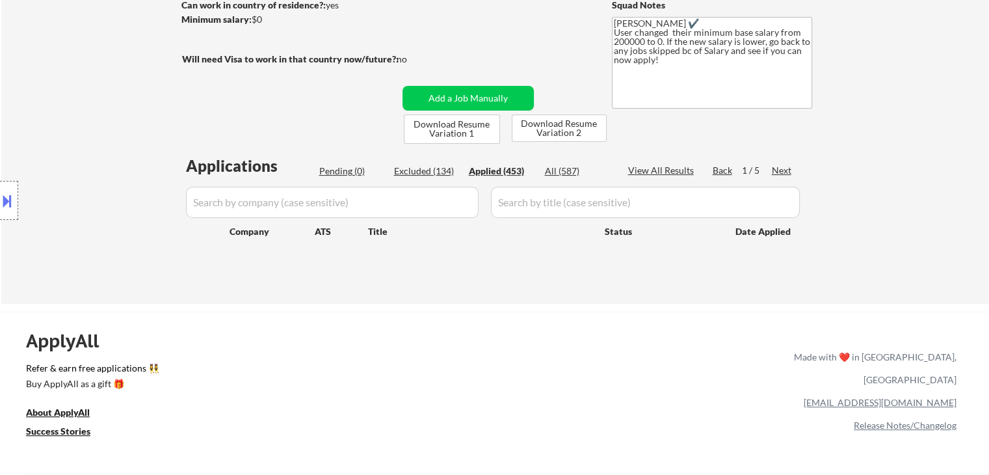
select select ""applied""
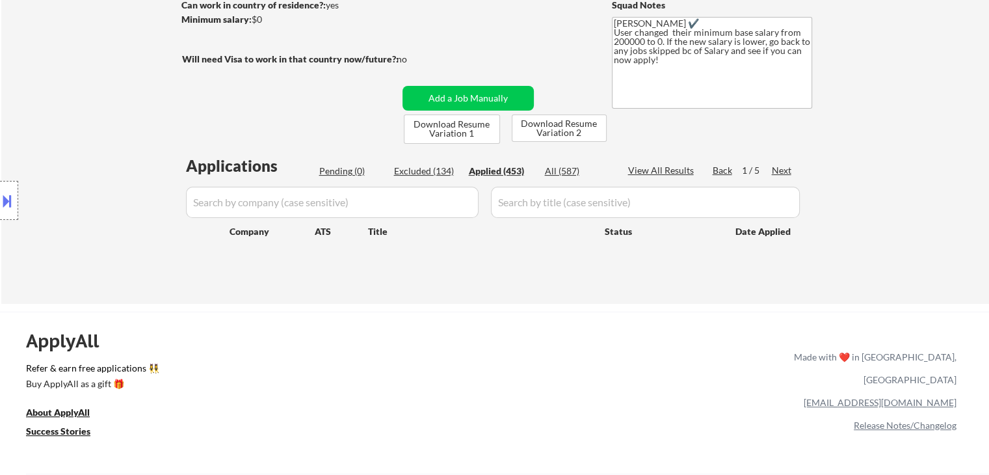
select select ""applied""
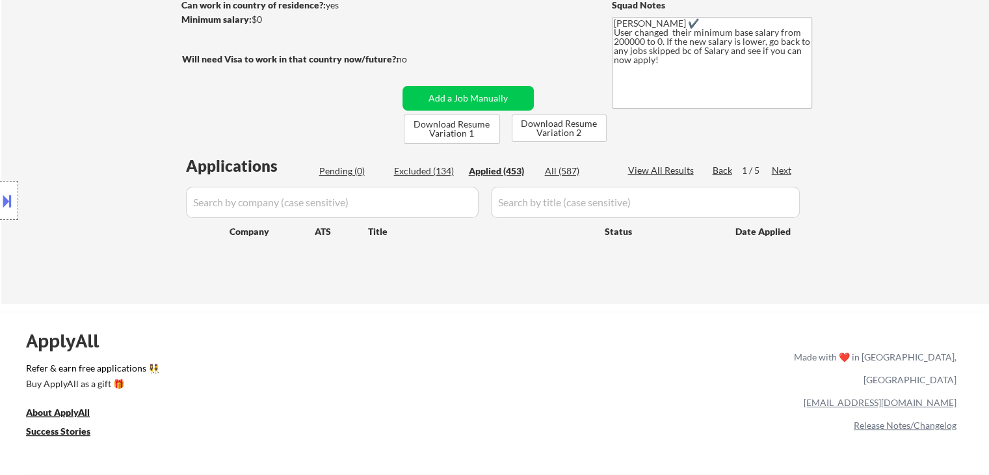
select select ""applied""
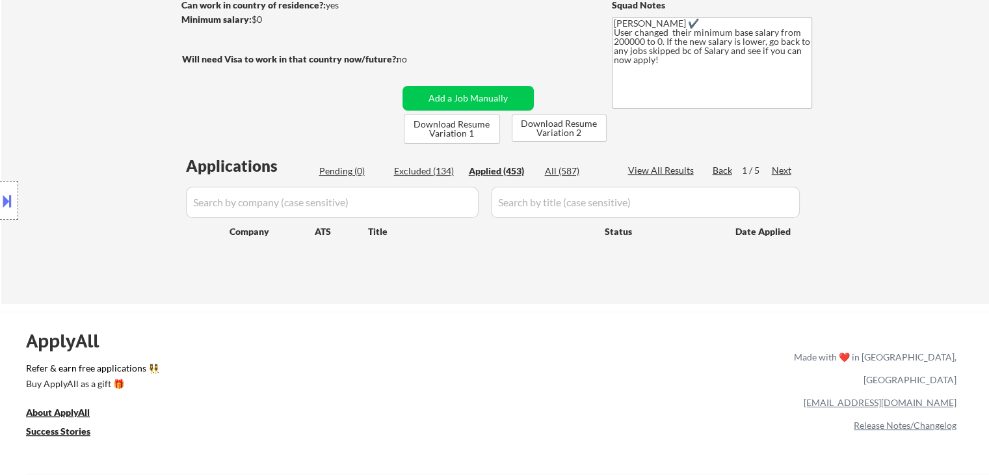
select select ""applied""
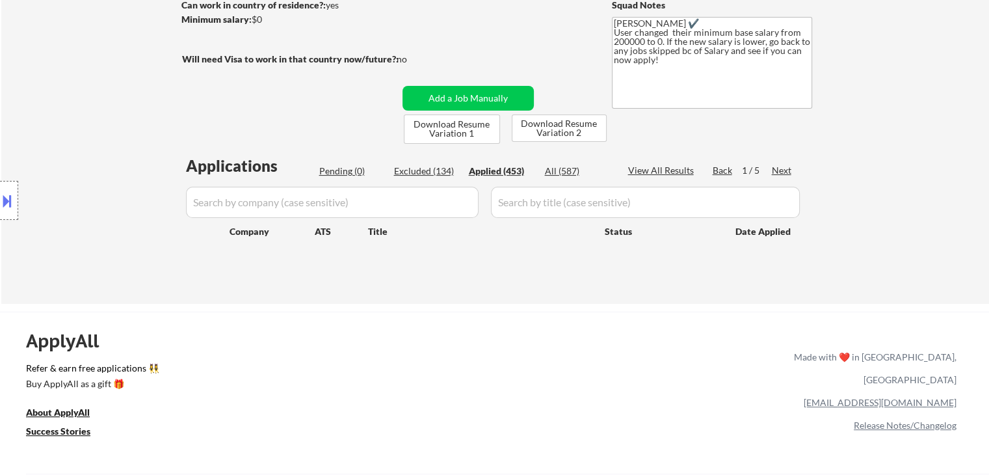
select select ""applied""
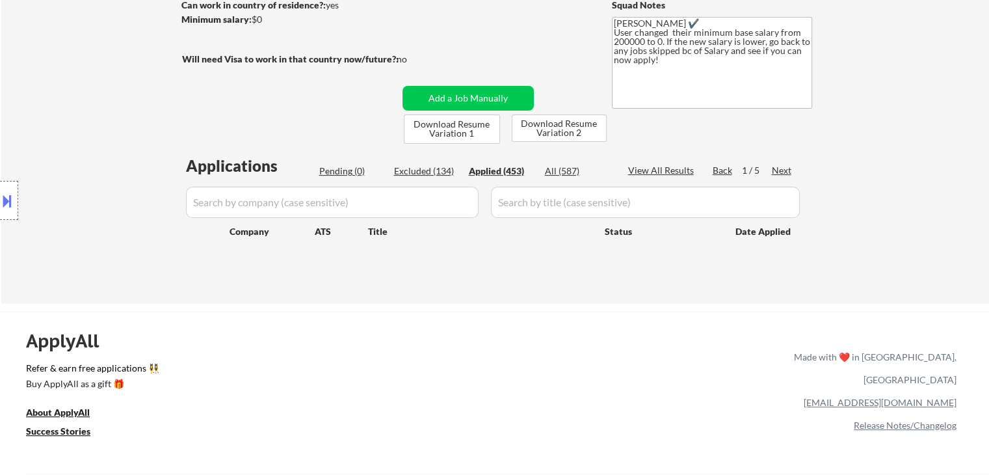
select select ""applied""
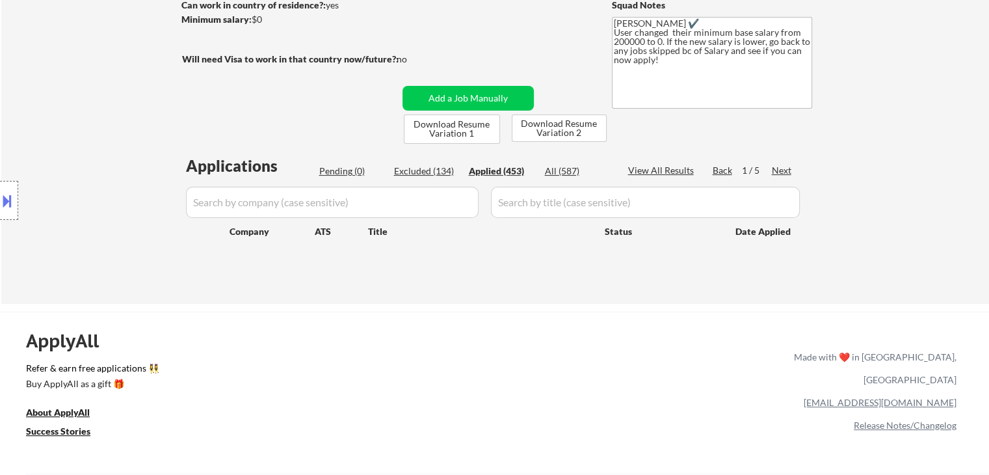
select select ""applied""
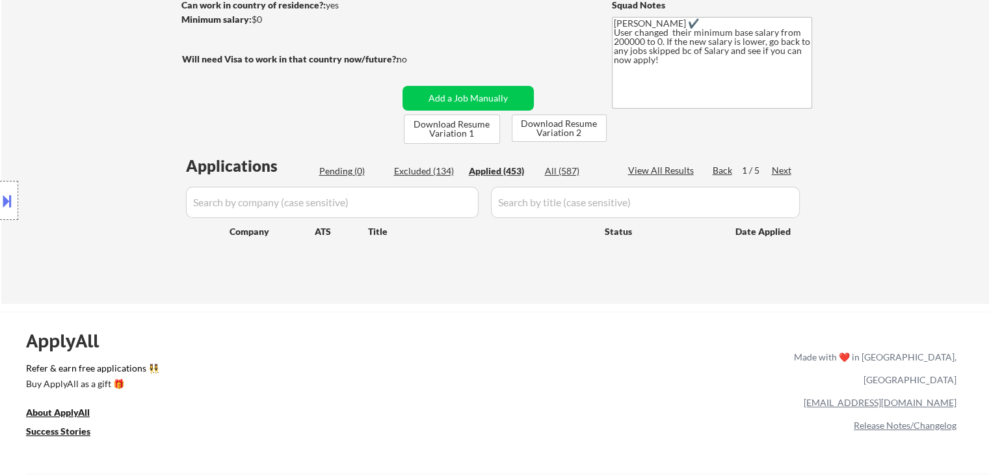
select select ""applied""
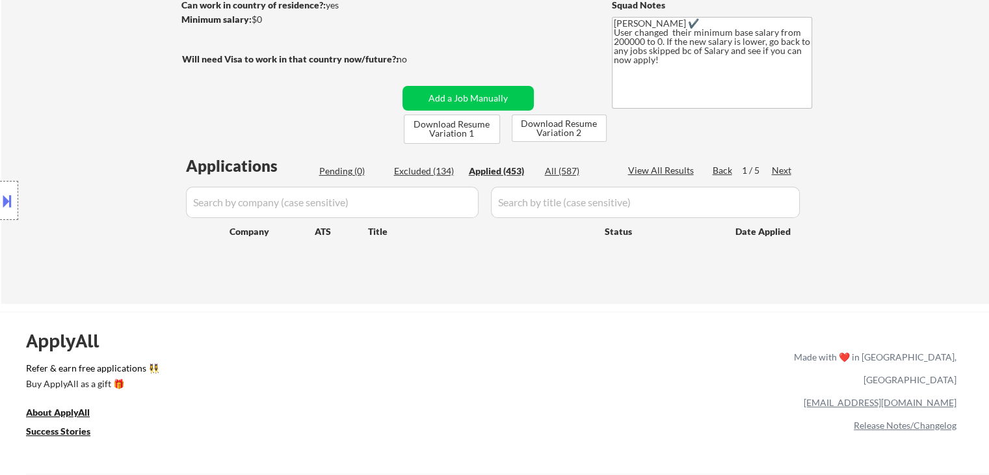
select select ""applied""
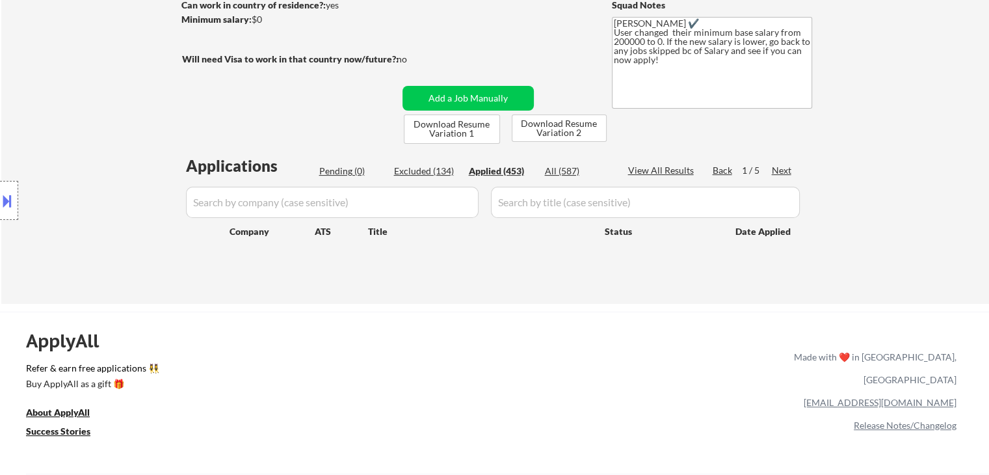
select select ""applied""
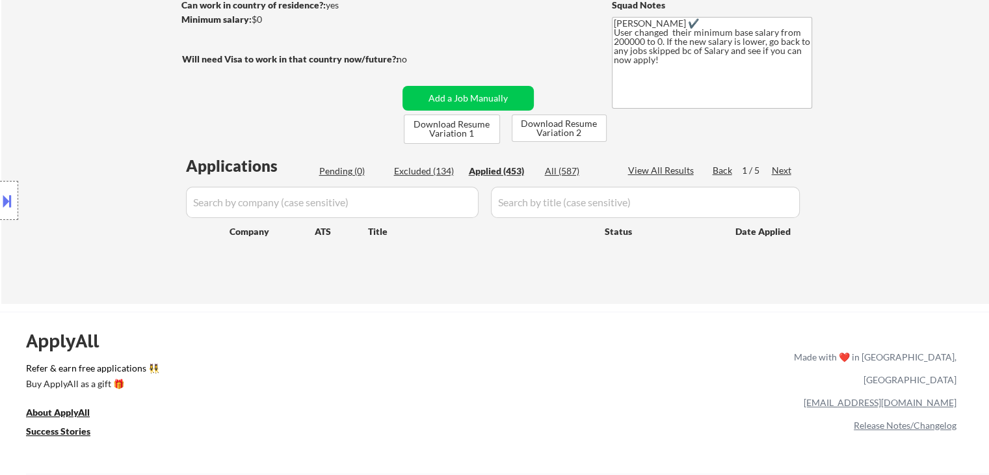
select select ""applied""
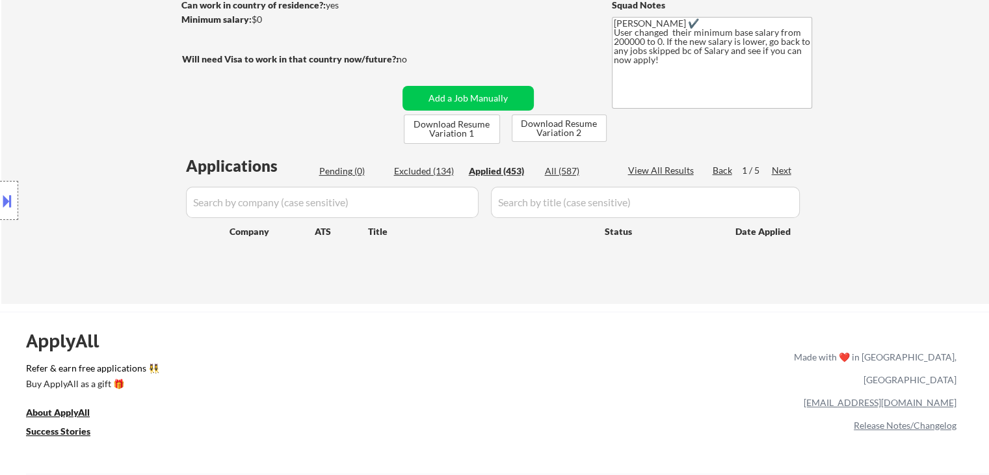
select select ""applied""
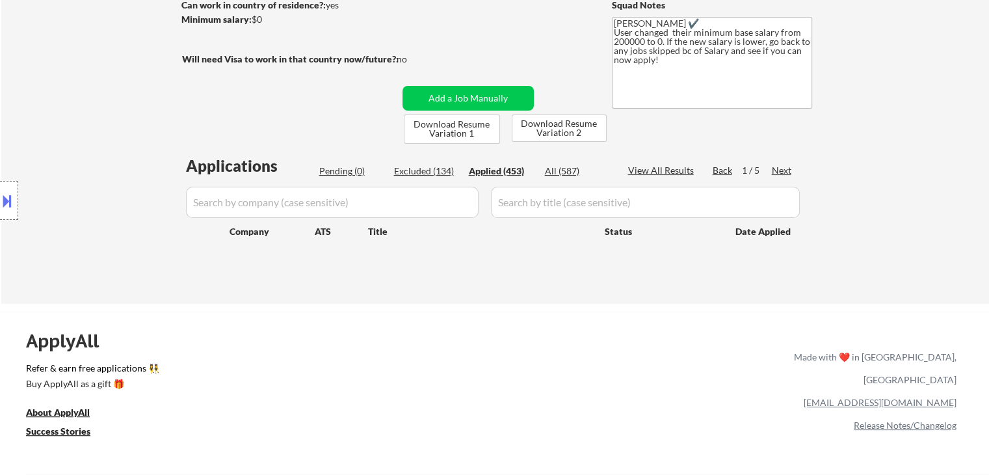
select select ""applied""
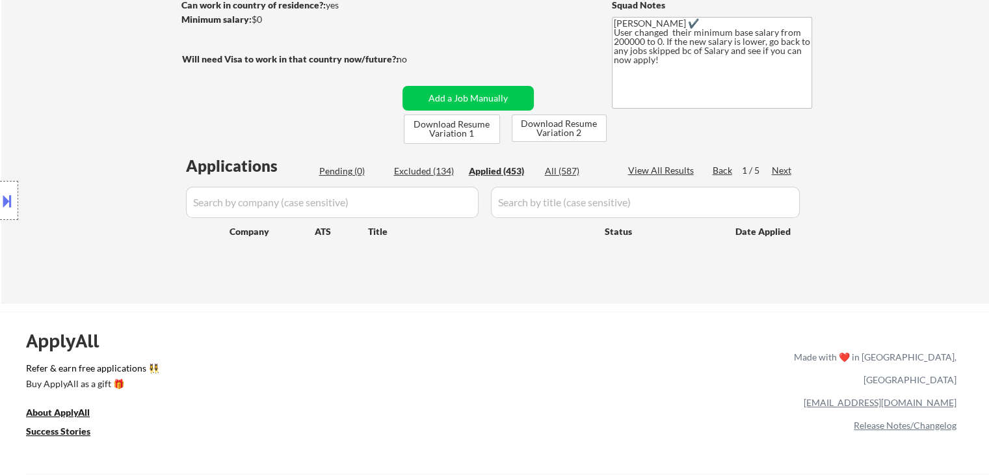
select select ""applied""
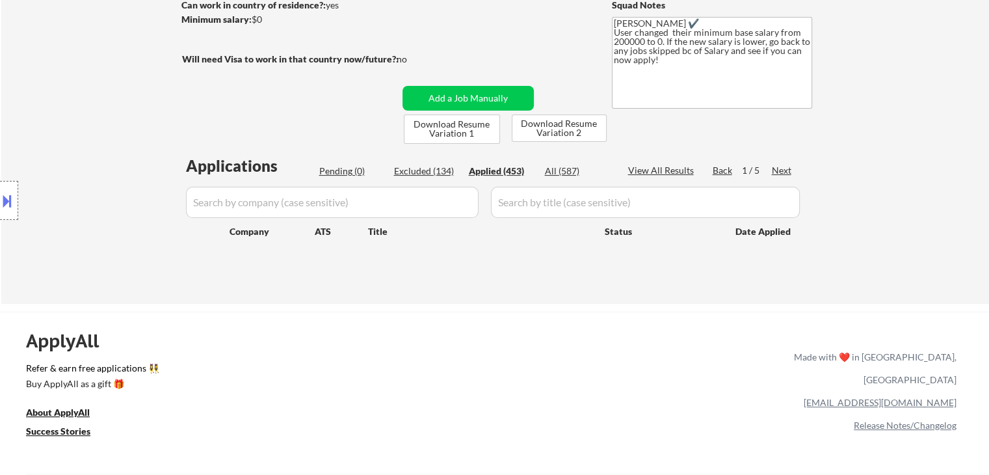
select select ""applied""
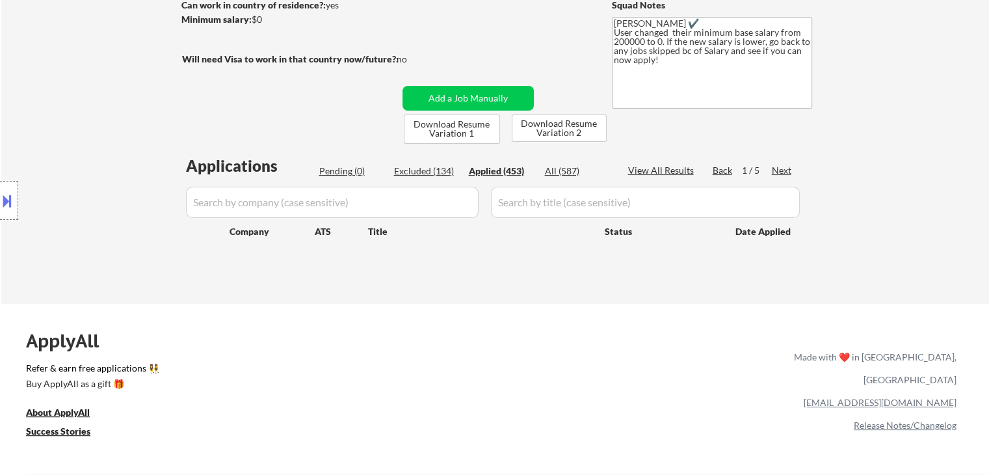
select select ""applied""
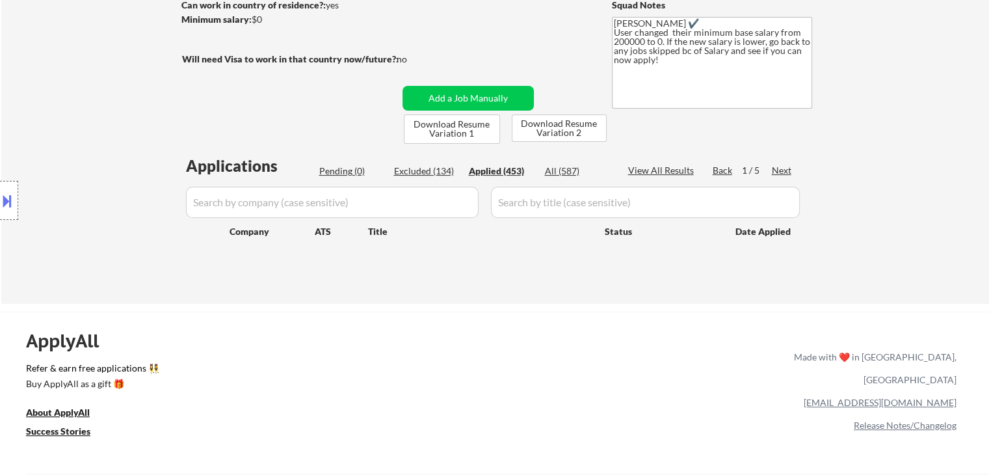
select select ""applied""
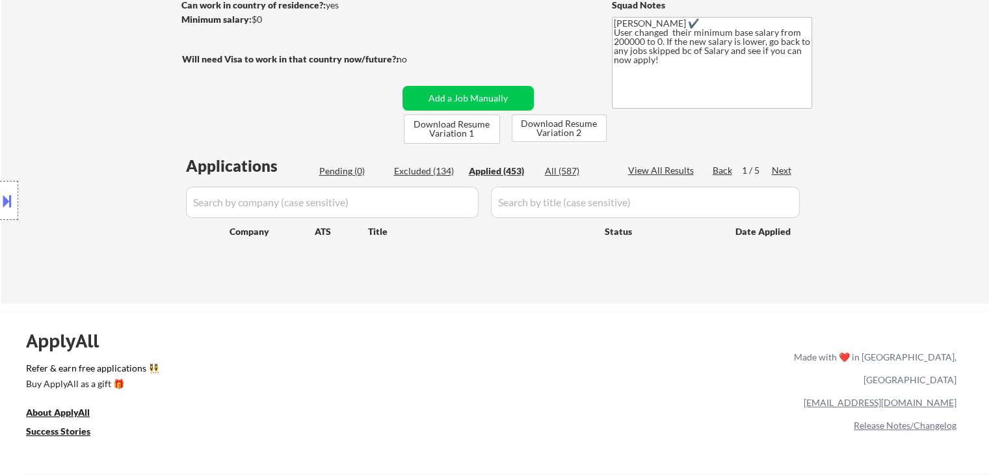
select select ""applied""
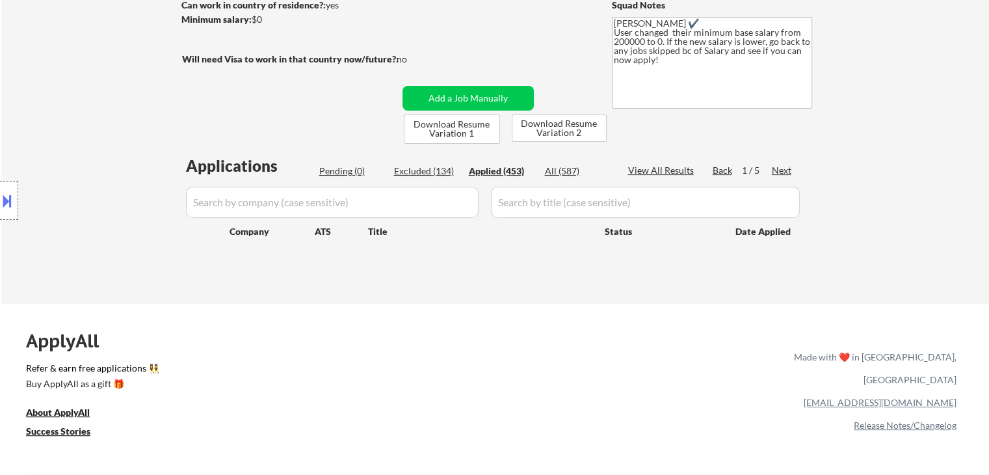
select select ""applied""
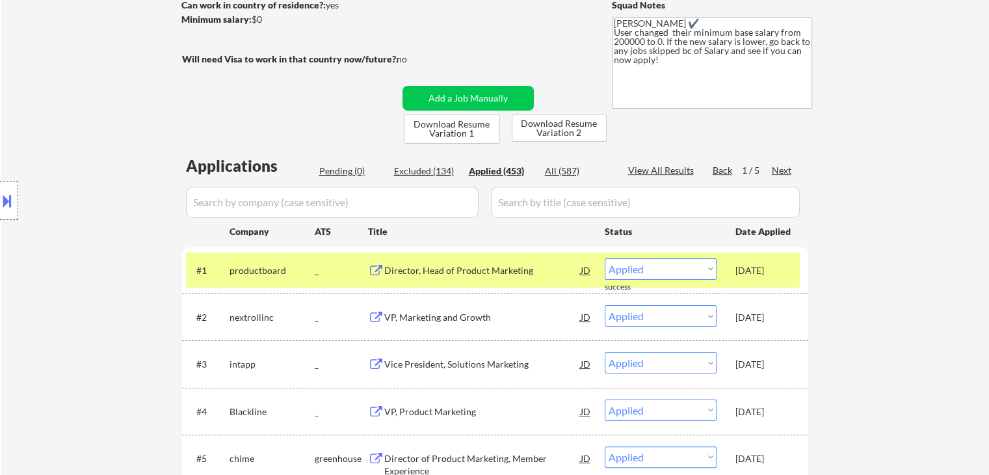
drag, startPoint x: 224, startPoint y: 269, endPoint x: 213, endPoint y: 269, distance: 10.4
click at [213, 269] on div "Location Inclusions:" at bounding box center [116, 200] width 233 height 241
click at [256, 269] on div "productboard" at bounding box center [272, 270] width 85 height 13
copy div "productboard"
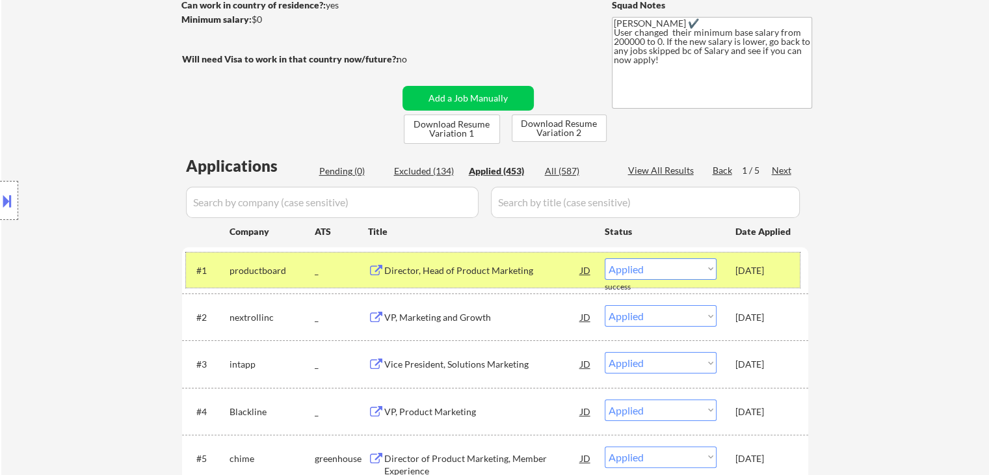
click at [263, 316] on div "nextrollinc" at bounding box center [272, 317] width 85 height 13
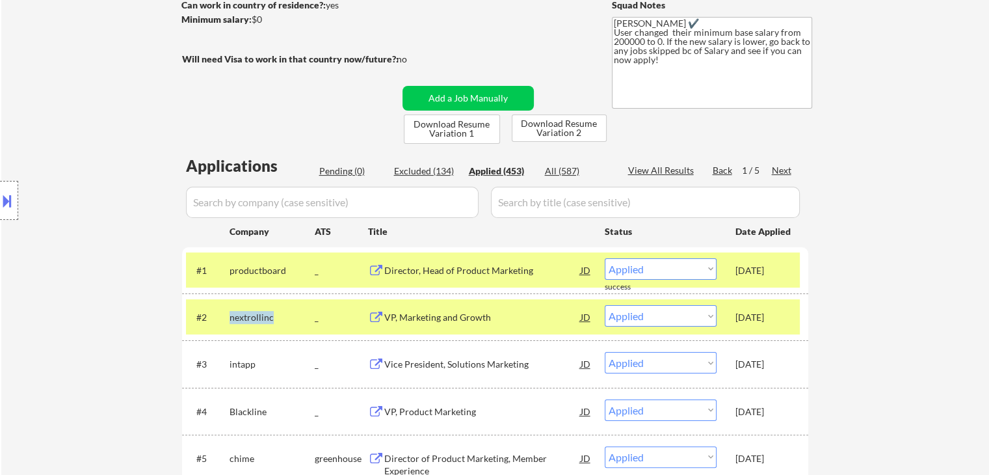
click at [263, 316] on div "nextrollinc" at bounding box center [272, 317] width 85 height 13
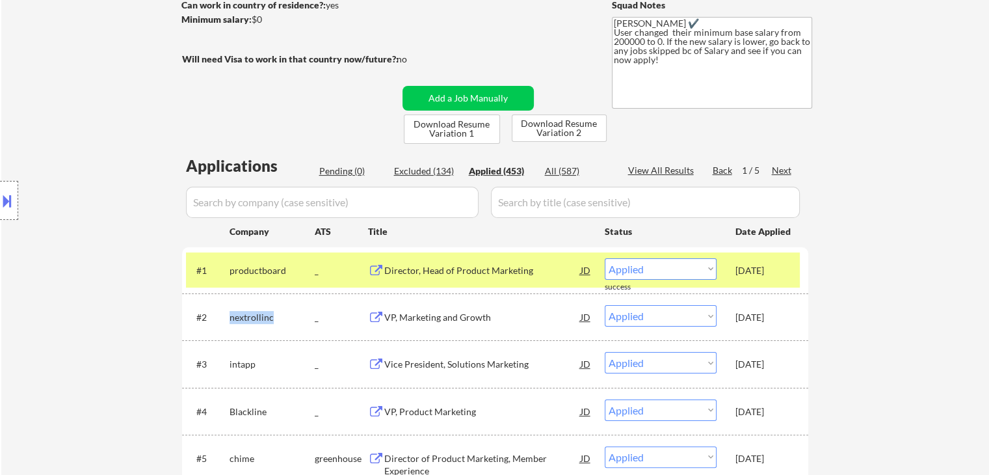
copy div "nextrollinc"
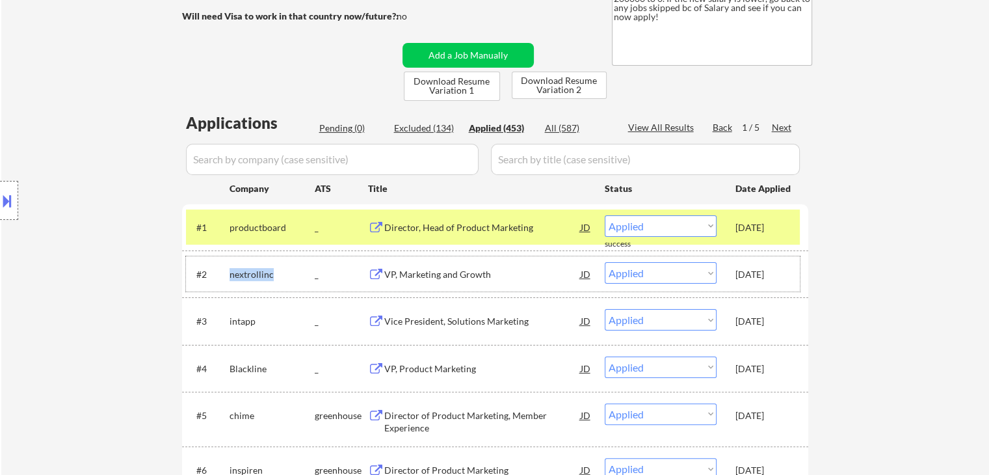
scroll to position [260, 0]
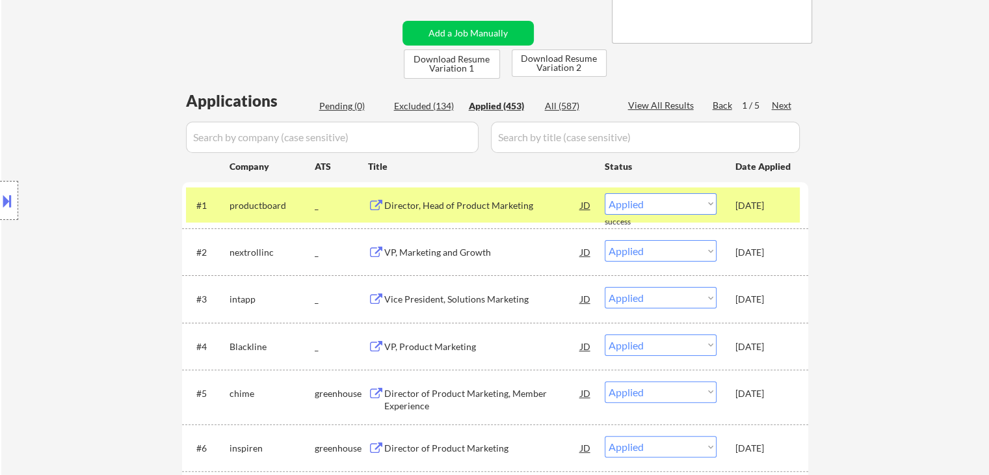
click at [791, 194] on div "Aug 24, 2025" at bounding box center [764, 204] width 57 height 23
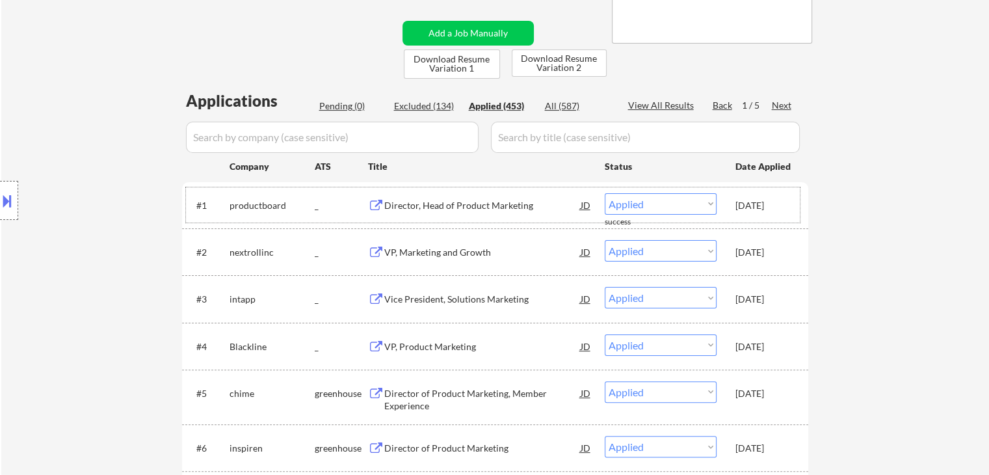
click at [478, 206] on div "Director, Head of Product Marketing" at bounding box center [482, 205] width 196 height 13
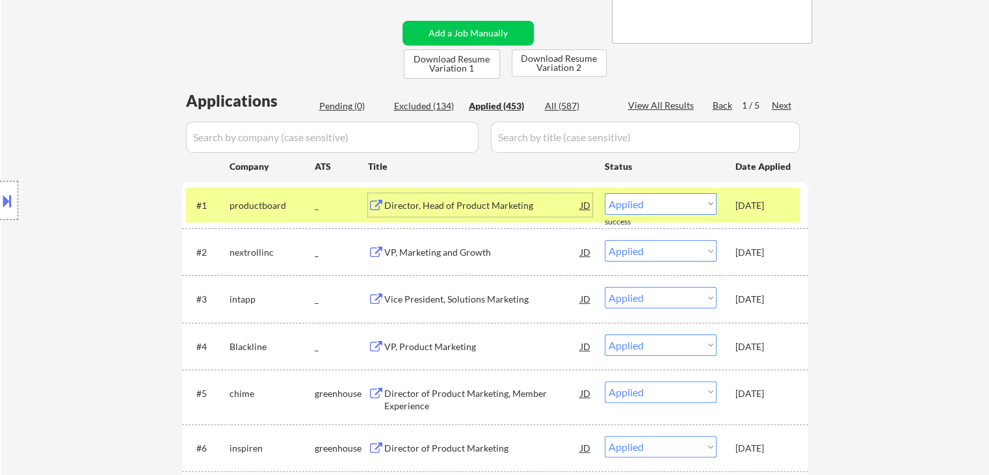
click at [425, 248] on div "VP, Marketing and Growth" at bounding box center [482, 252] width 196 height 13
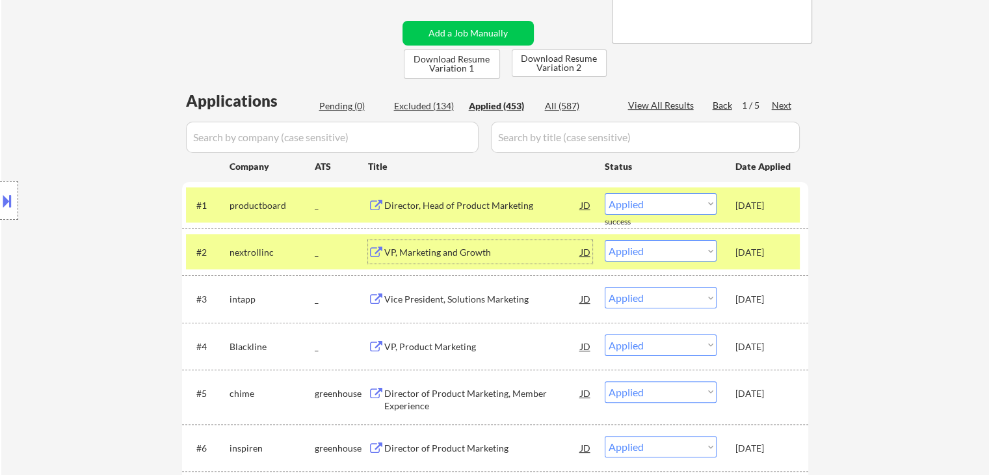
click at [440, 299] on div "Vice President, Solutions Marketing" at bounding box center [482, 299] width 196 height 13
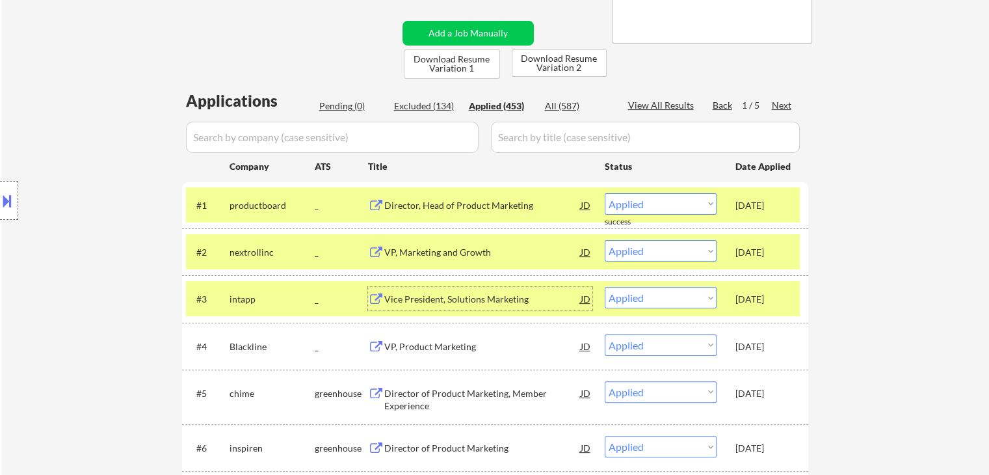
click at [422, 343] on div "VP, Product Marketing" at bounding box center [482, 346] width 196 height 13
